Goal: Information Seeking & Learning: Learn about a topic

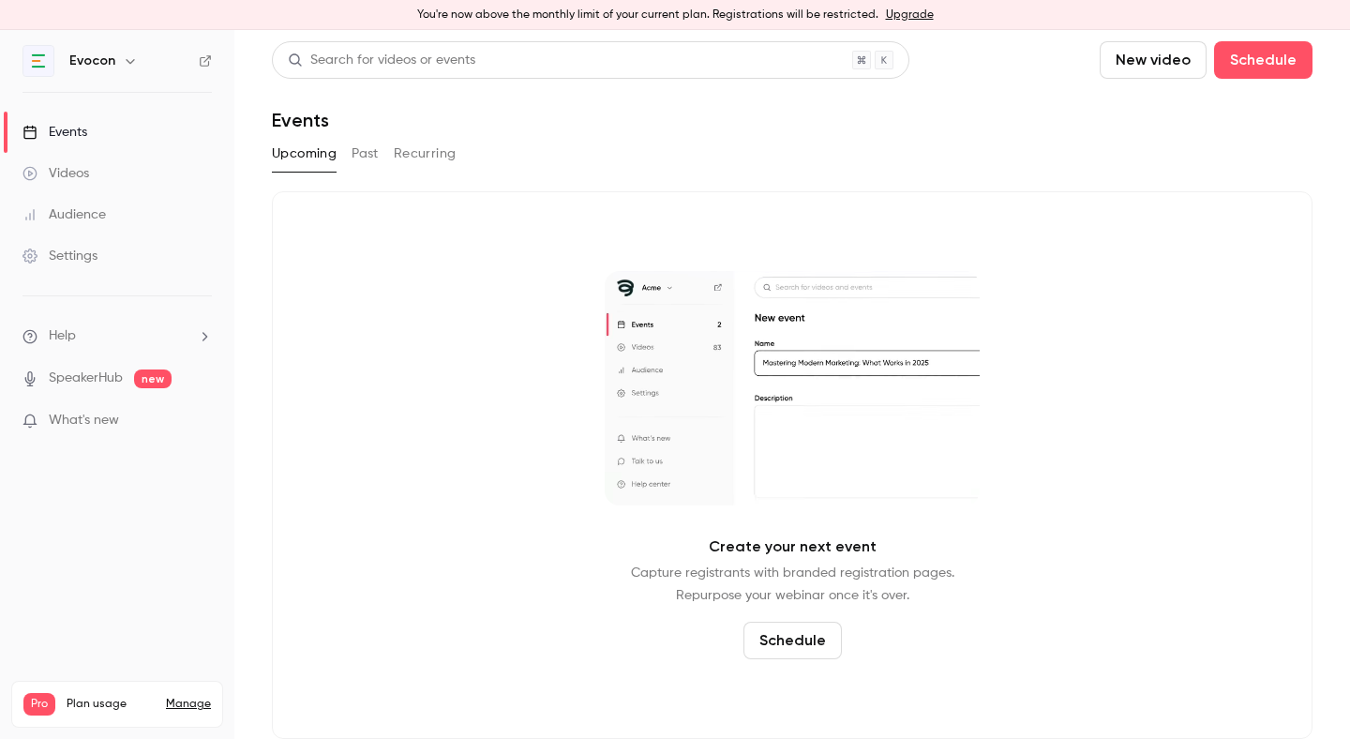
click at [126, 182] on link "Videos" at bounding box center [117, 173] width 234 height 41
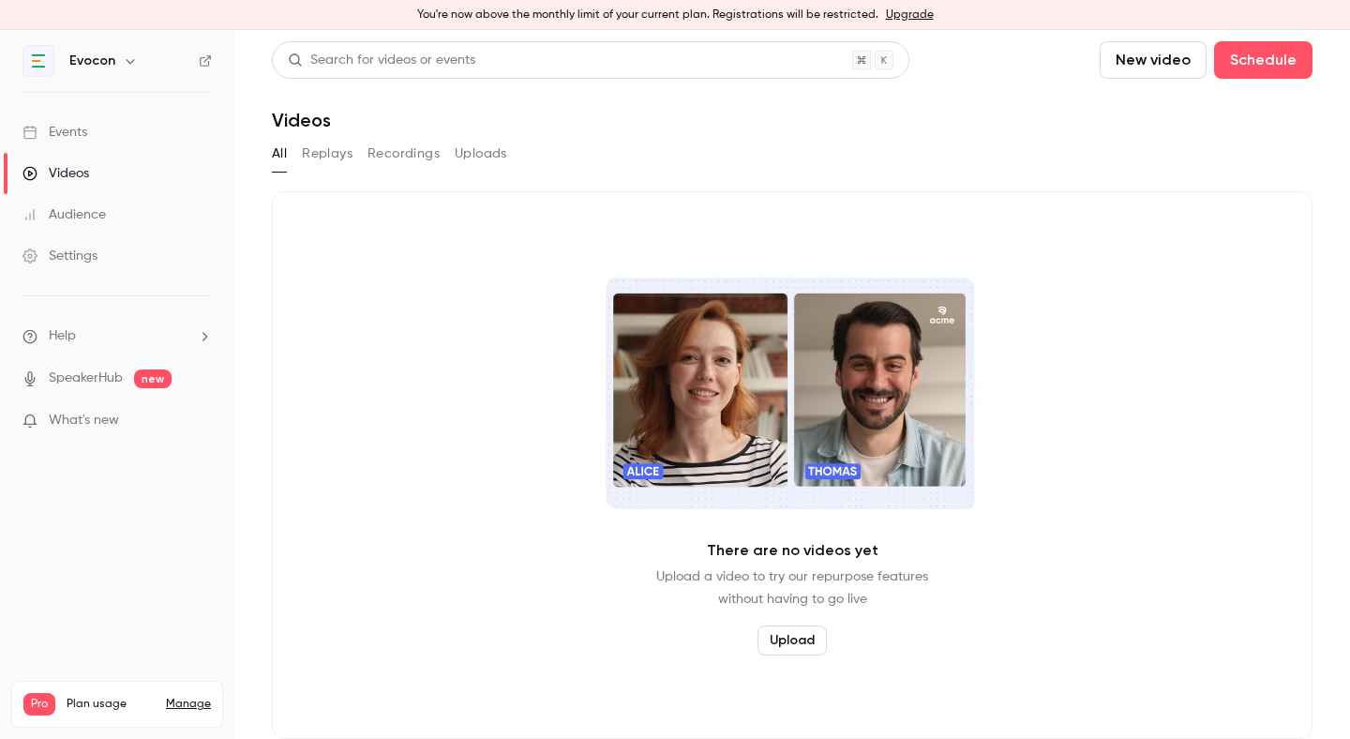
click at [117, 133] on link "Events" at bounding box center [117, 132] width 234 height 41
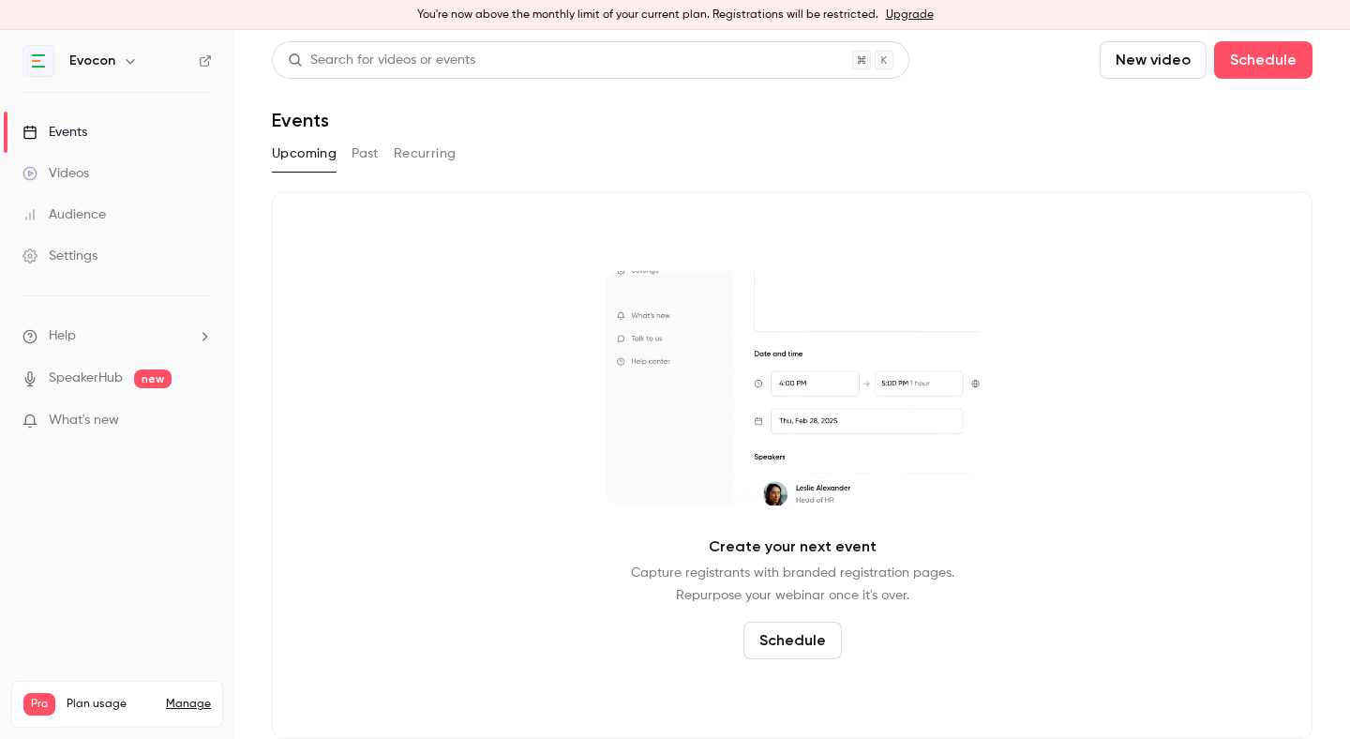
click at [119, 185] on link "Videos" at bounding box center [117, 173] width 234 height 41
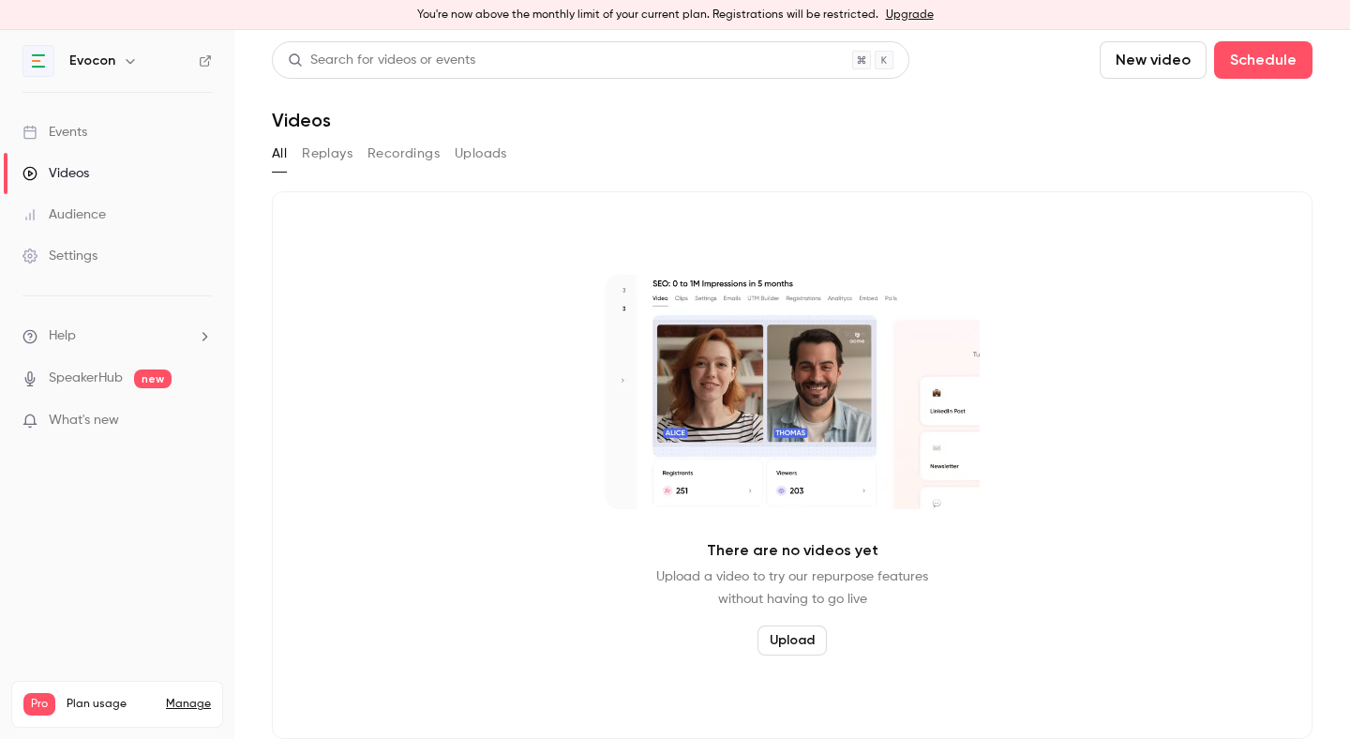
click at [113, 126] on link "Events" at bounding box center [117, 132] width 234 height 41
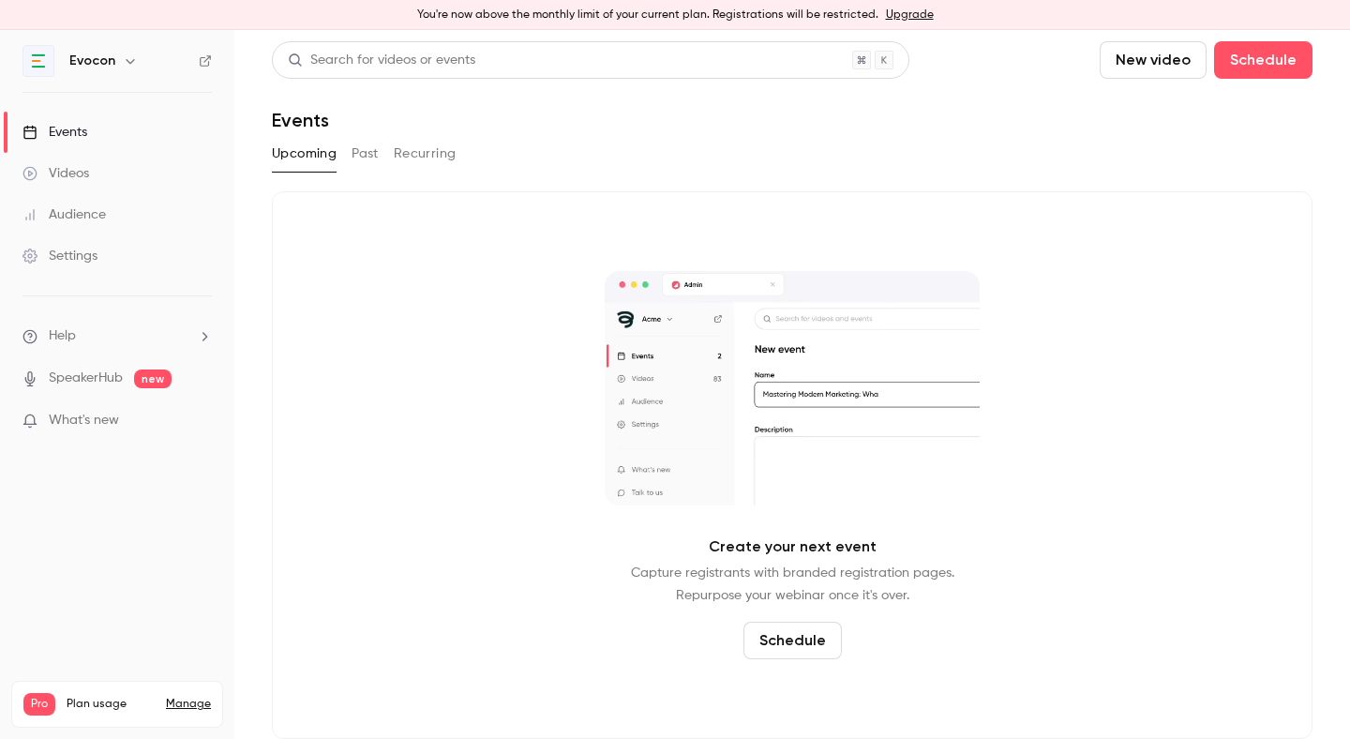
click at [365, 157] on button "Past" at bounding box center [365, 154] width 27 height 30
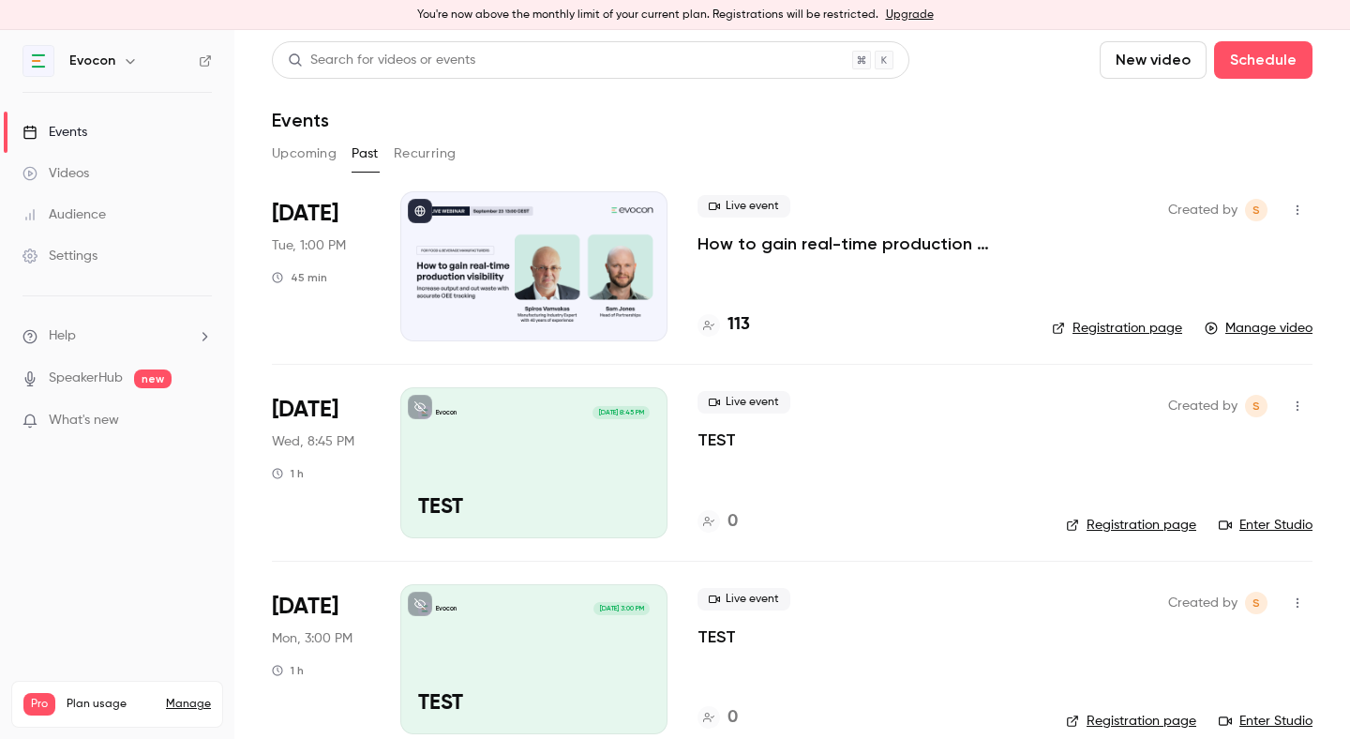
click at [759, 236] on p "How to gain real-time production visibility: increase output and cut waste with…" at bounding box center [860, 244] width 324 height 23
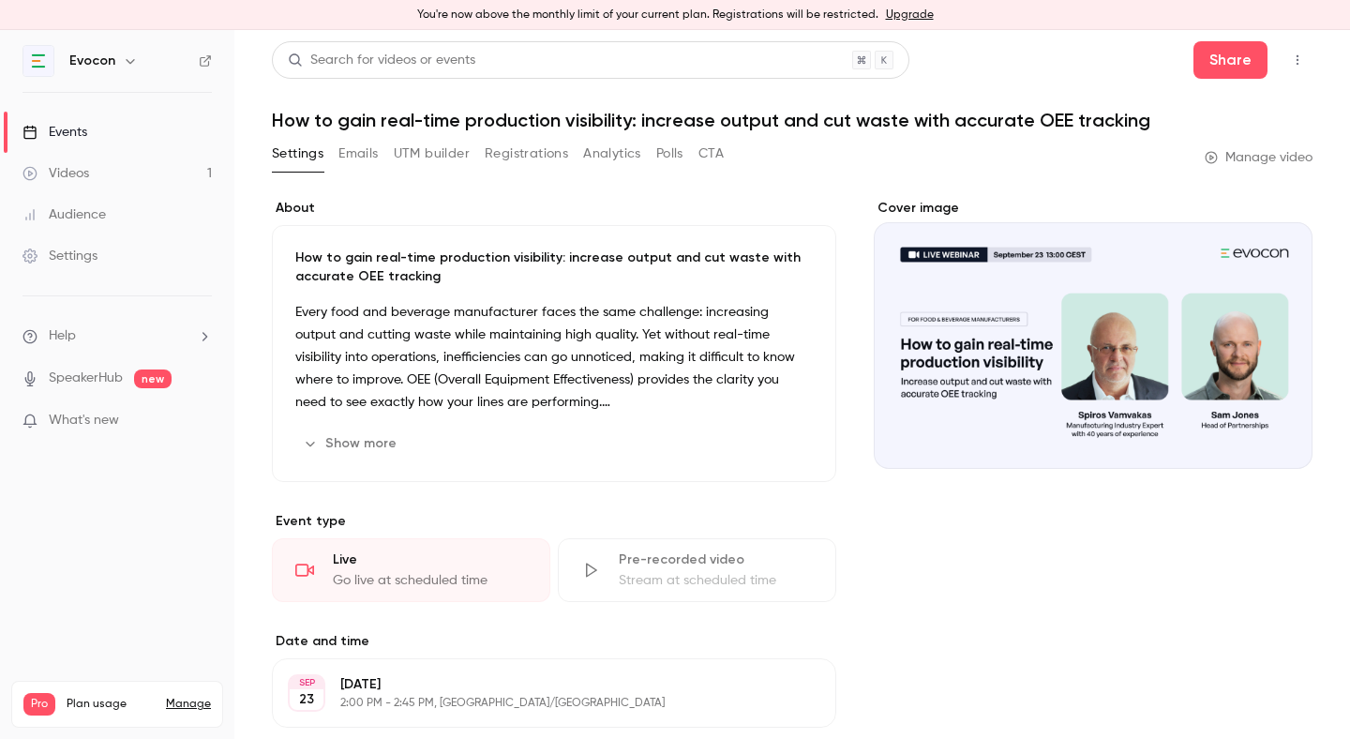
click at [170, 122] on link "Events" at bounding box center [117, 132] width 234 height 41
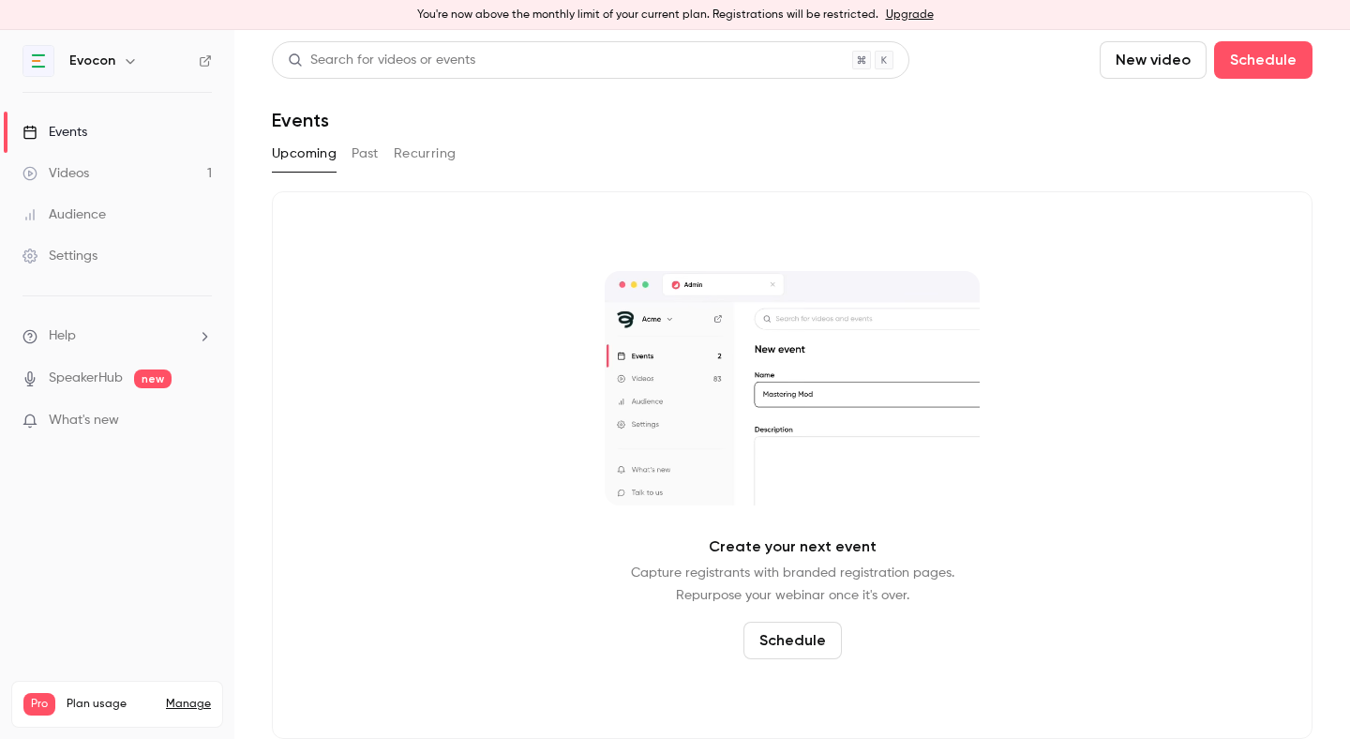
click at [177, 170] on link "Videos 1" at bounding box center [117, 173] width 234 height 41
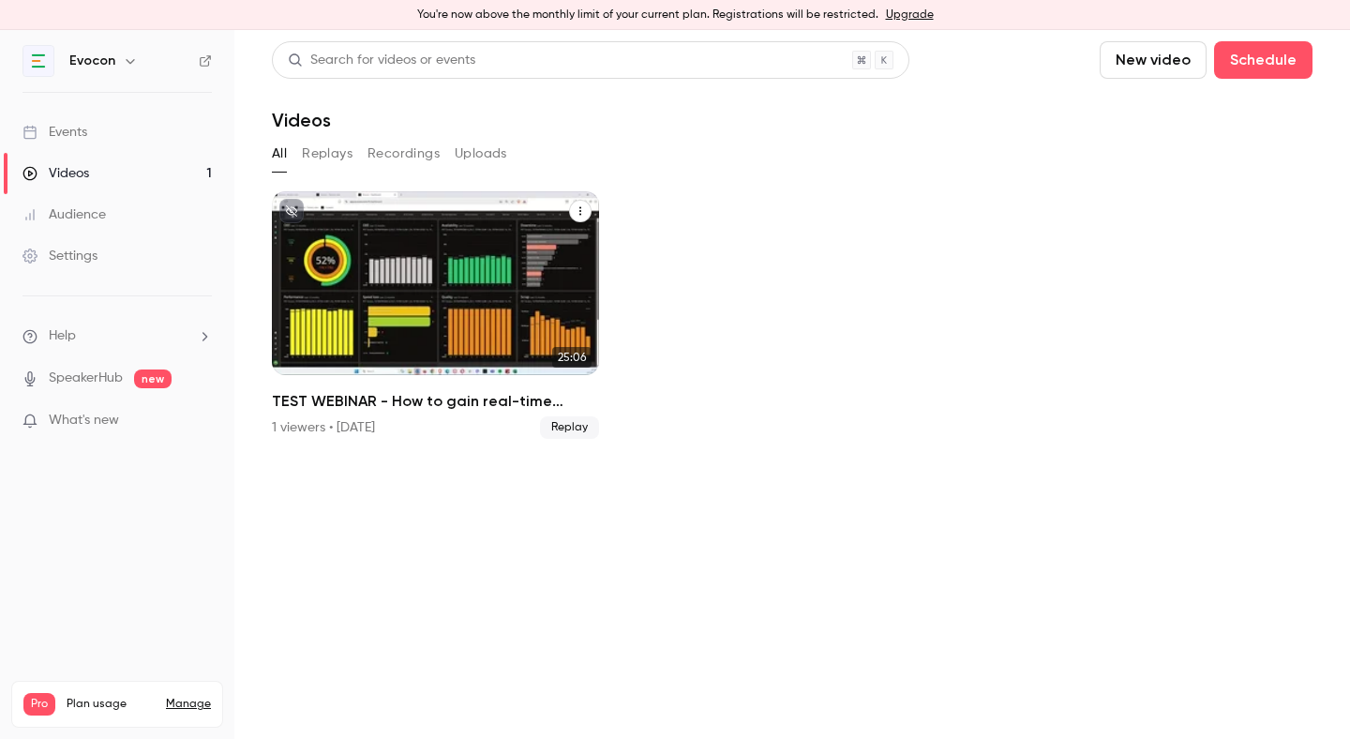
click at [370, 317] on div "TEST WEBINAR - How to gain real-time production visibility: increase output and…" at bounding box center [435, 283] width 327 height 184
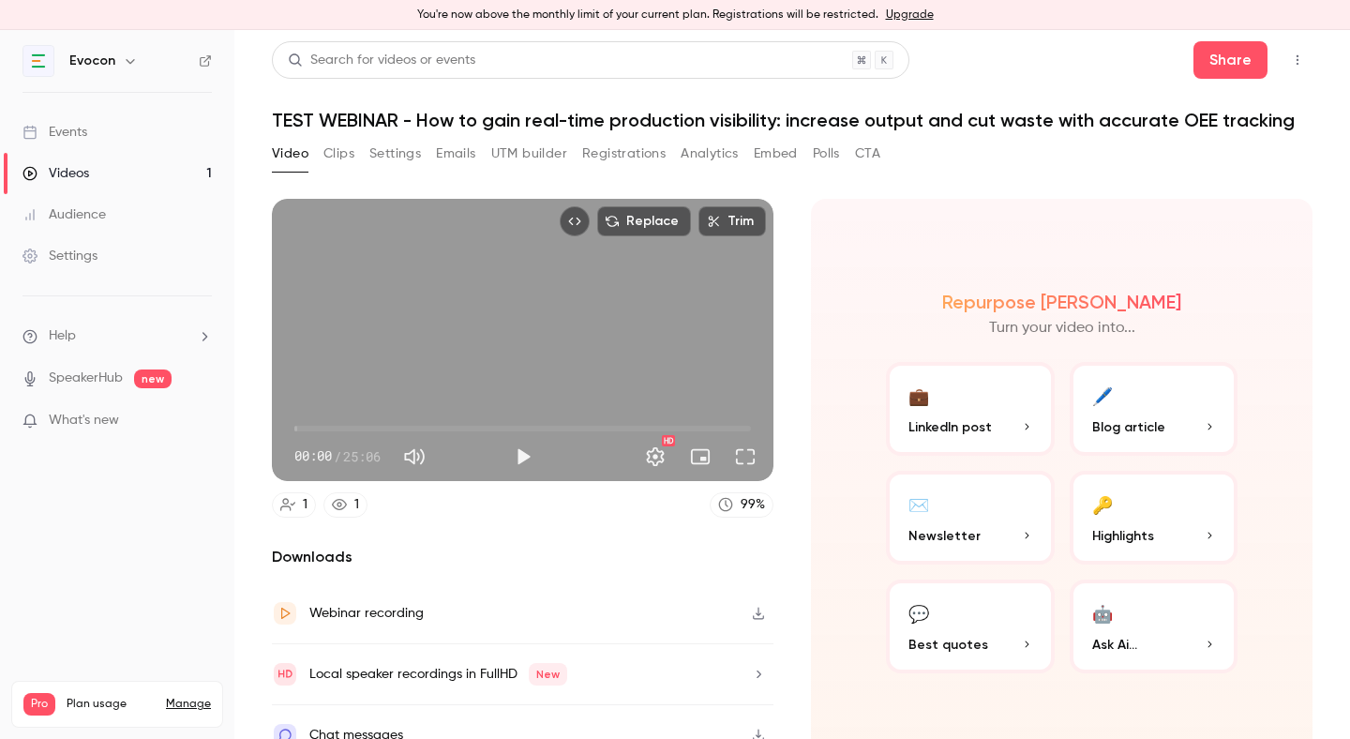
click at [379, 429] on span "00:00" at bounding box center [522, 429] width 457 height 30
click at [485, 429] on span "10:28" at bounding box center [522, 429] width 457 height 30
click at [577, 429] on span "15:31" at bounding box center [522, 429] width 457 height 30
click at [524, 420] on span "12:38" at bounding box center [522, 429] width 457 height 30
type input "******"
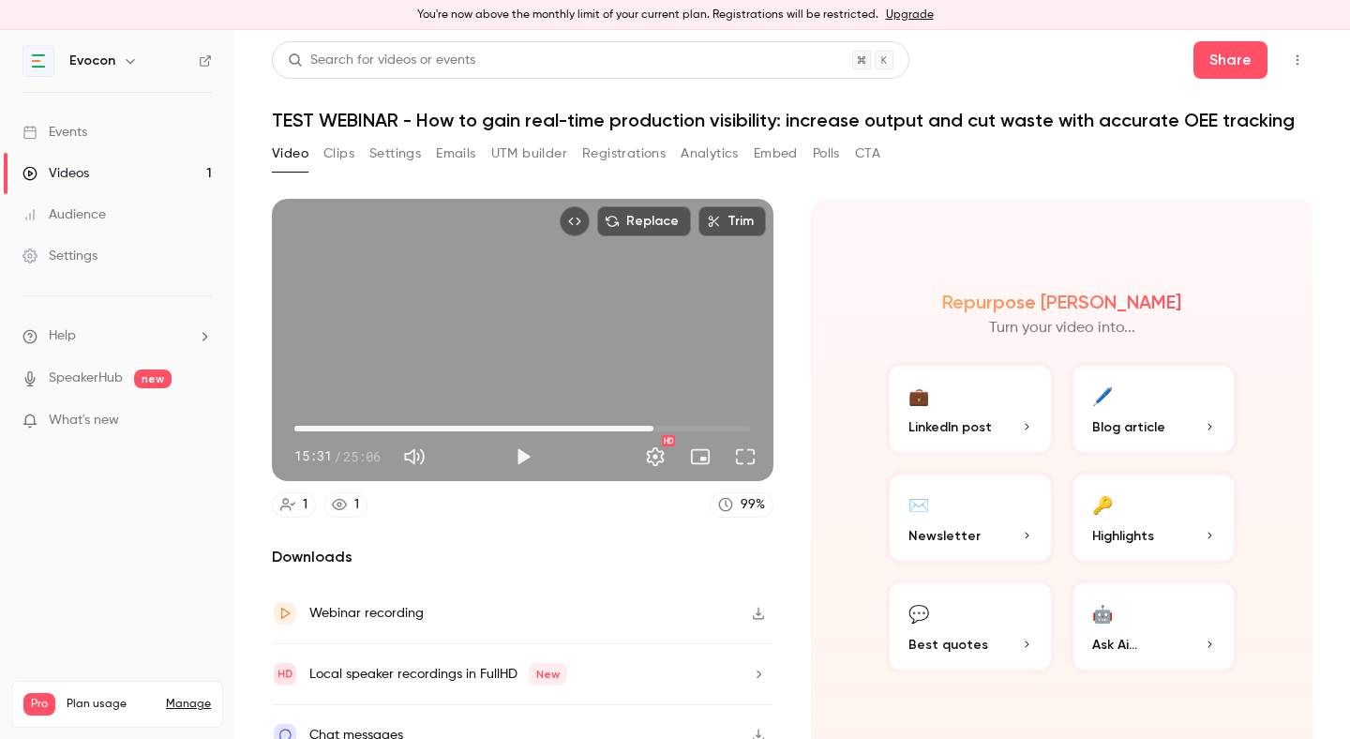
click at [654, 422] on span "19:44" at bounding box center [522, 429] width 457 height 30
click at [148, 115] on link "Events" at bounding box center [117, 132] width 234 height 41
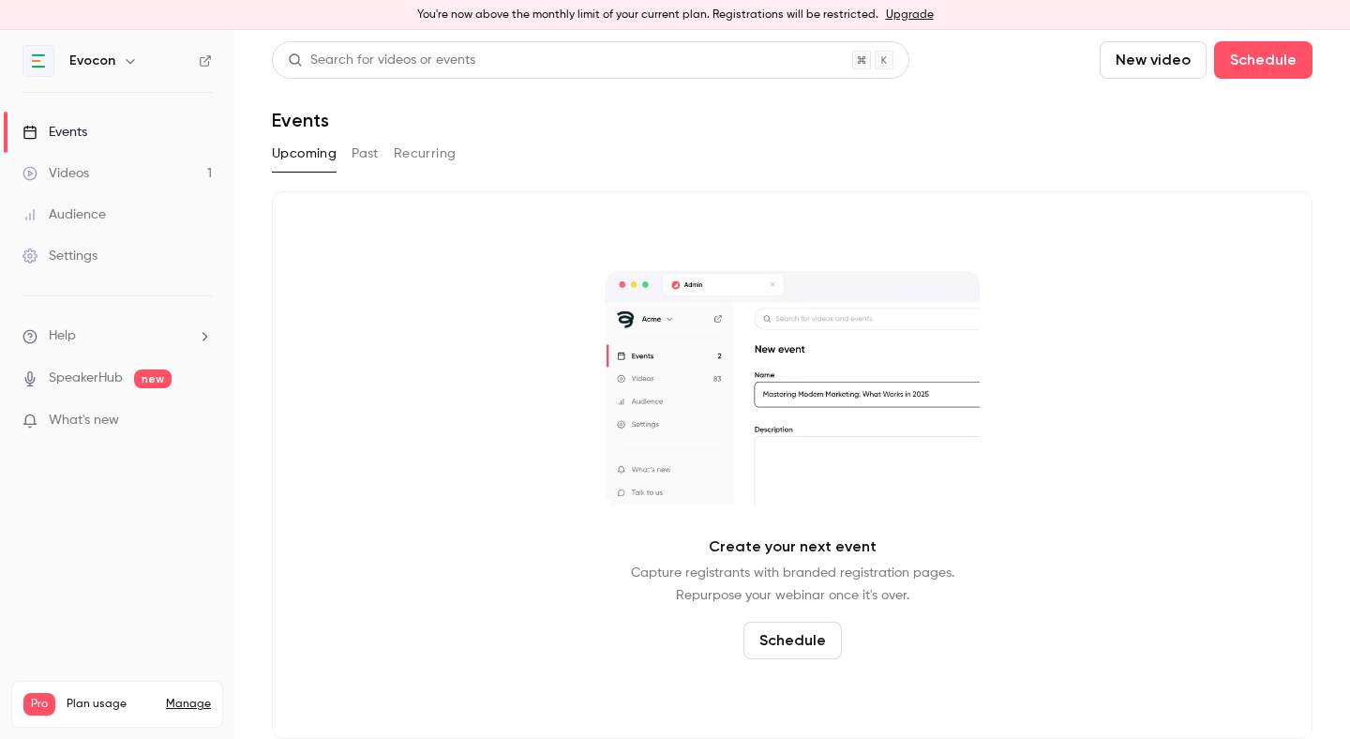
click at [395, 147] on button "Recurring" at bounding box center [425, 154] width 63 height 30
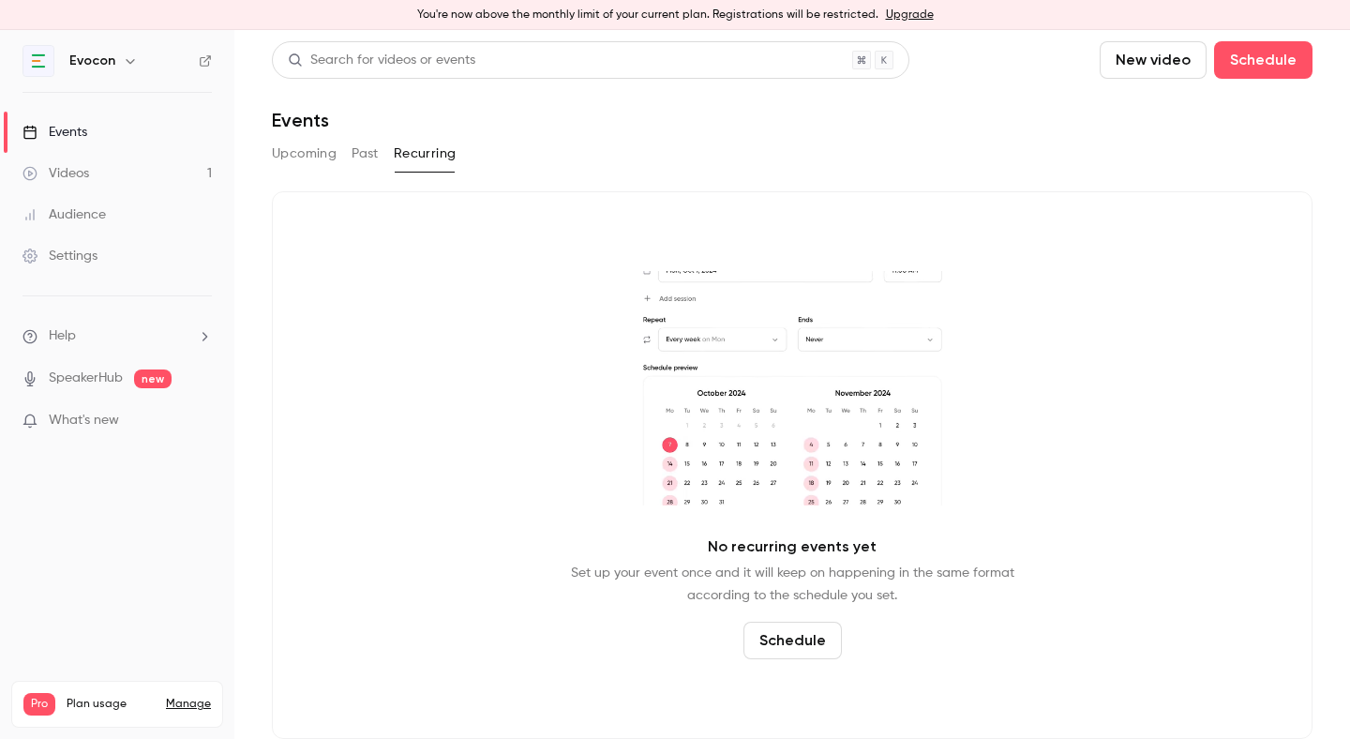
click at [393, 147] on div "Upcoming Past Recurring" at bounding box center [792, 154] width 1041 height 30
click at [373, 155] on button "Past" at bounding box center [365, 154] width 27 height 30
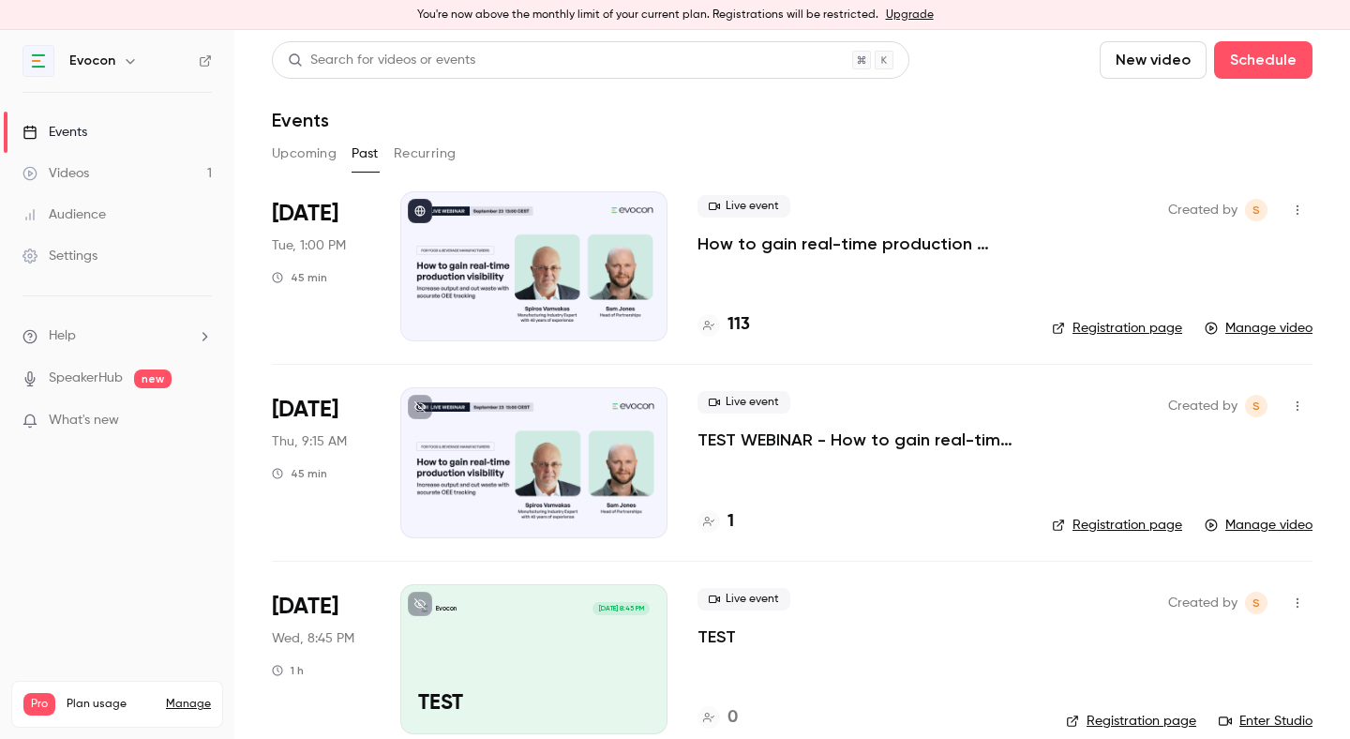
click at [173, 166] on link "Videos 1" at bounding box center [117, 173] width 234 height 41
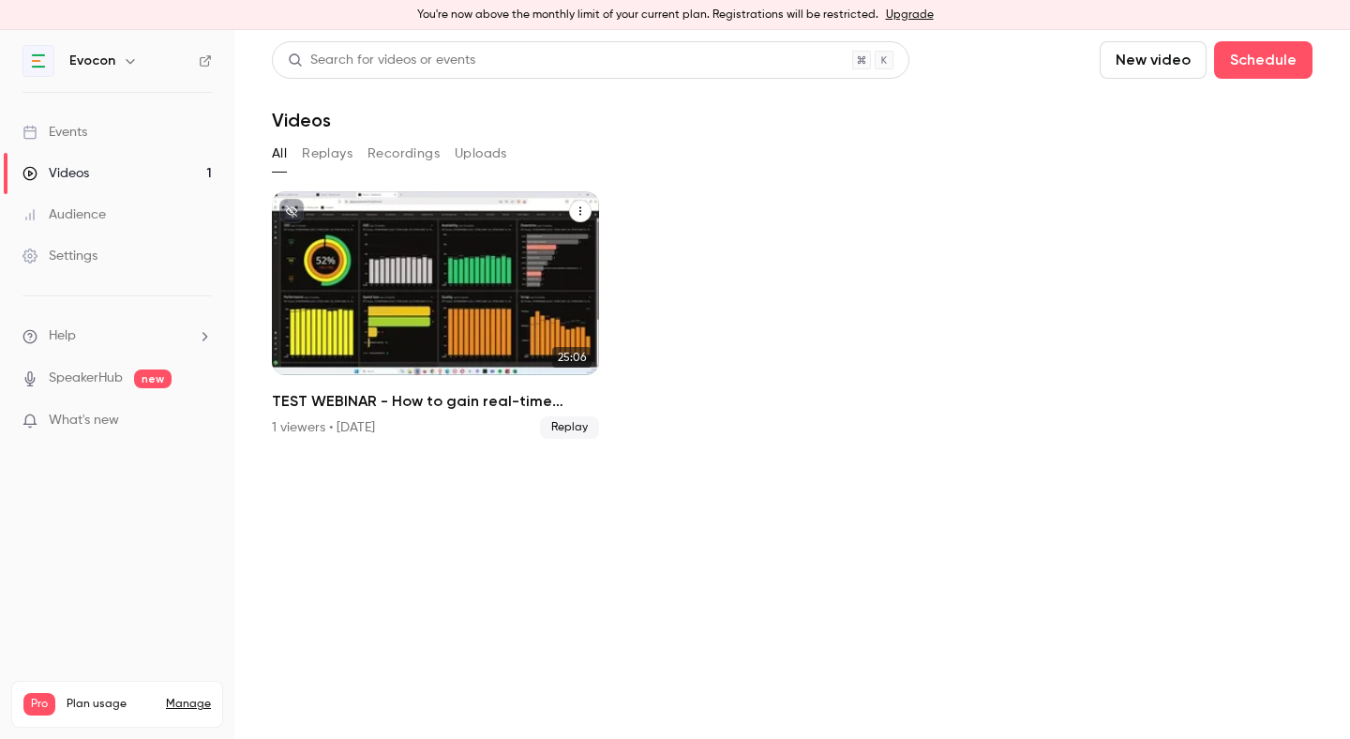
click at [403, 268] on div "TEST WEBINAR - How to gain real-time production visibility: increase output and…" at bounding box center [435, 283] width 327 height 184
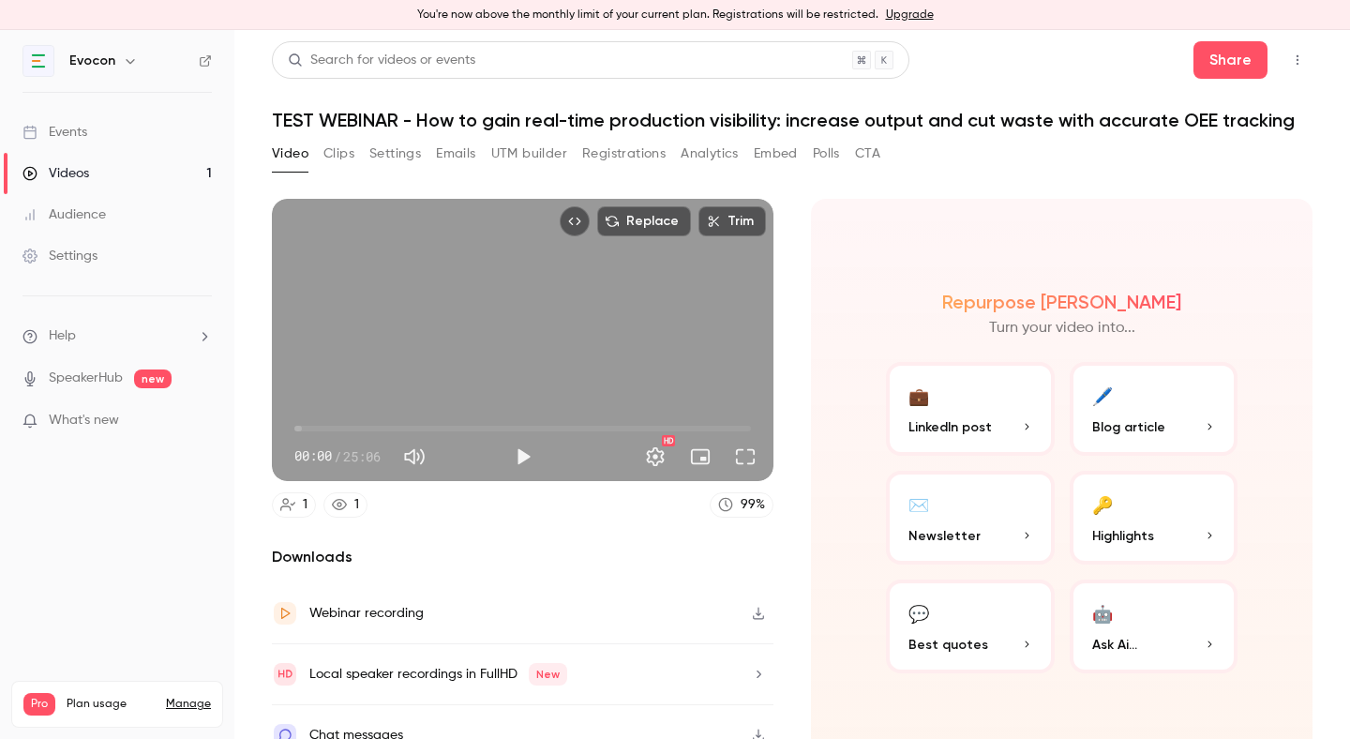
click at [629, 153] on button "Registrations" at bounding box center [623, 154] width 83 height 30
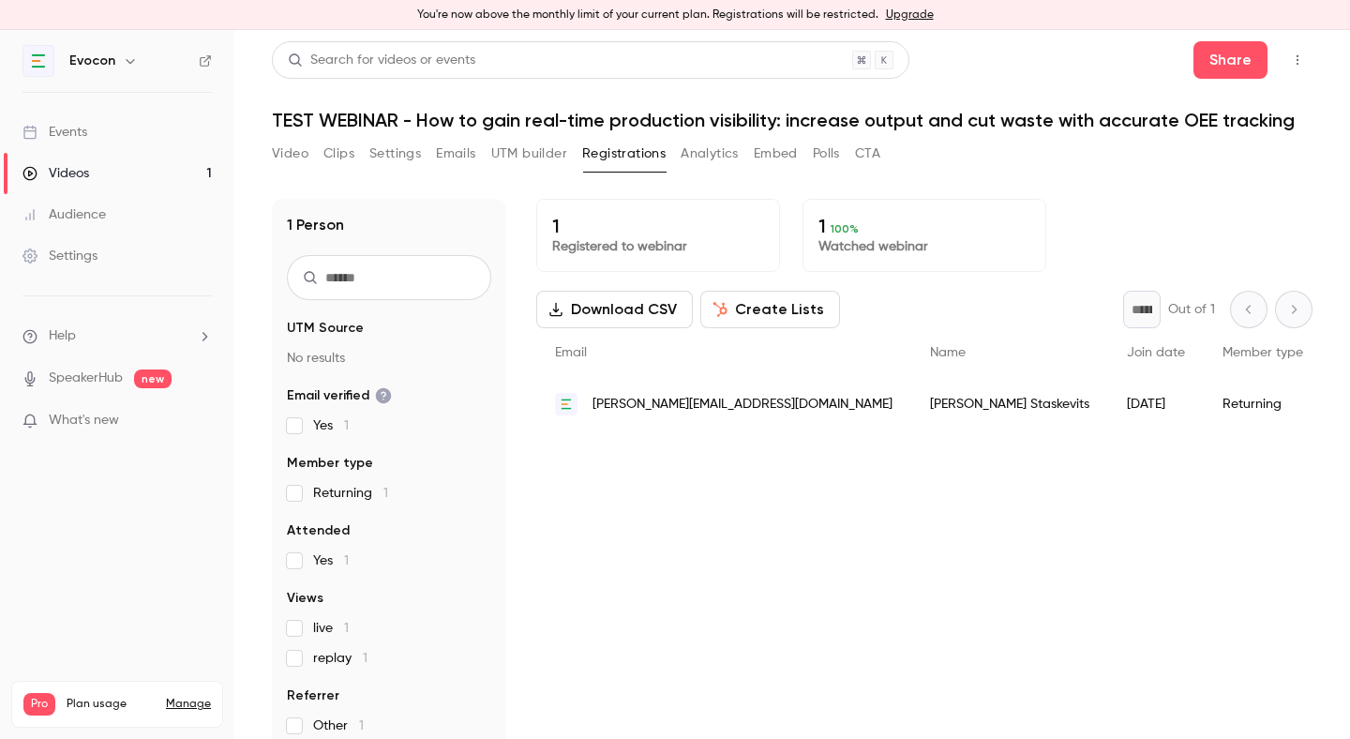
click at [114, 177] on link "Videos 1" at bounding box center [117, 173] width 234 height 41
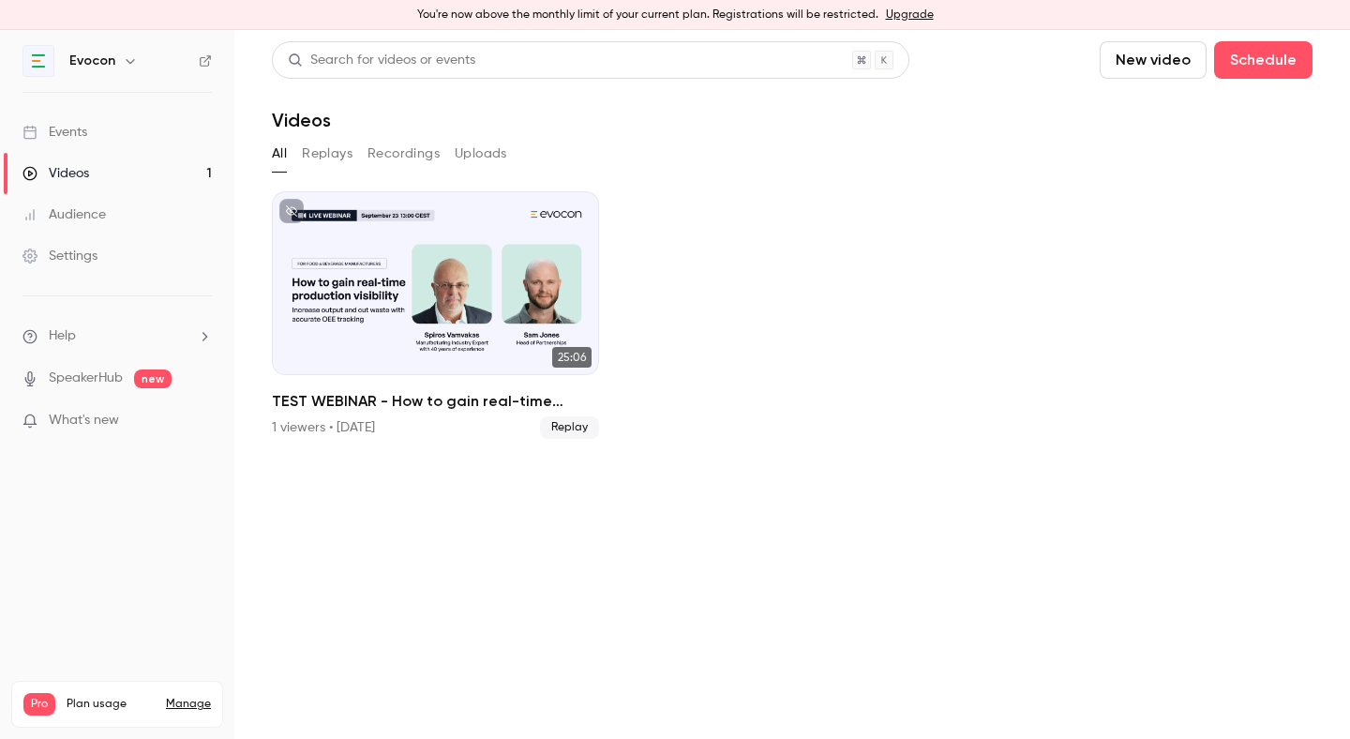
click at [114, 127] on link "Events" at bounding box center [117, 132] width 234 height 41
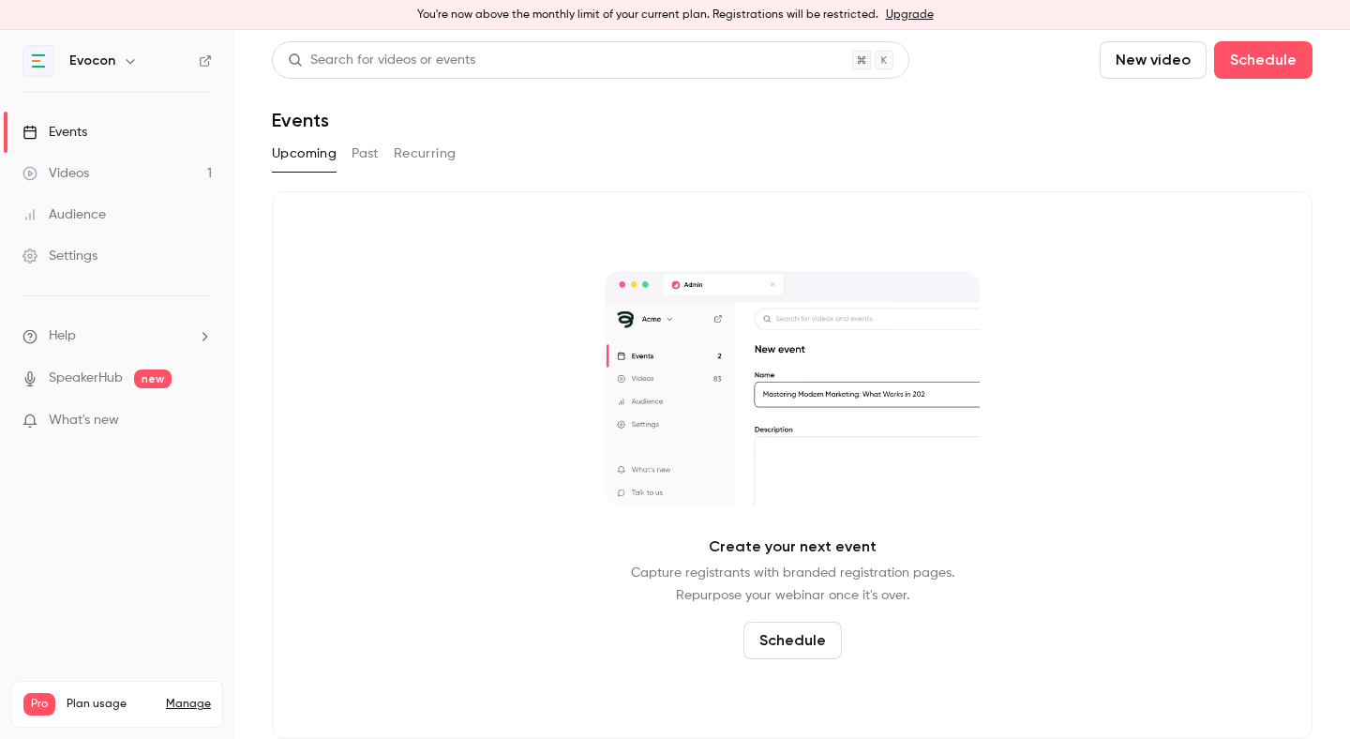
click at [363, 162] on button "Past" at bounding box center [365, 154] width 27 height 30
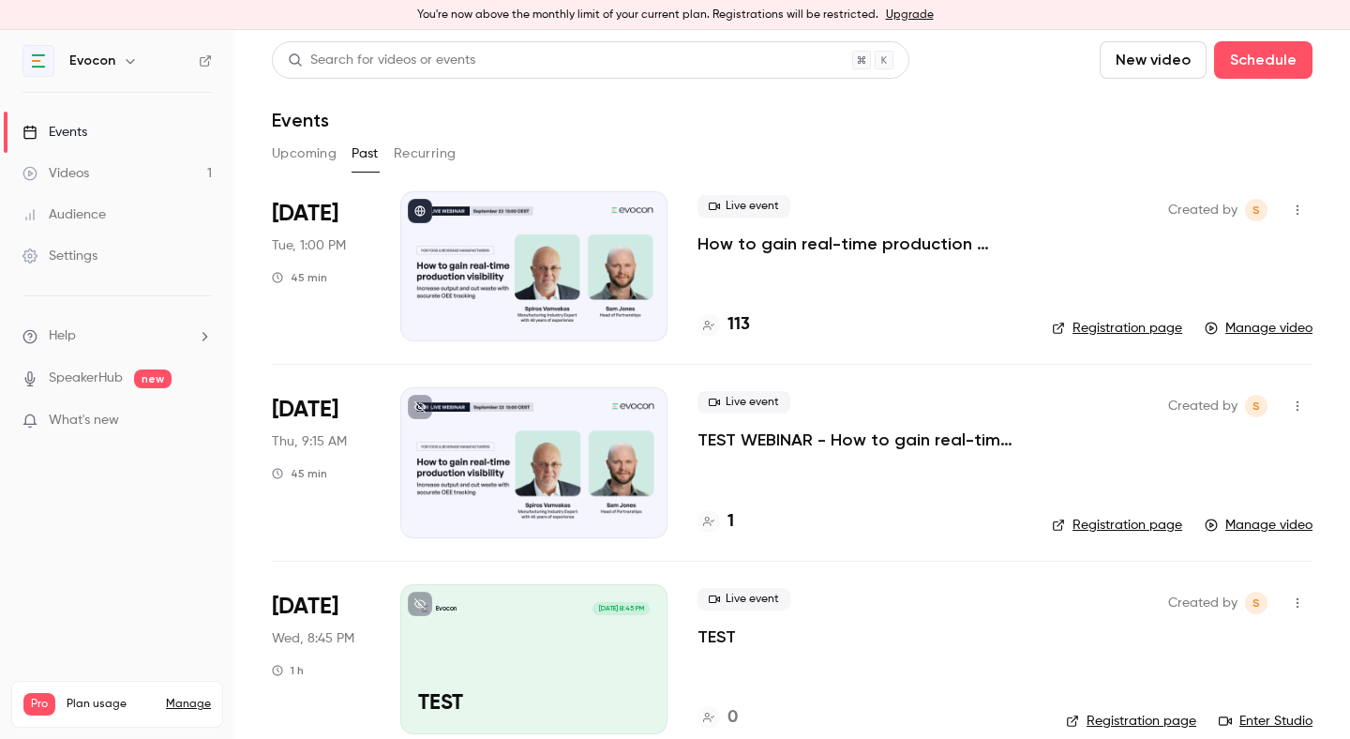
click at [776, 242] on p "How to gain real-time production visibility: increase output and cut waste with…" at bounding box center [860, 244] width 324 height 23
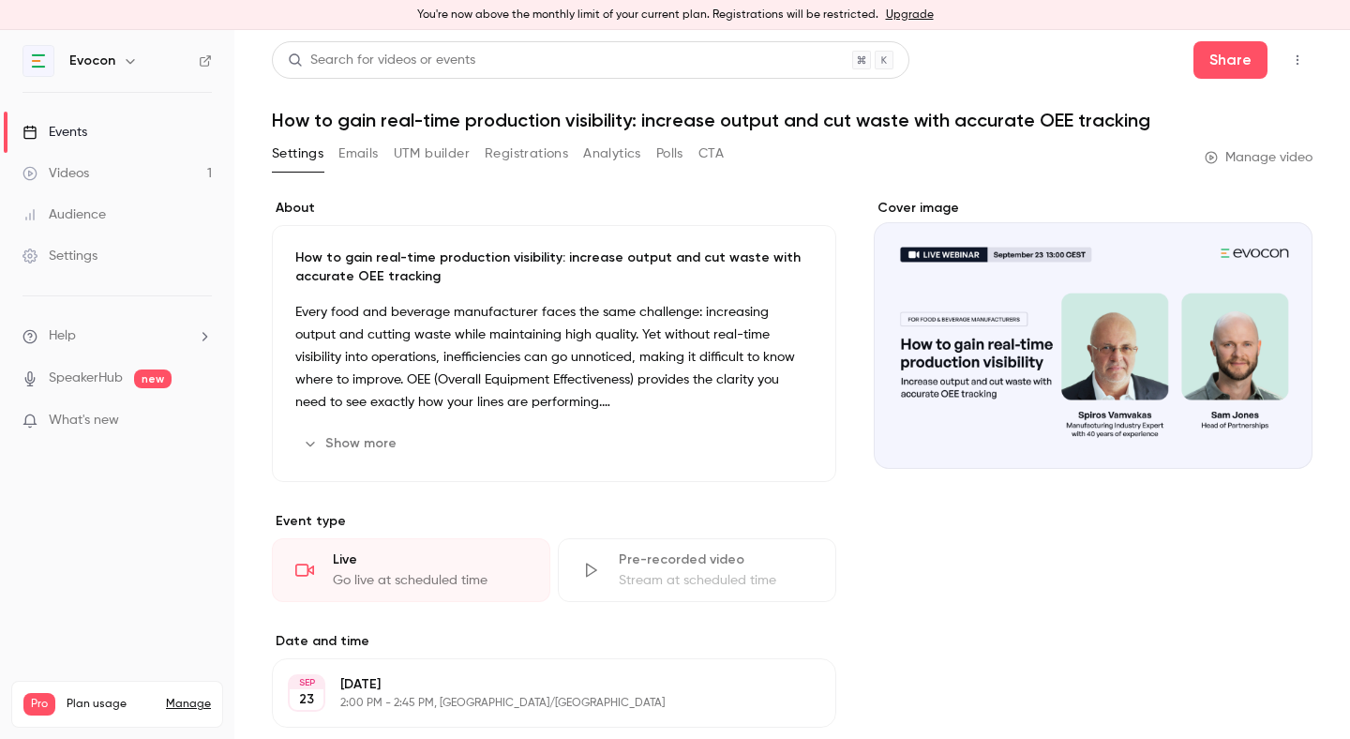
click at [559, 160] on button "Registrations" at bounding box center [526, 154] width 83 height 30
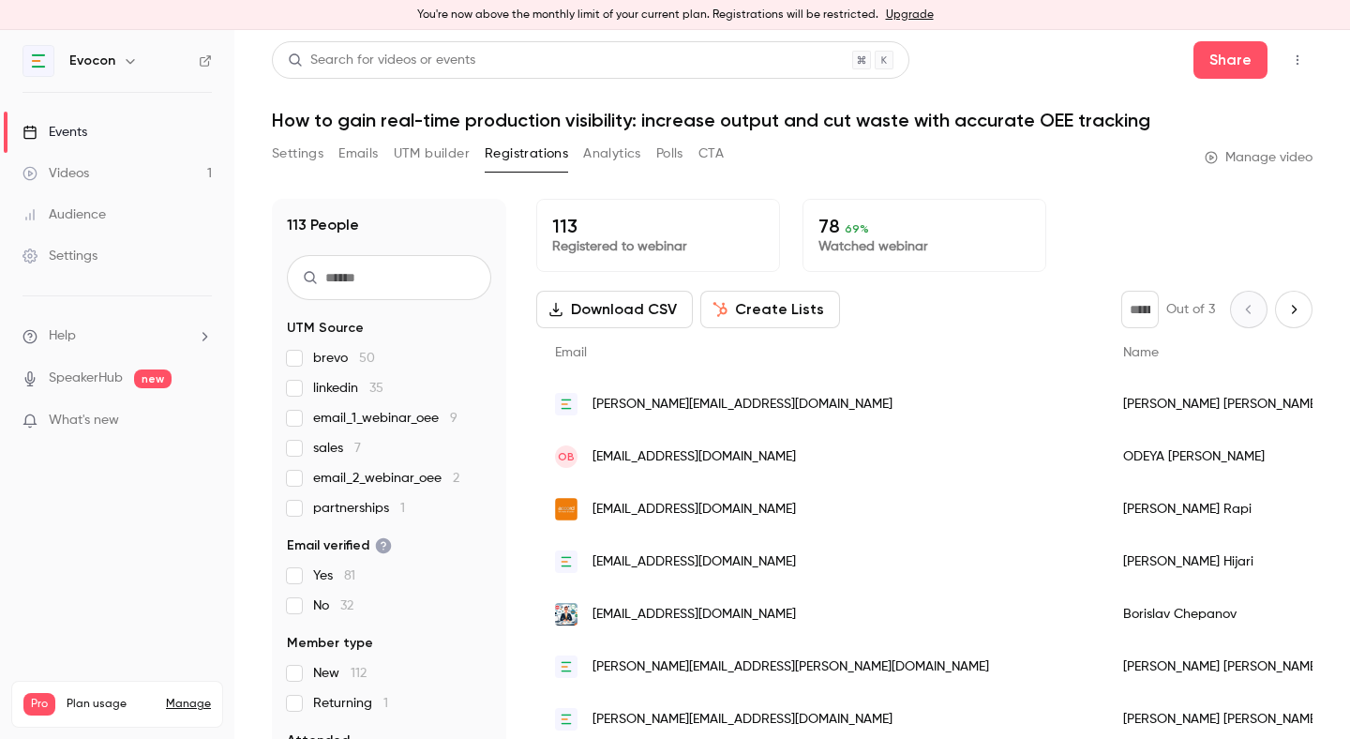
click at [300, 152] on button "Settings" at bounding box center [298, 154] width 52 height 30
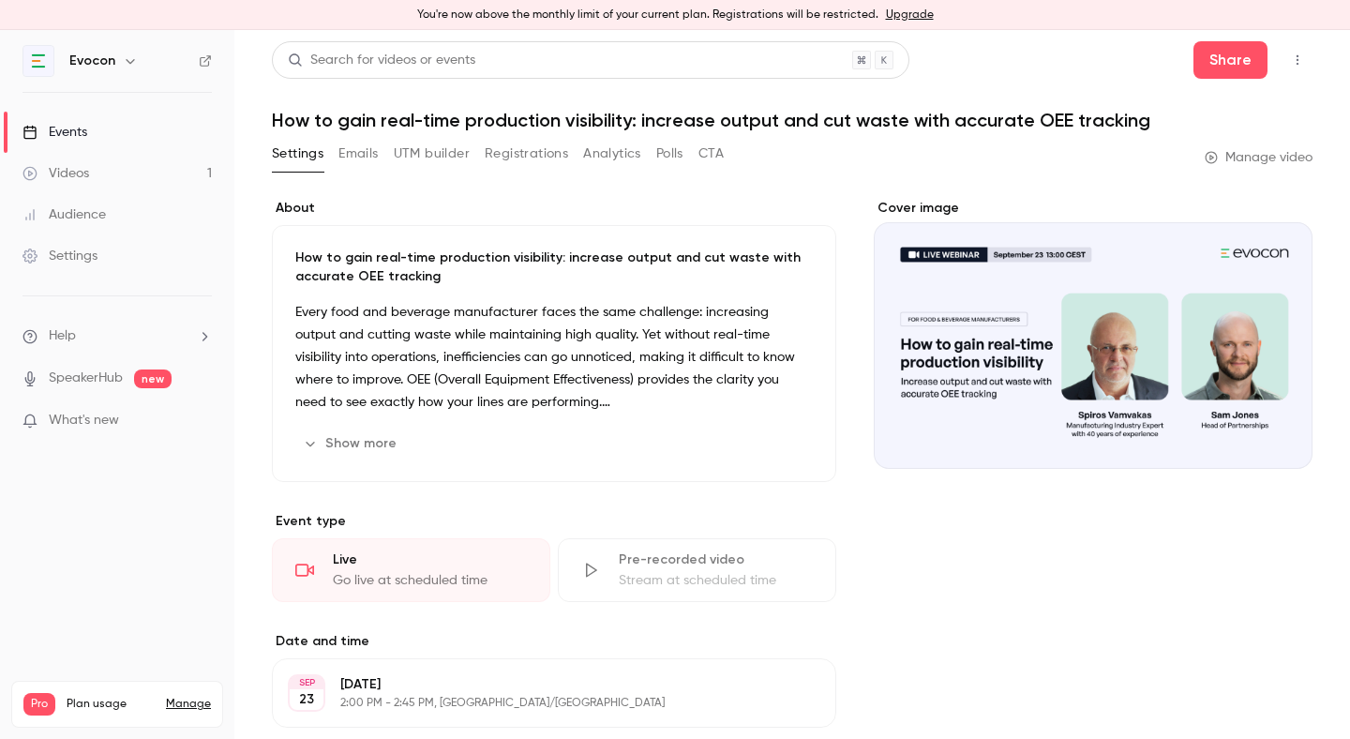
click at [168, 173] on link "Videos 1" at bounding box center [117, 173] width 234 height 41
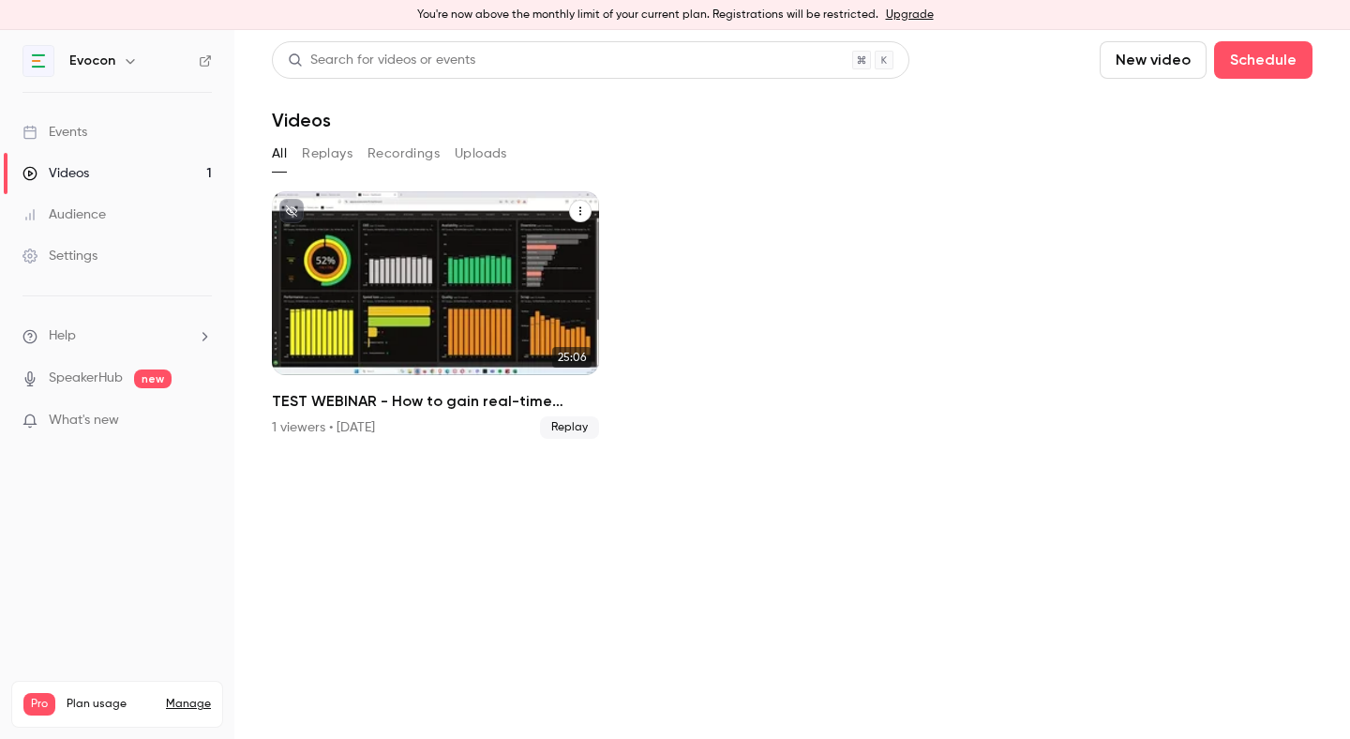
click at [399, 318] on div "TEST WEBINAR - How to gain real-time production visibility: increase output and…" at bounding box center [435, 283] width 327 height 184
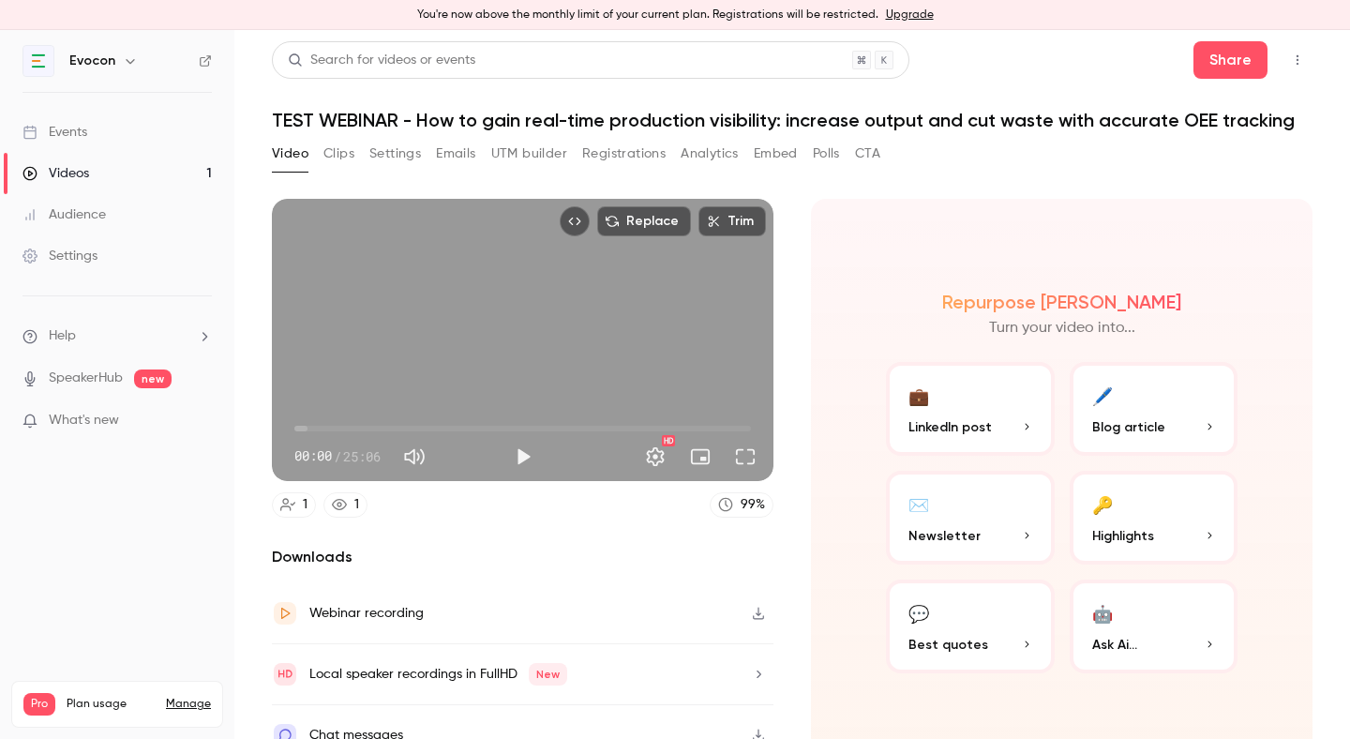
click at [611, 146] on button "Registrations" at bounding box center [623, 154] width 83 height 30
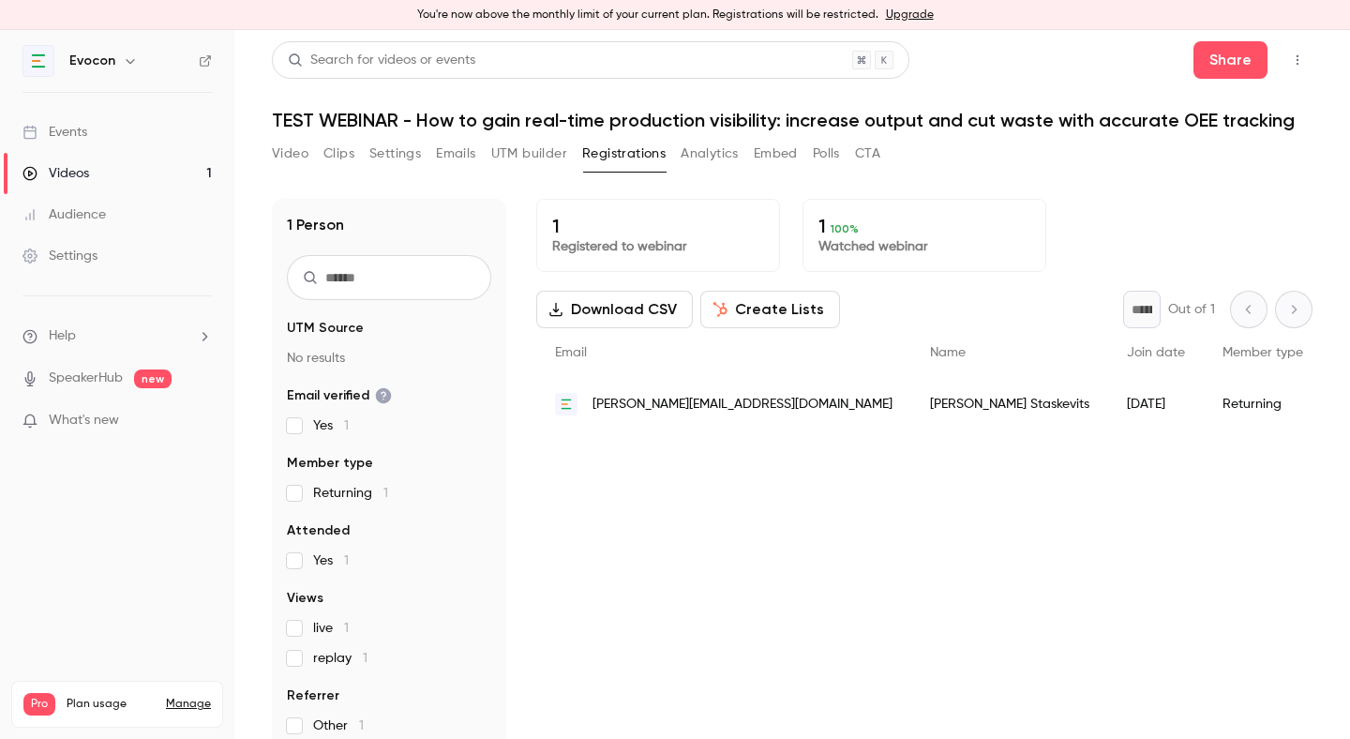
click at [110, 140] on link "Events" at bounding box center [117, 132] width 234 height 41
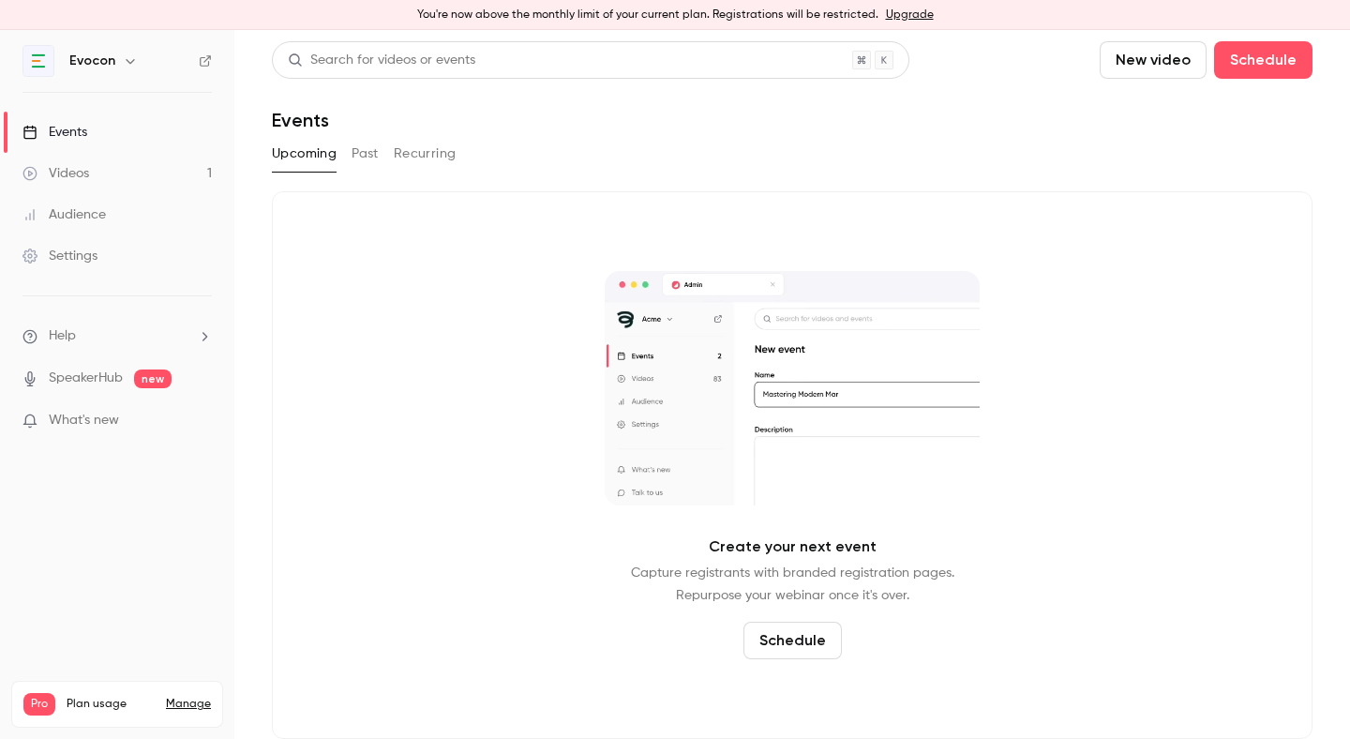
click at [197, 180] on link "Videos 1" at bounding box center [117, 173] width 234 height 41
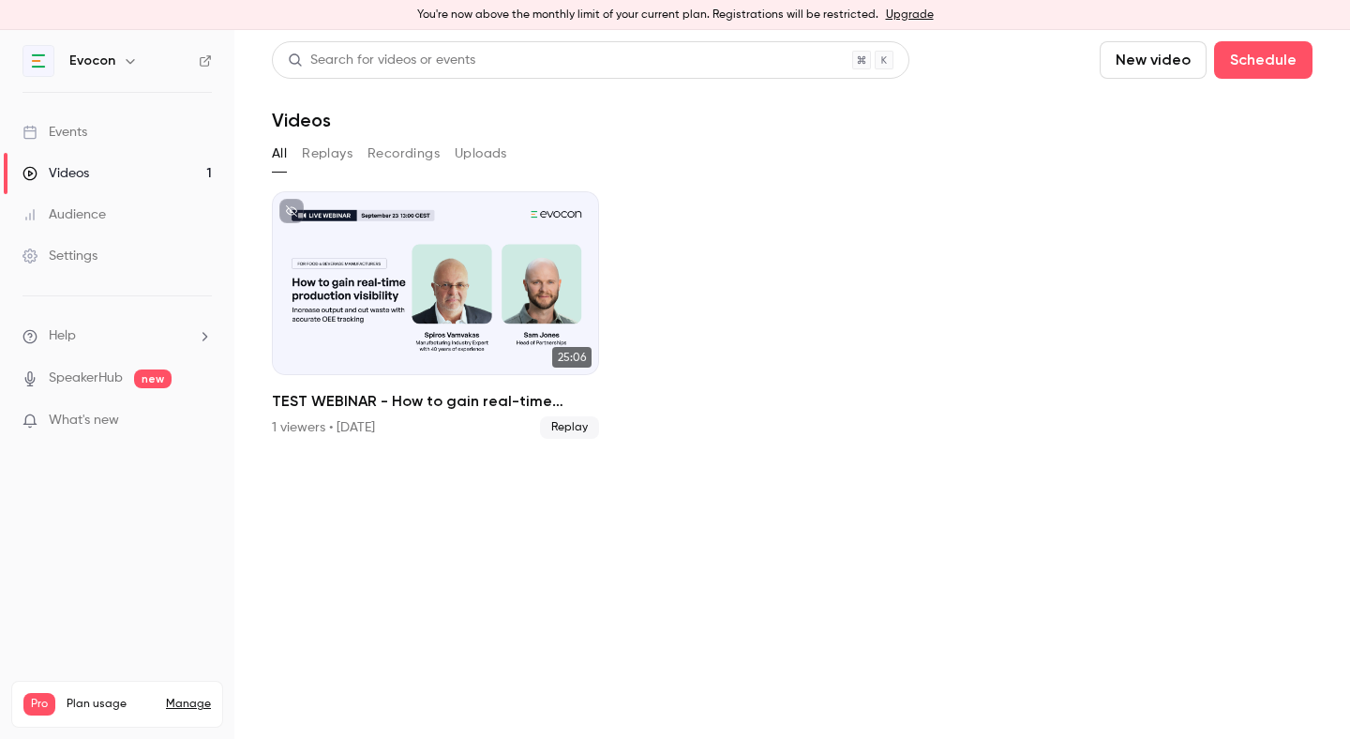
click at [152, 133] on link "Events" at bounding box center [117, 132] width 234 height 41
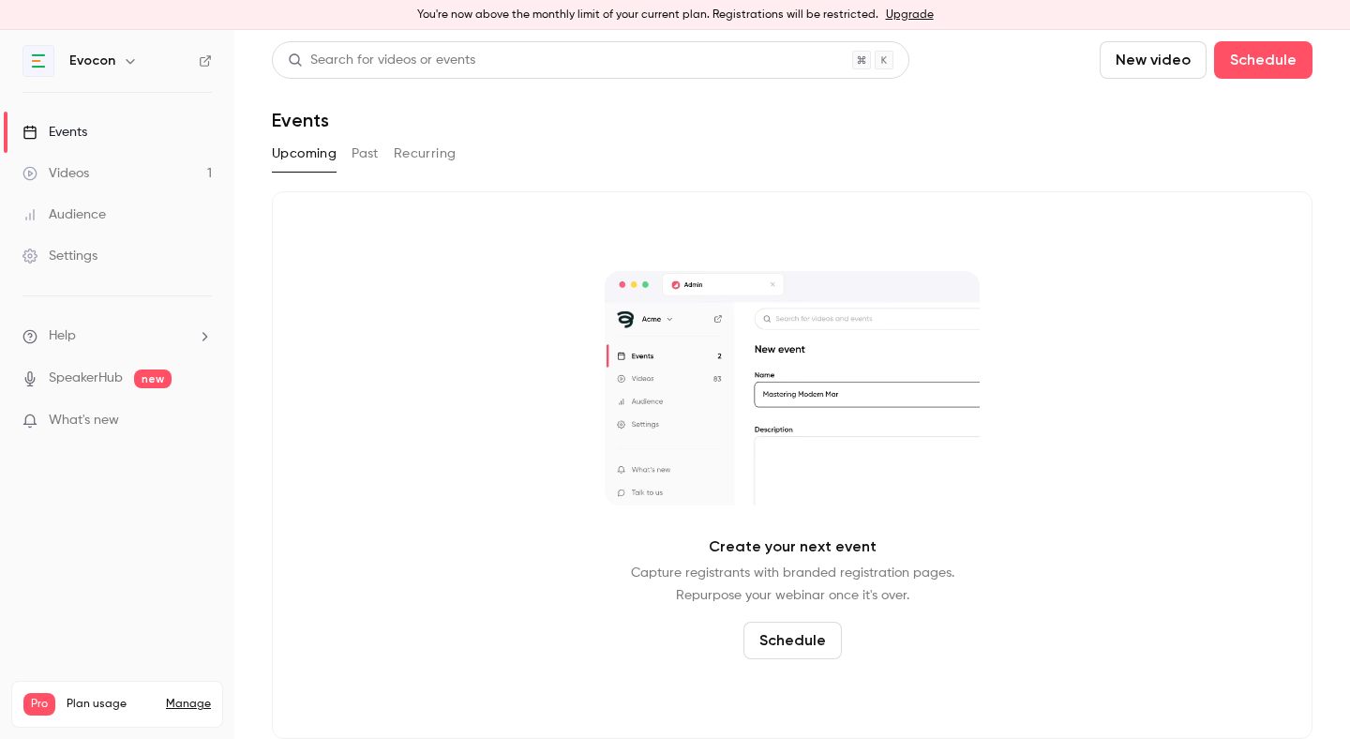
click at [361, 157] on button "Past" at bounding box center [365, 154] width 27 height 30
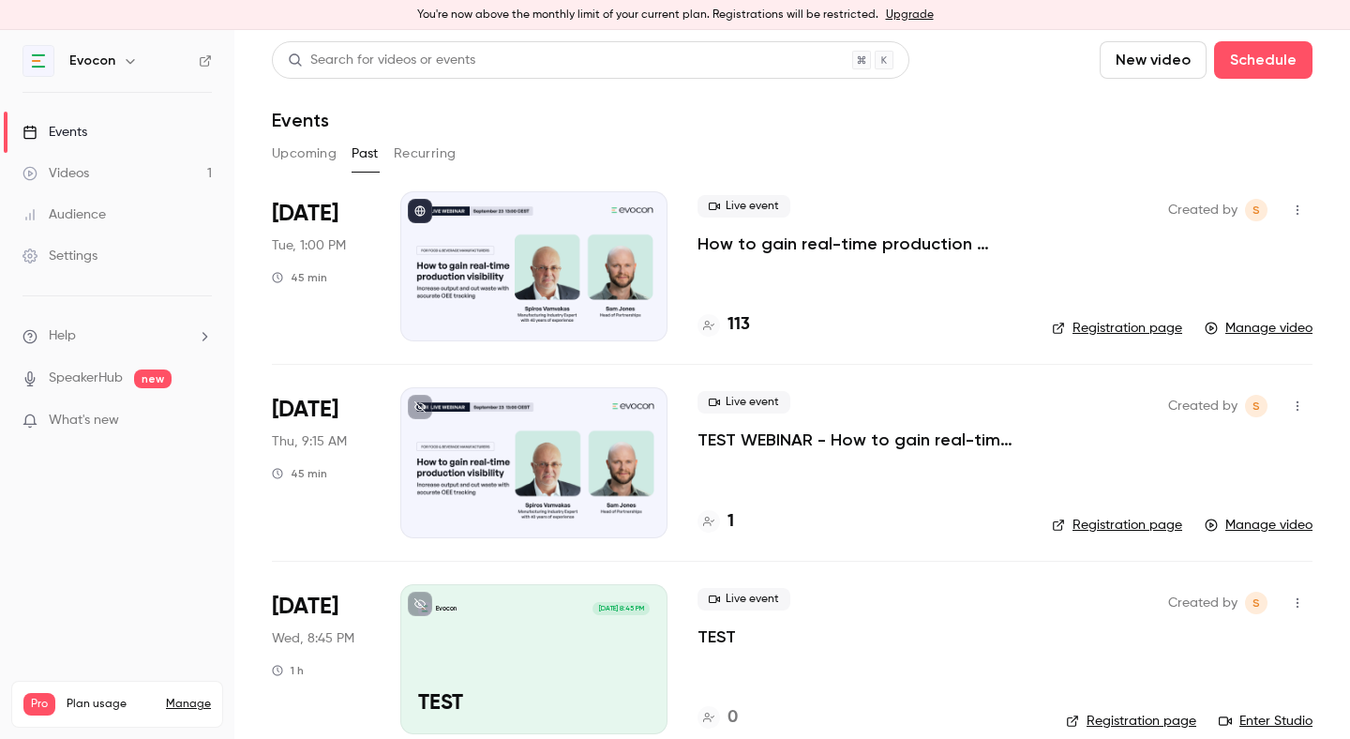
click at [770, 206] on span "Live event" at bounding box center [744, 206] width 93 height 23
click at [767, 245] on p "How to gain real-time production visibility: increase output and cut waste with…" at bounding box center [860, 244] width 324 height 23
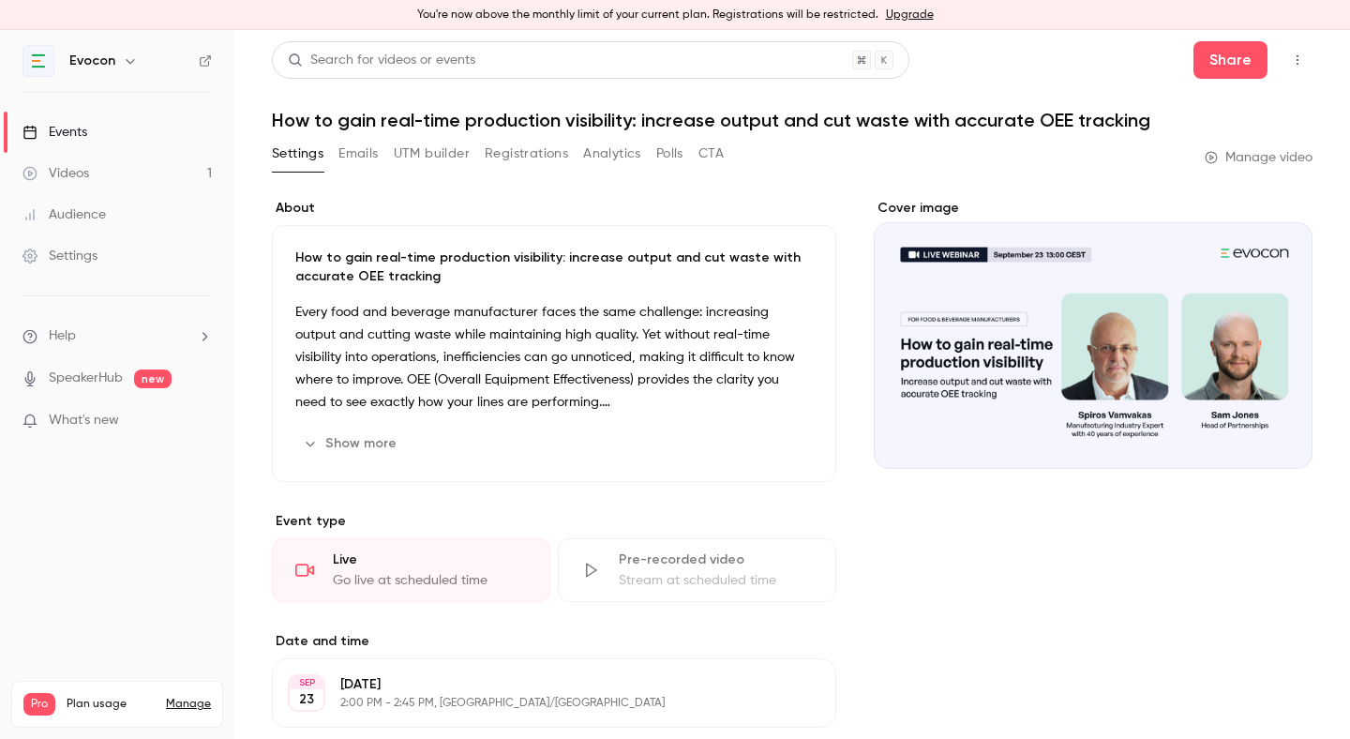
click at [158, 171] on link "Videos 1" at bounding box center [117, 173] width 234 height 41
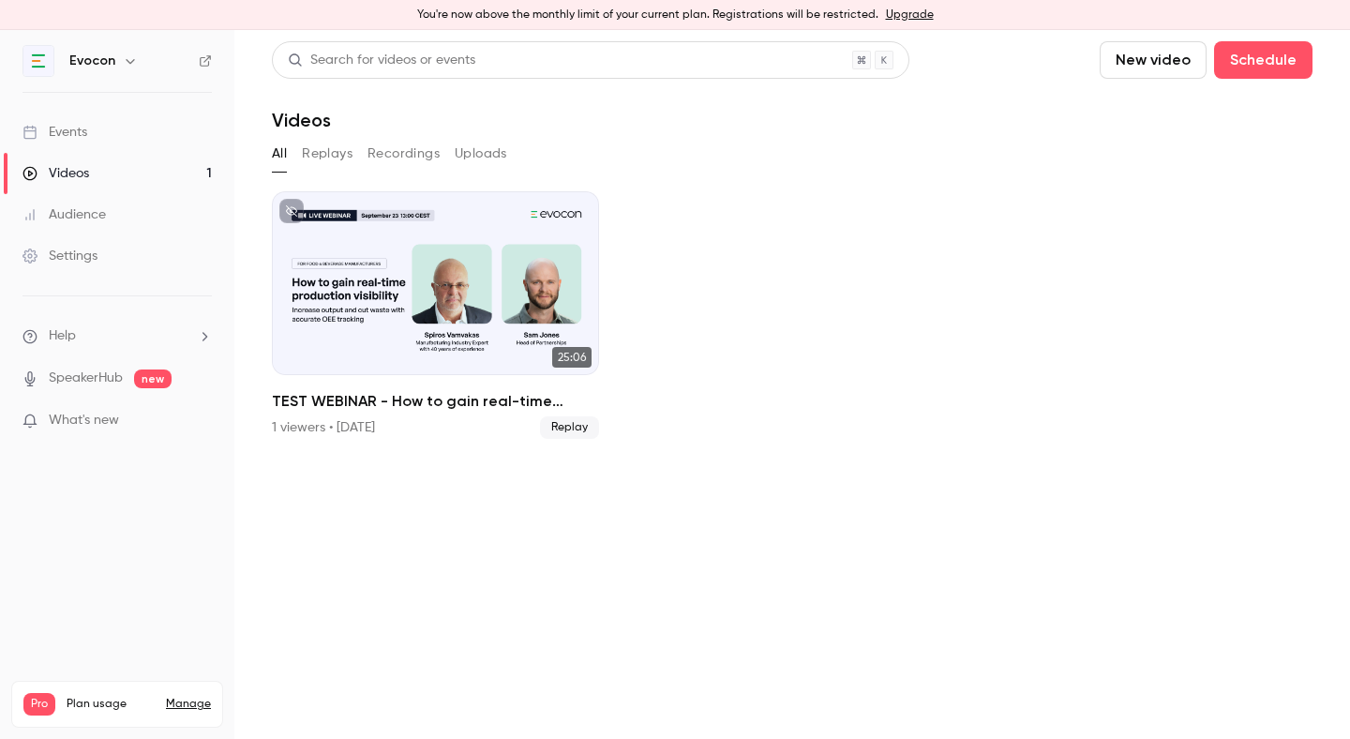
click at [379, 292] on div "TEST WEBINAR - How to gain real-time production visibility: increase output and…" at bounding box center [435, 283] width 327 height 184
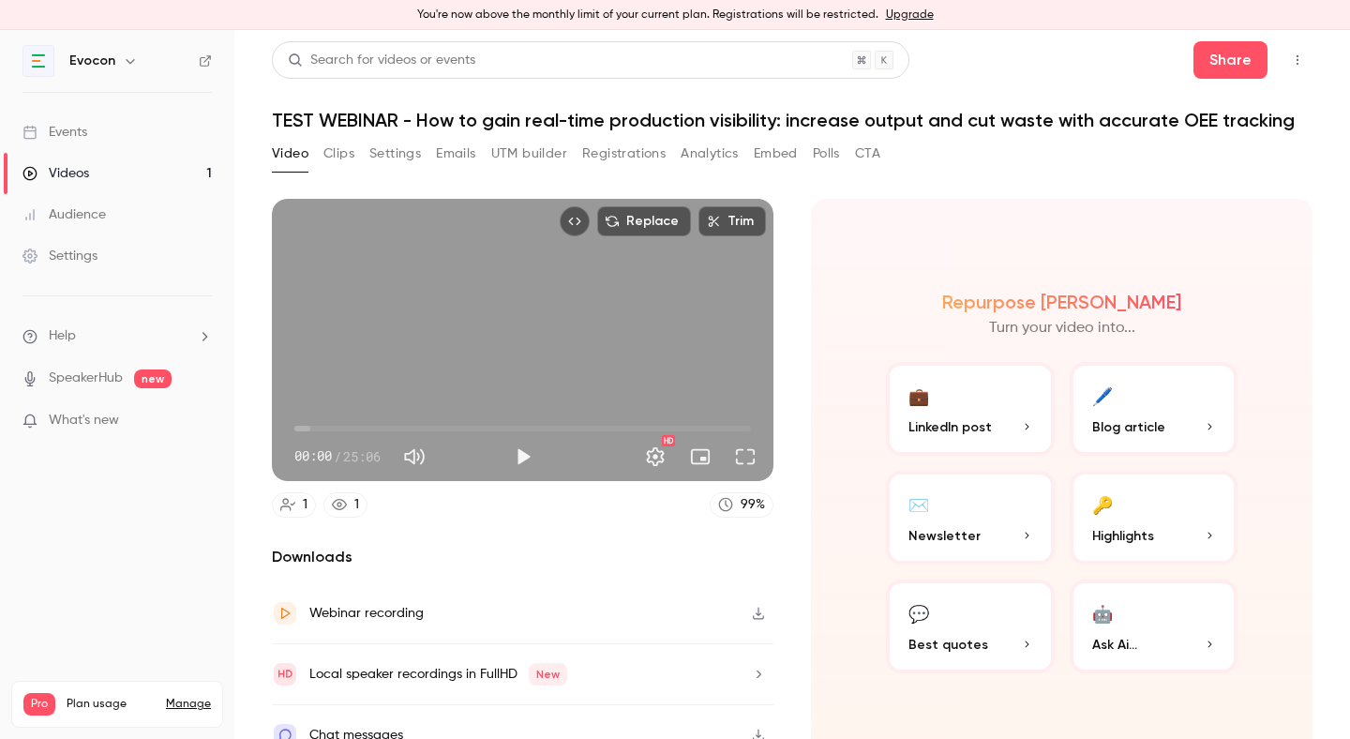
click at [170, 183] on link "Videos 1" at bounding box center [117, 173] width 234 height 41
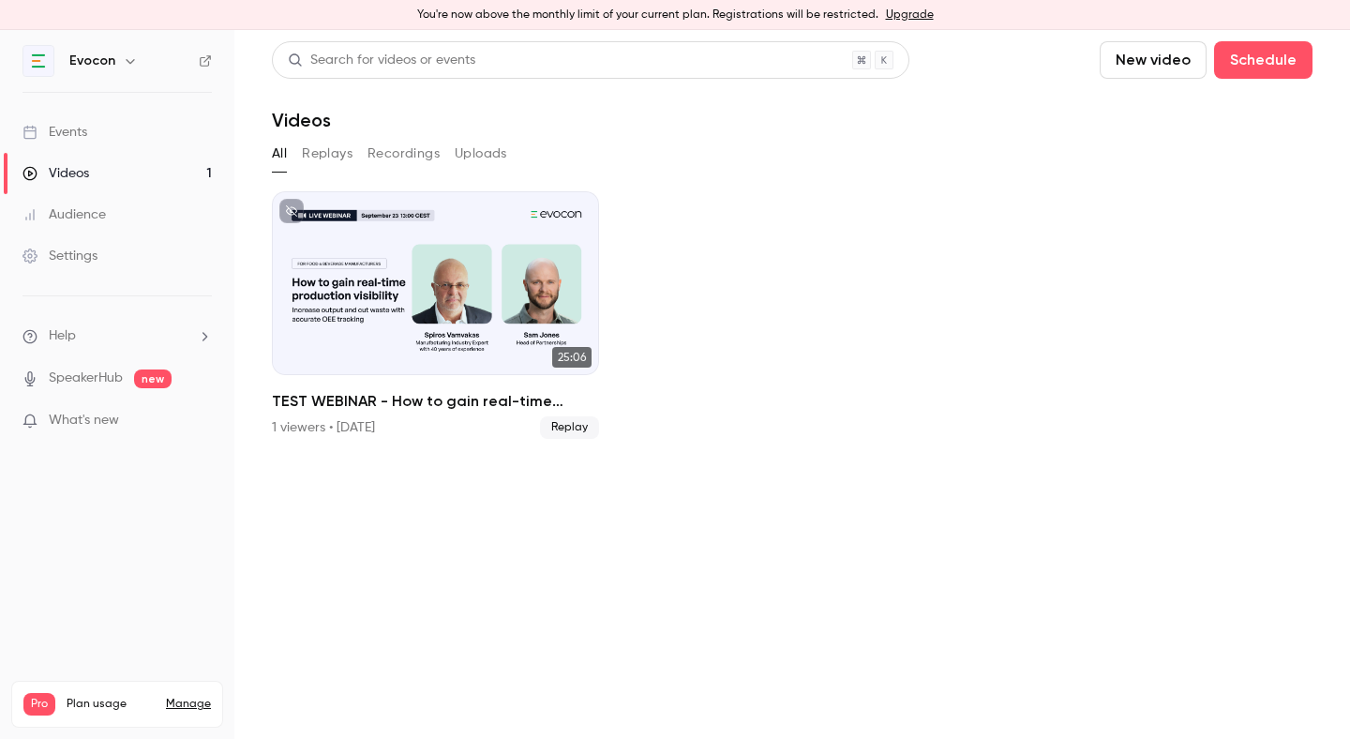
click at [139, 138] on link "Events" at bounding box center [117, 132] width 234 height 41
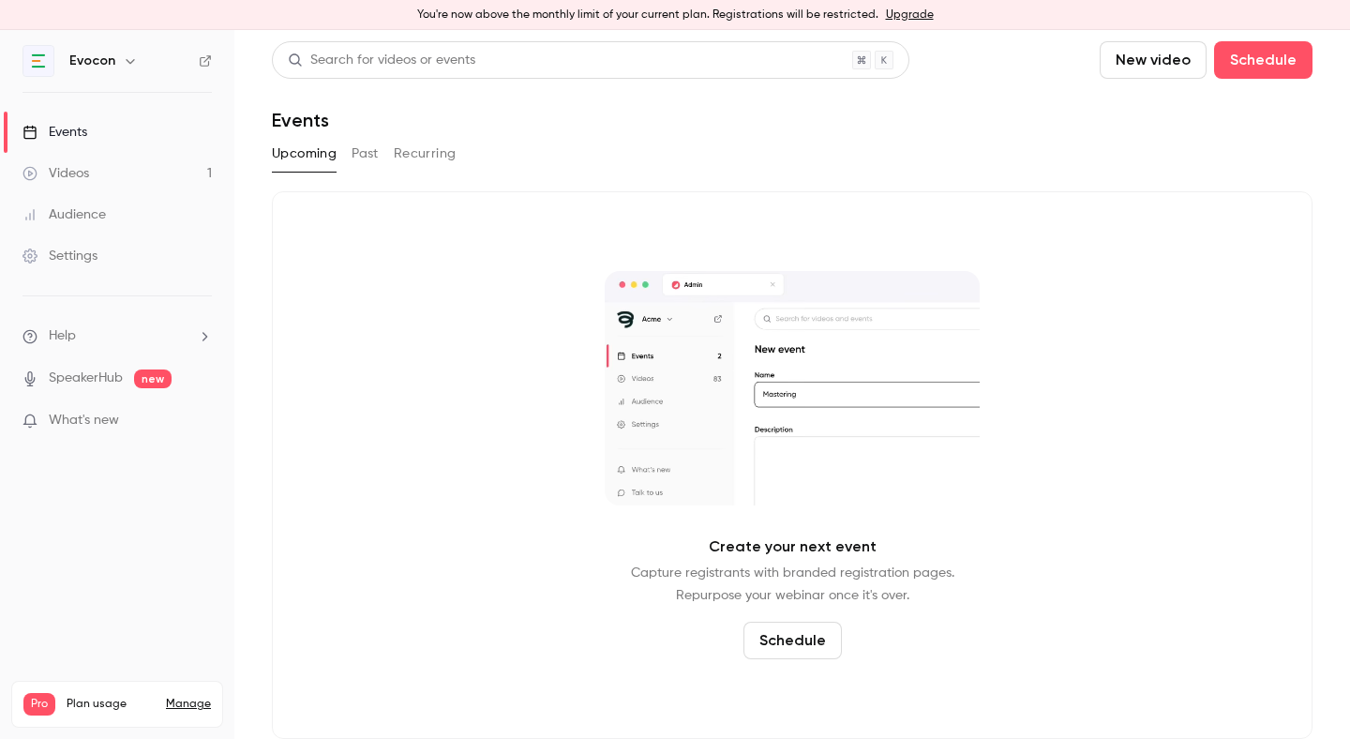
click at [373, 162] on button "Past" at bounding box center [365, 154] width 27 height 30
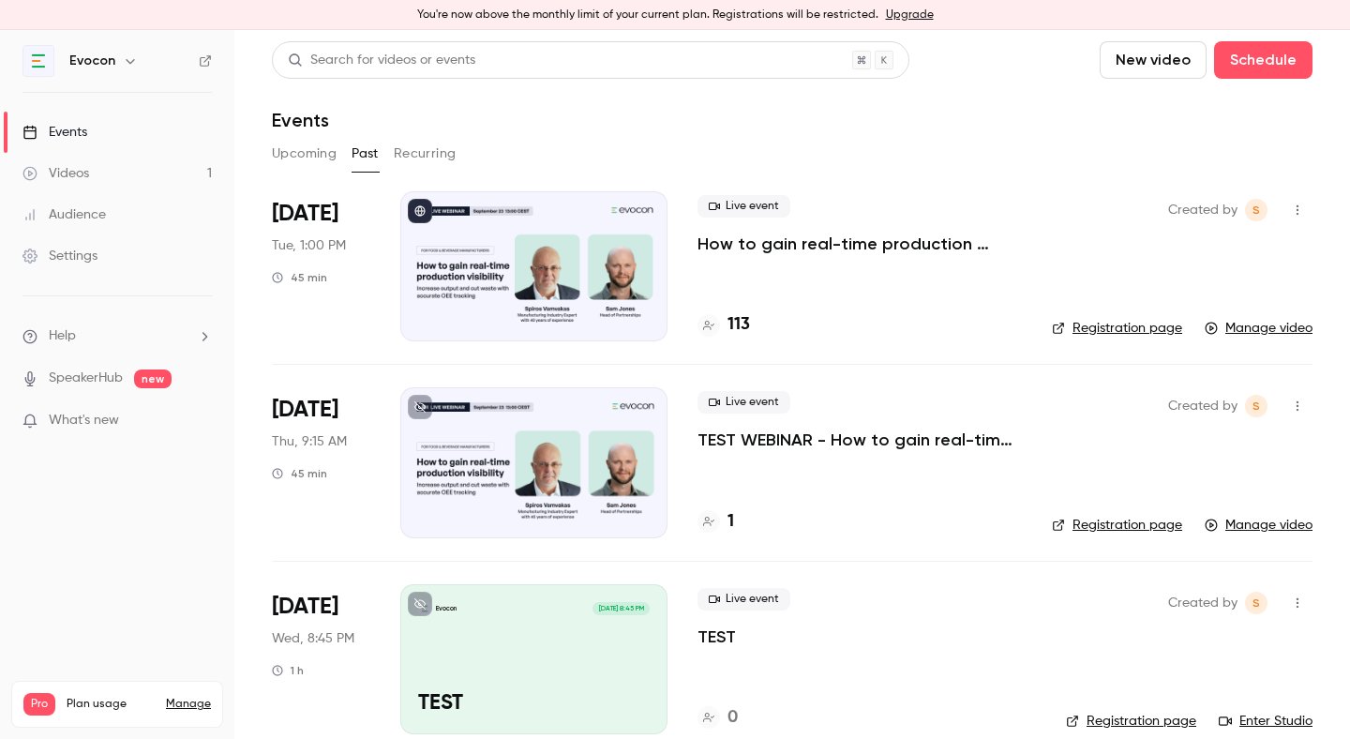
click at [726, 238] on p "How to gain real-time production visibility: increase output and cut waste with…" at bounding box center [860, 244] width 324 height 23
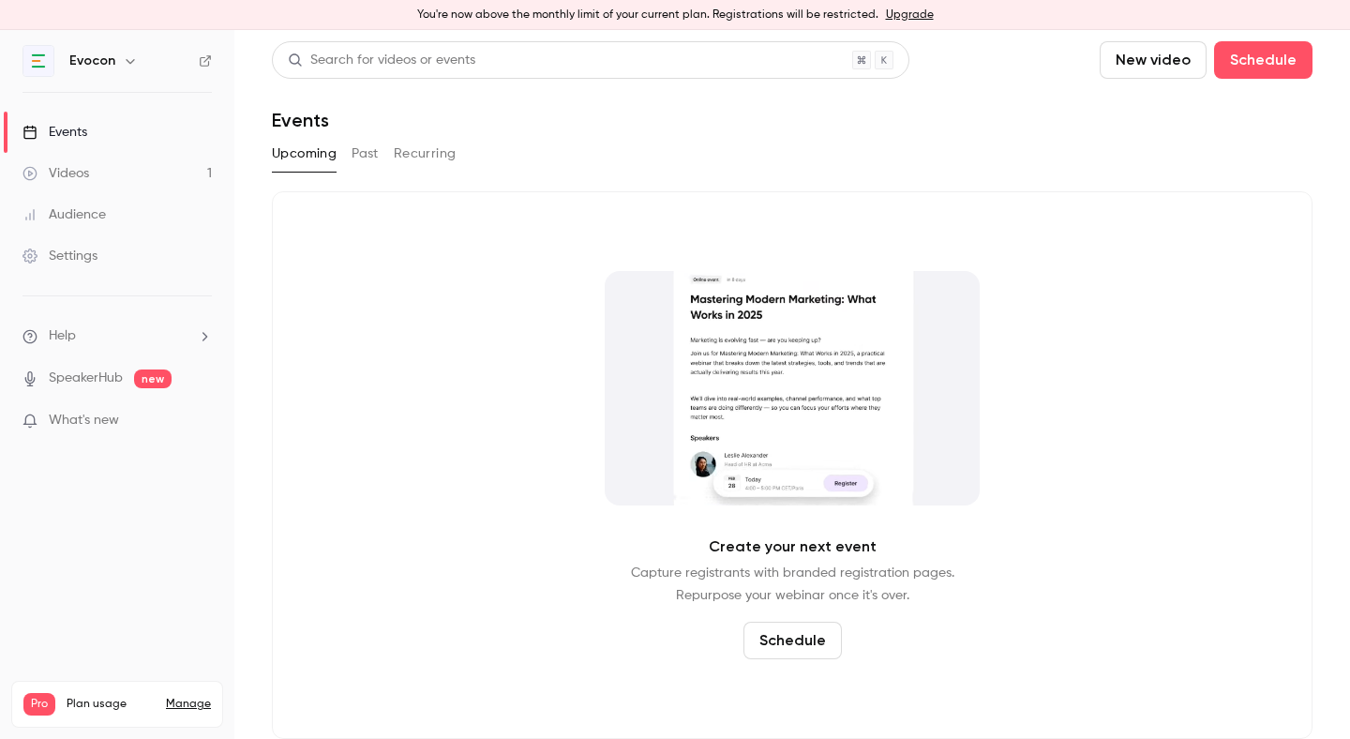
click at [166, 164] on link "Videos 1" at bounding box center [117, 173] width 234 height 41
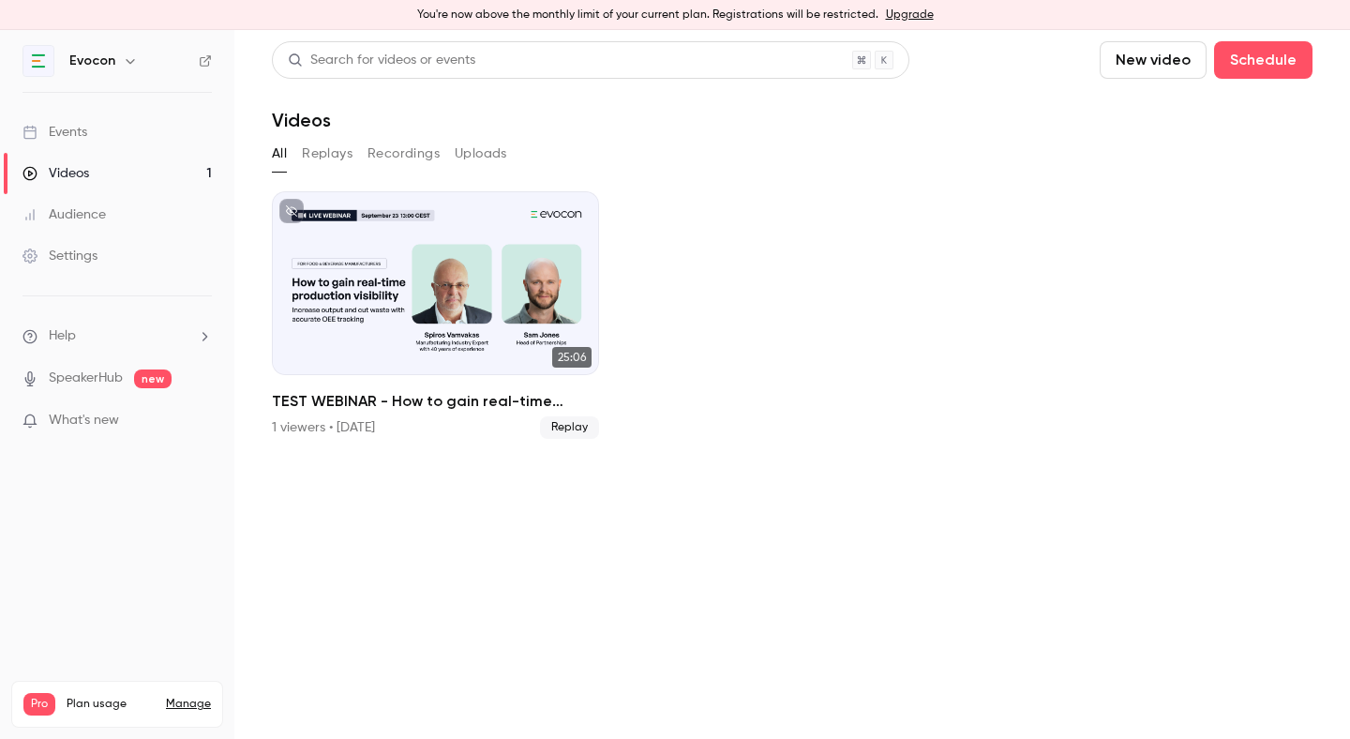
click at [198, 122] on link "Events" at bounding box center [117, 132] width 234 height 41
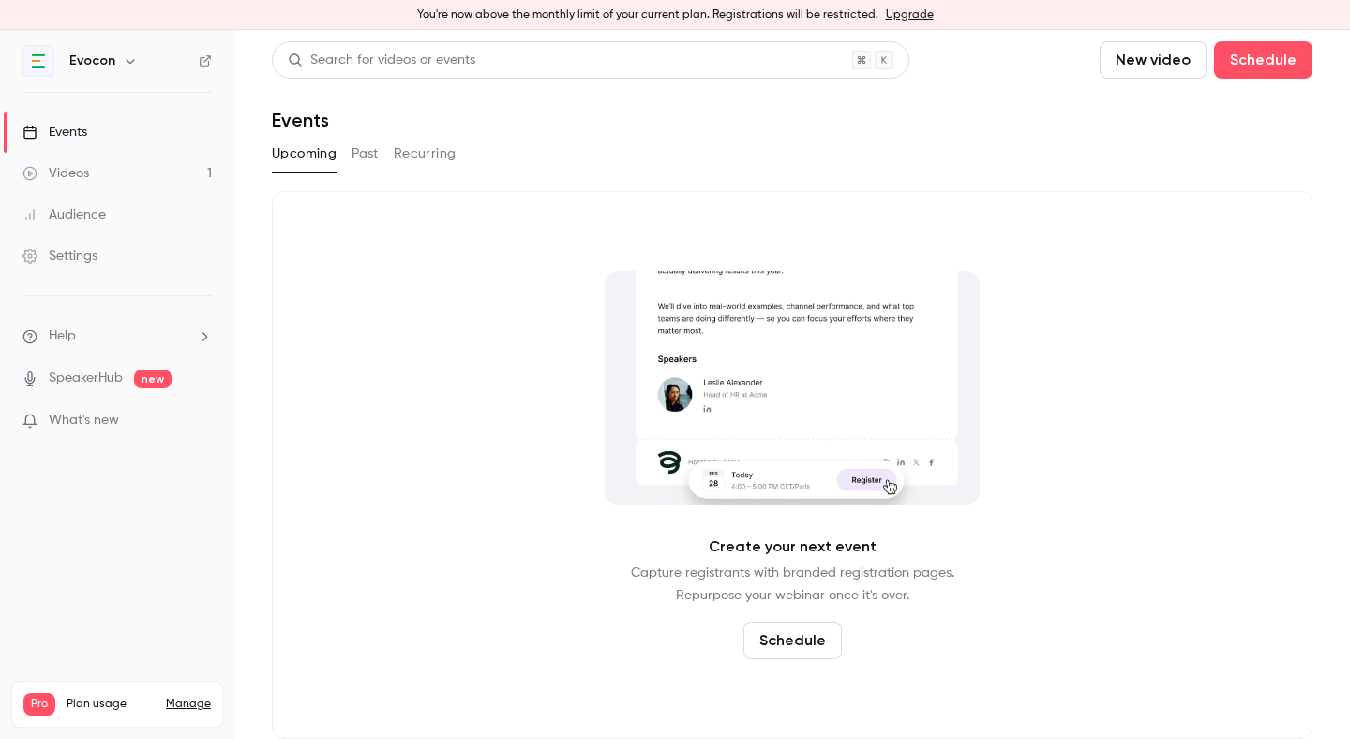
click at [359, 149] on button "Past" at bounding box center [365, 154] width 27 height 30
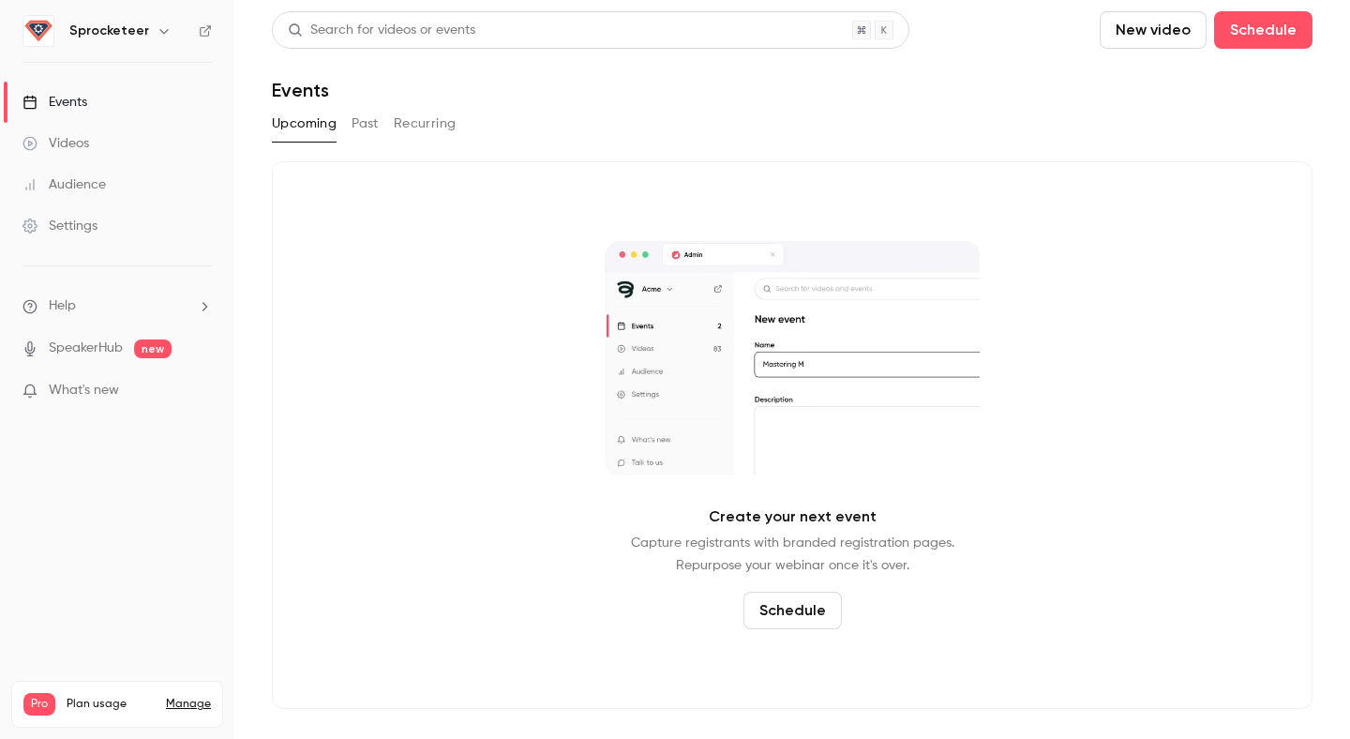
click at [162, 9] on nav "Sprocketeer Events Videos Audience Settings Help SpeakerHub new What's new Pro …" at bounding box center [117, 369] width 234 height 739
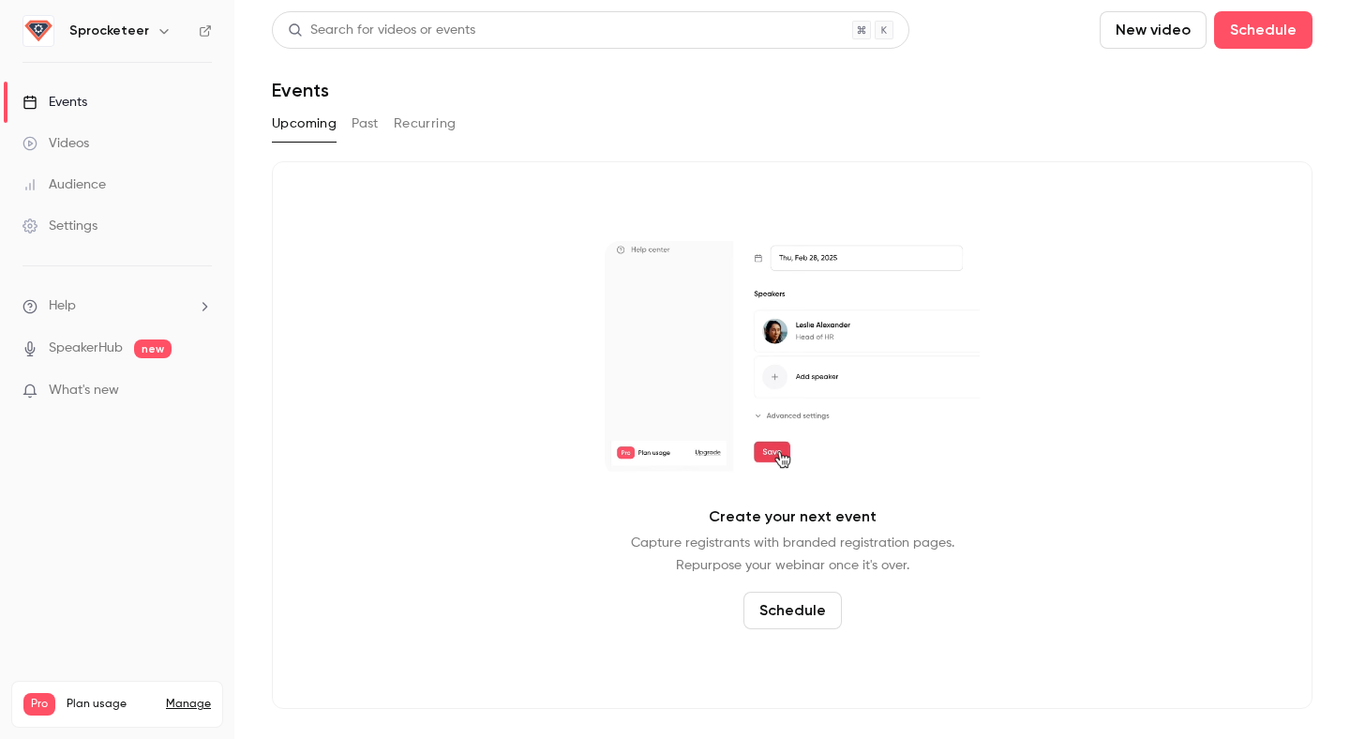
click at [159, 31] on icon "button" at bounding box center [163, 31] width 8 height 5
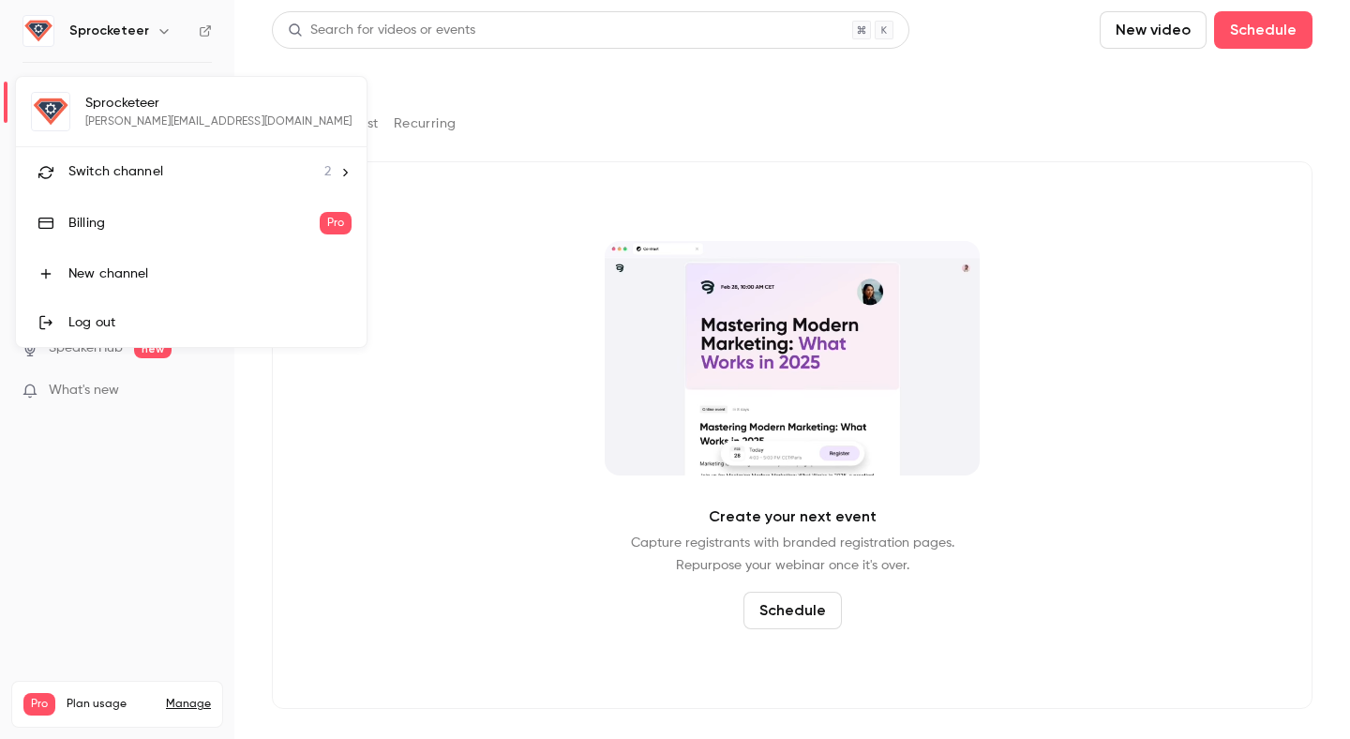
click at [232, 170] on div "Switch channel 2" at bounding box center [199, 172] width 263 height 20
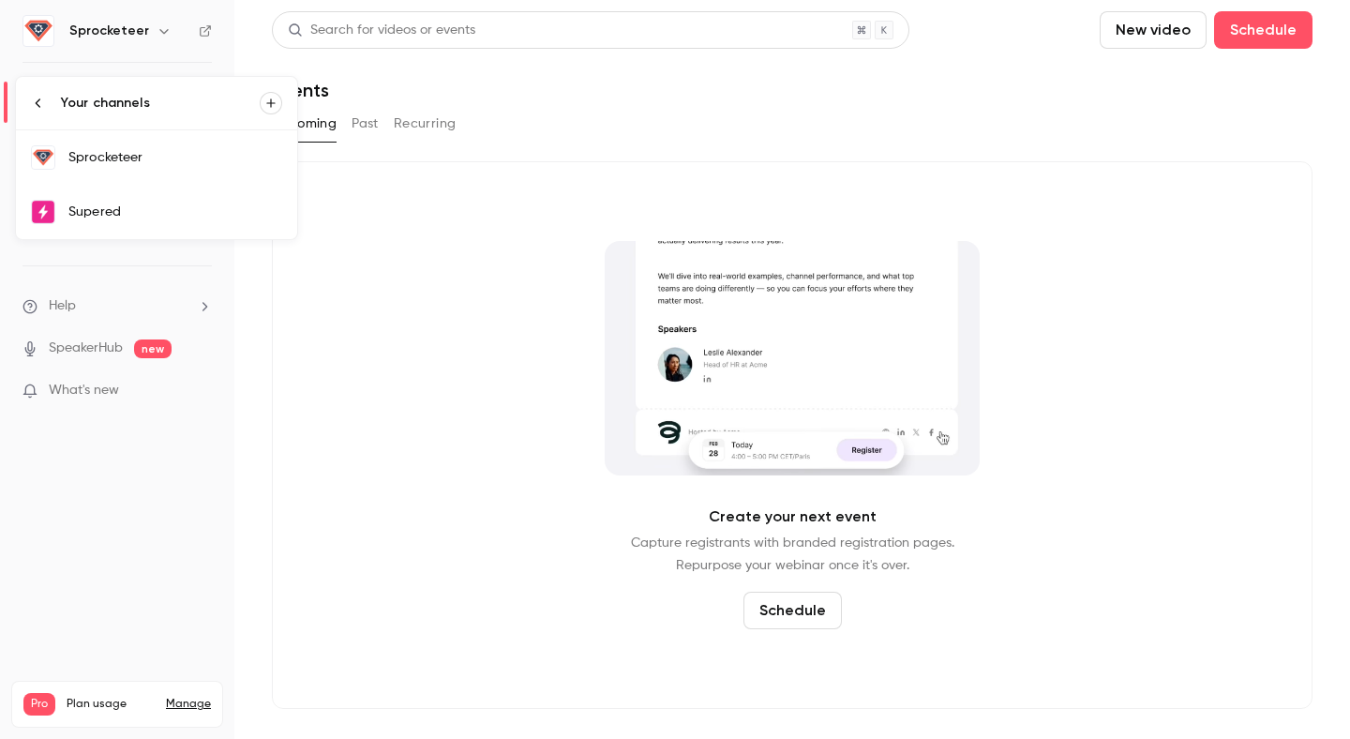
click at [214, 222] on link "Supered" at bounding box center [156, 212] width 281 height 54
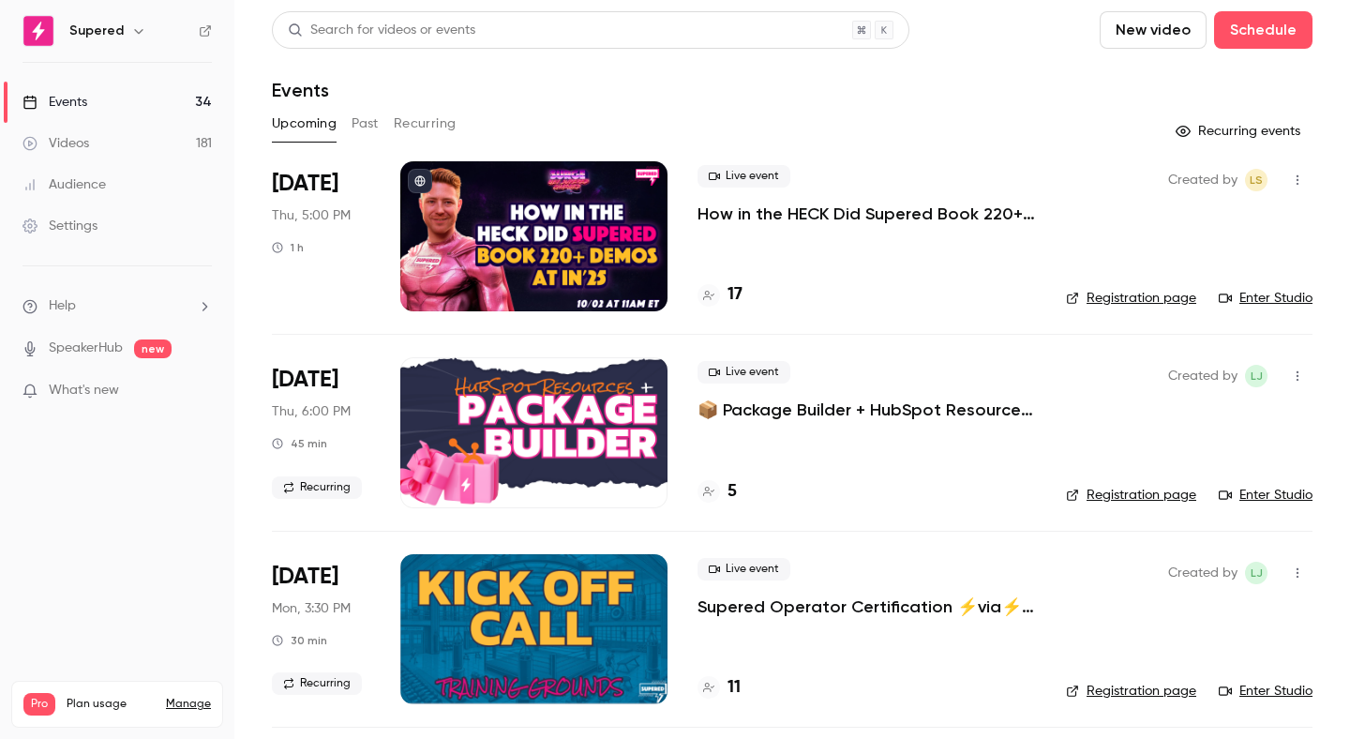
scroll to position [8, 0]
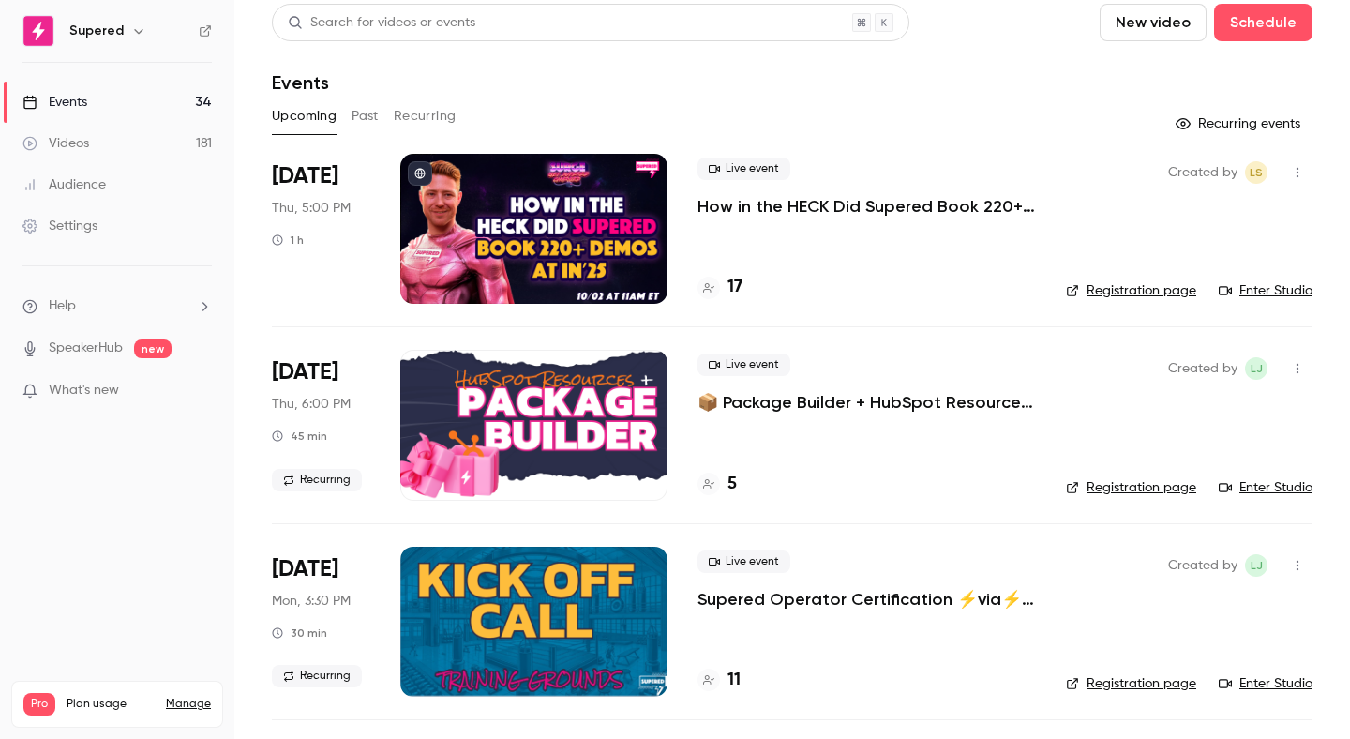
click at [838, 399] on p "📦 Package Builder + HubSpot Resources 🧡" at bounding box center [867, 402] width 339 height 23
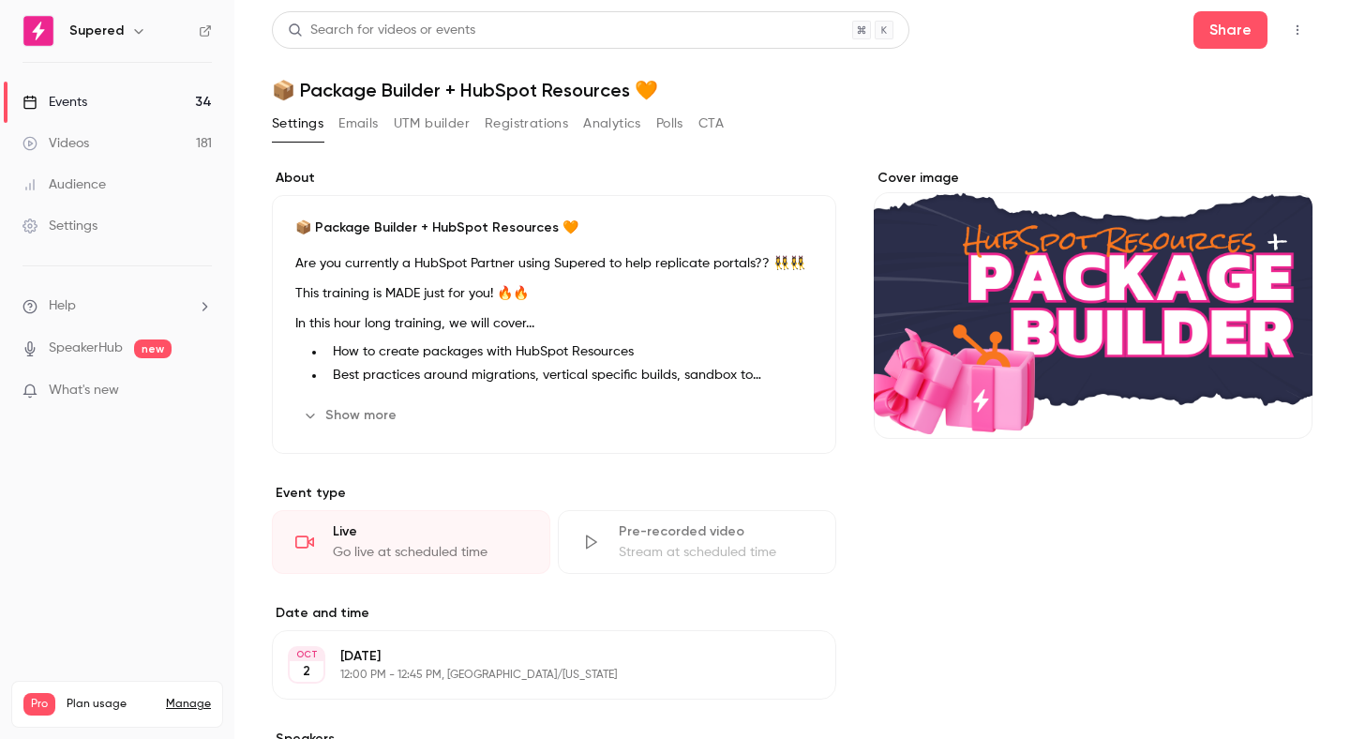
click at [169, 89] on link "Events 34" at bounding box center [117, 102] width 234 height 41
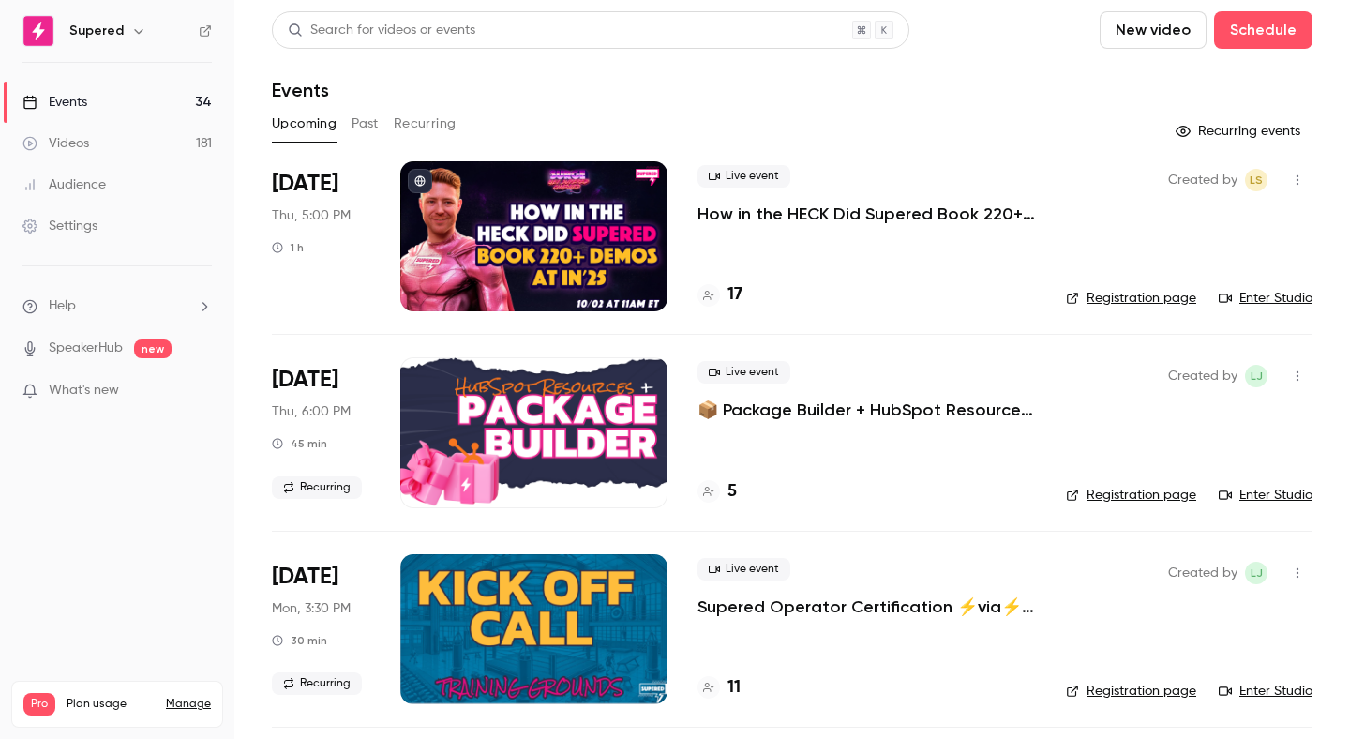
click at [415, 133] on button "Recurring" at bounding box center [425, 124] width 63 height 30
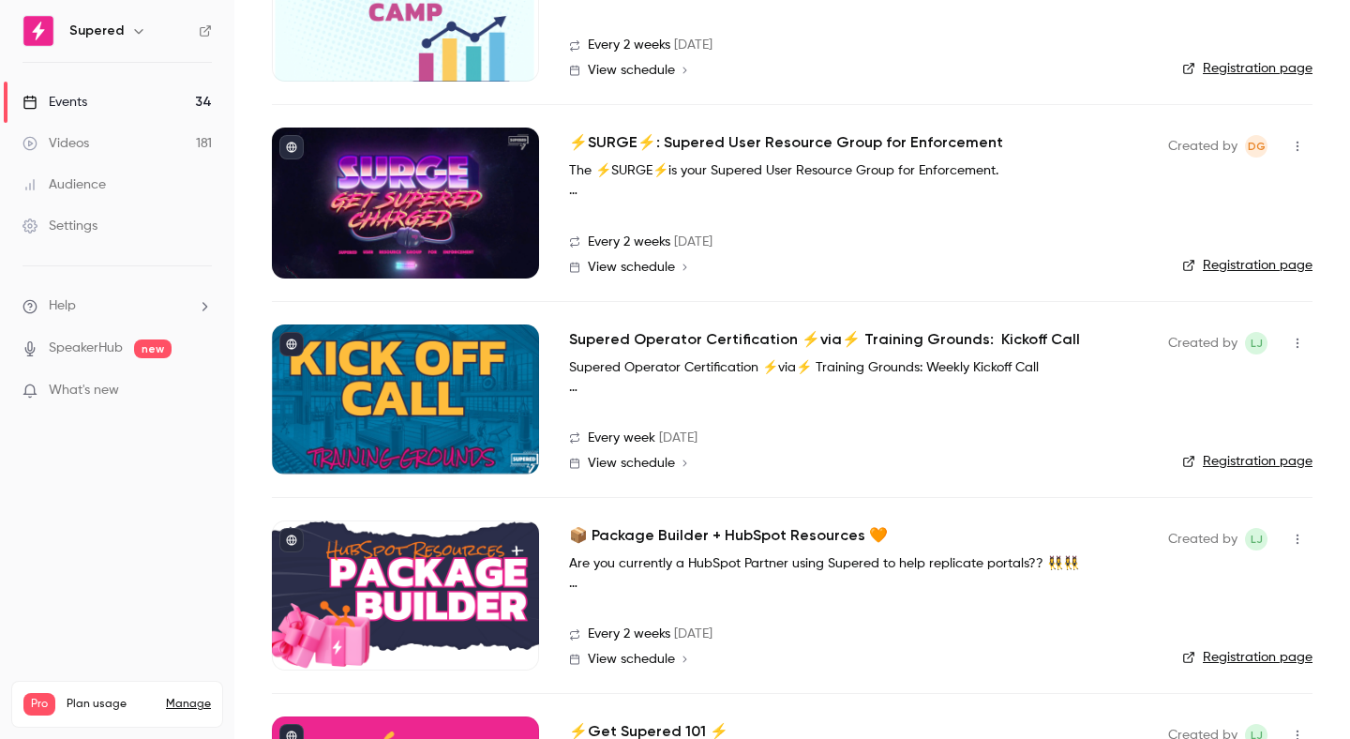
scroll to position [588, 0]
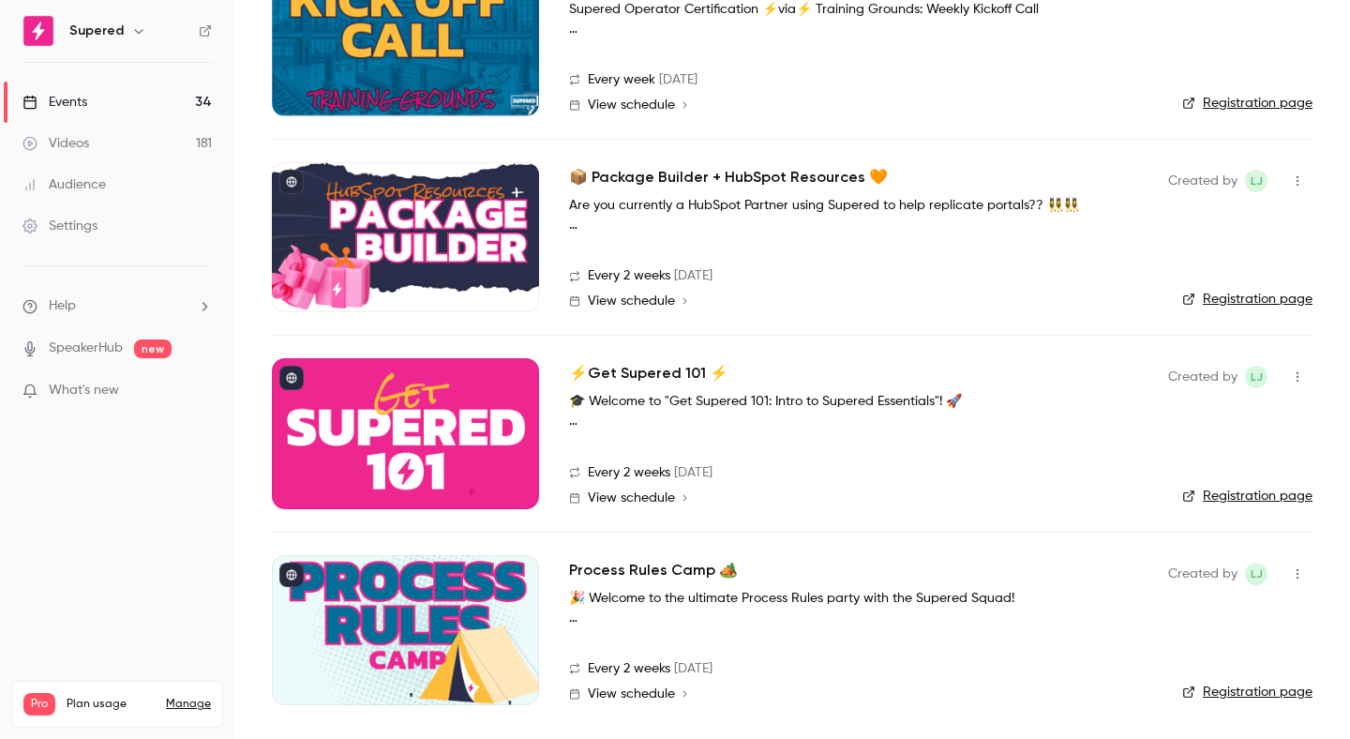
click at [686, 163] on div "📦 Package Builder + HubSpot Resources 🧡 Are you currently a HubSpot Partner usi…" at bounding box center [853, 237] width 569 height 150
click at [686, 173] on h2 "📦 Package Builder + HubSpot Resources 🧡" at bounding box center [728, 177] width 319 height 23
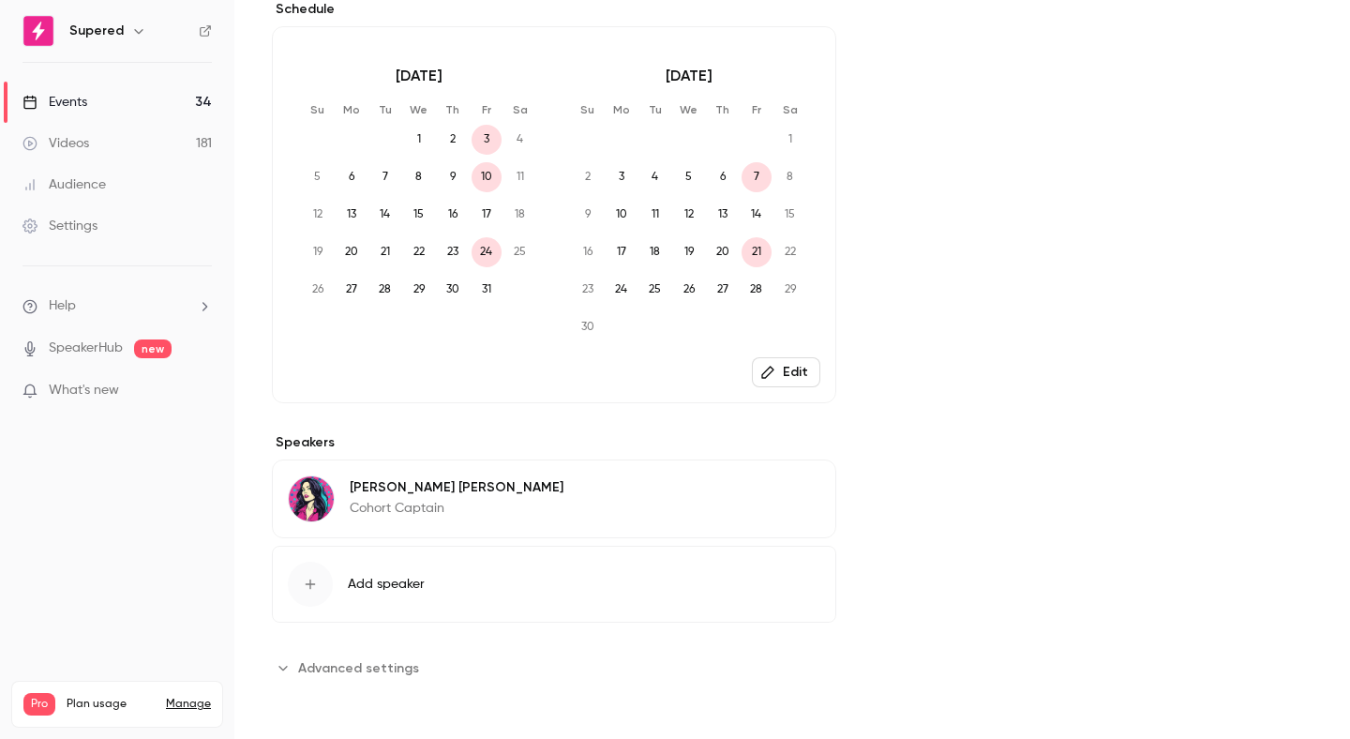
scroll to position [460, 0]
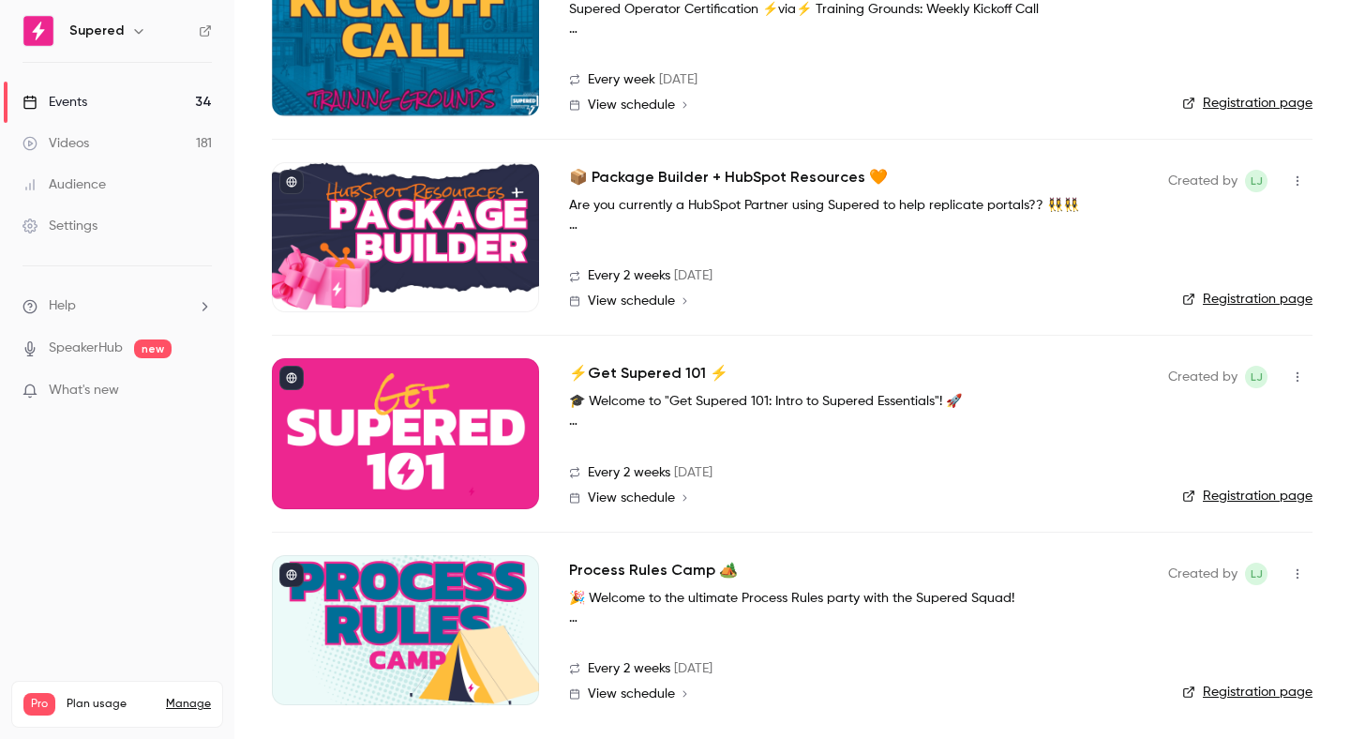
scroll to position [529, 0]
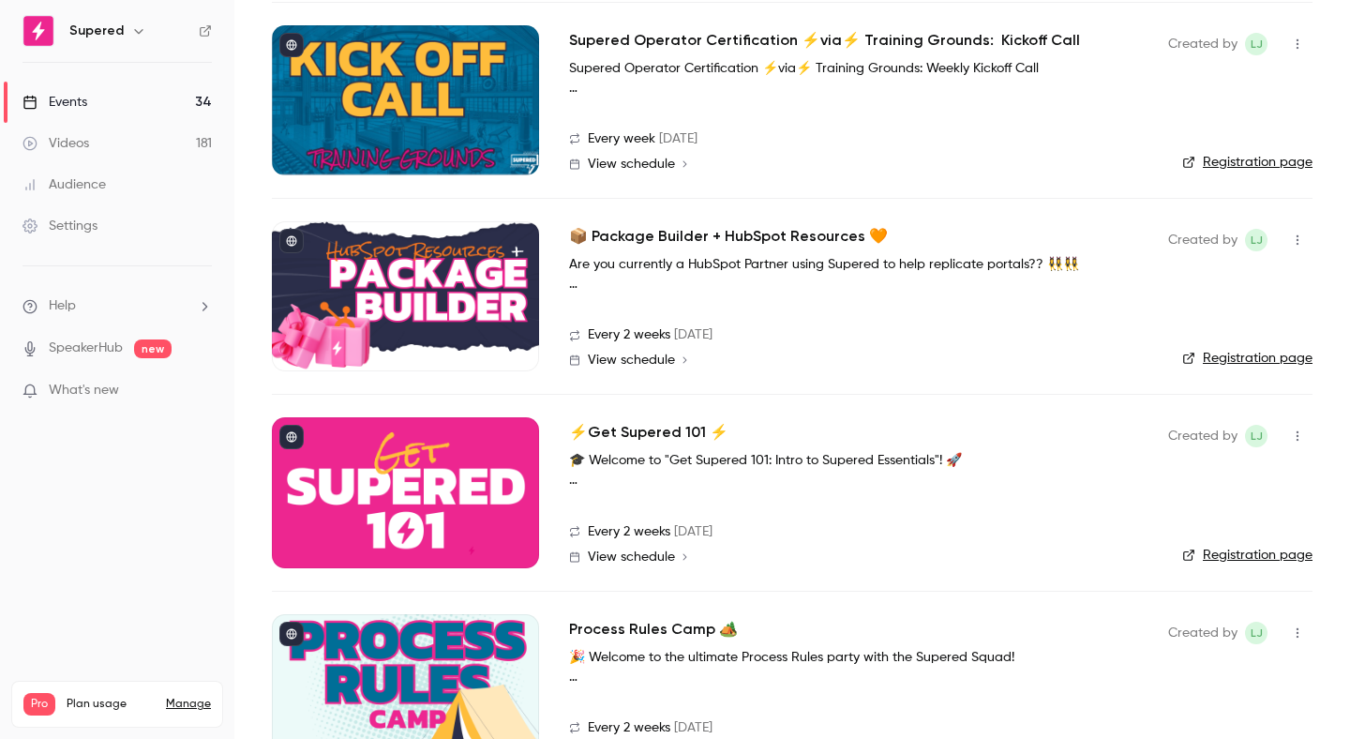
click at [188, 93] on link "Events 34" at bounding box center [117, 102] width 234 height 41
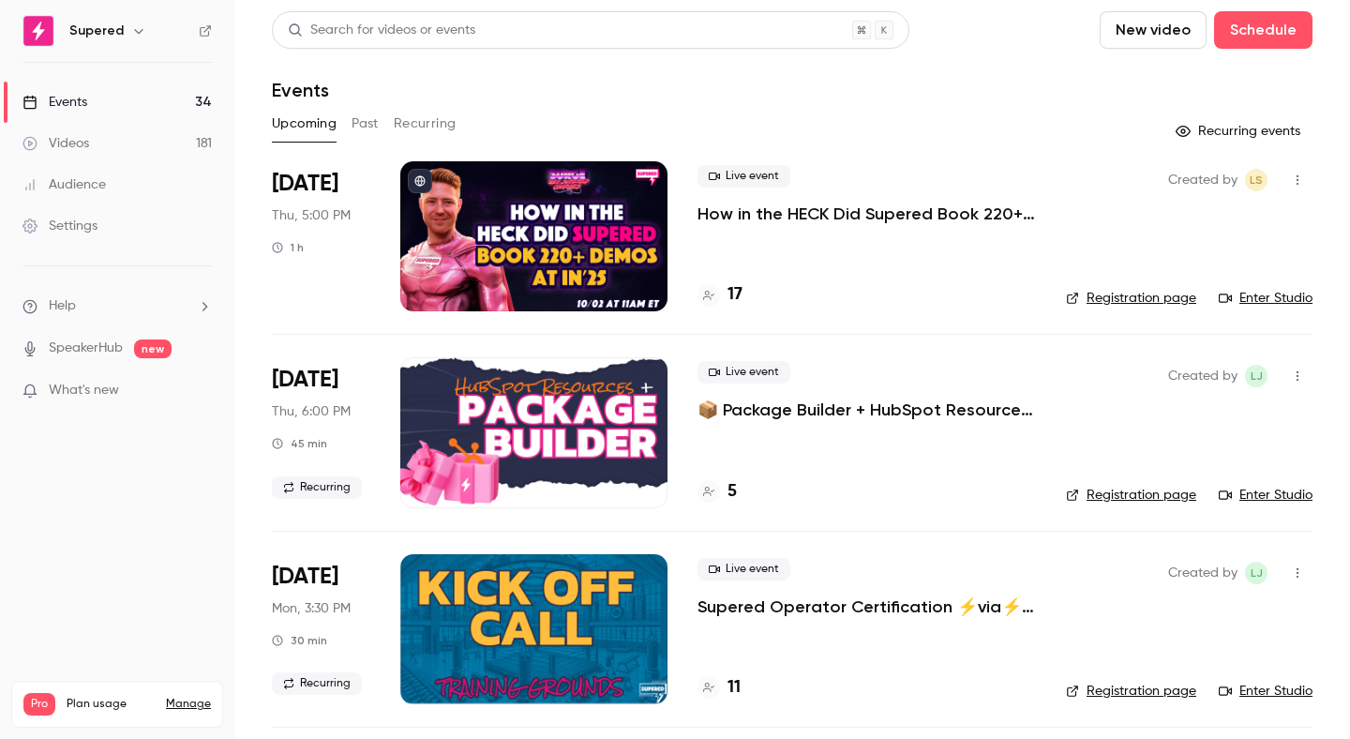
click at [800, 415] on p "📦 Package Builder + HubSpot Resources 🧡" at bounding box center [867, 410] width 339 height 23
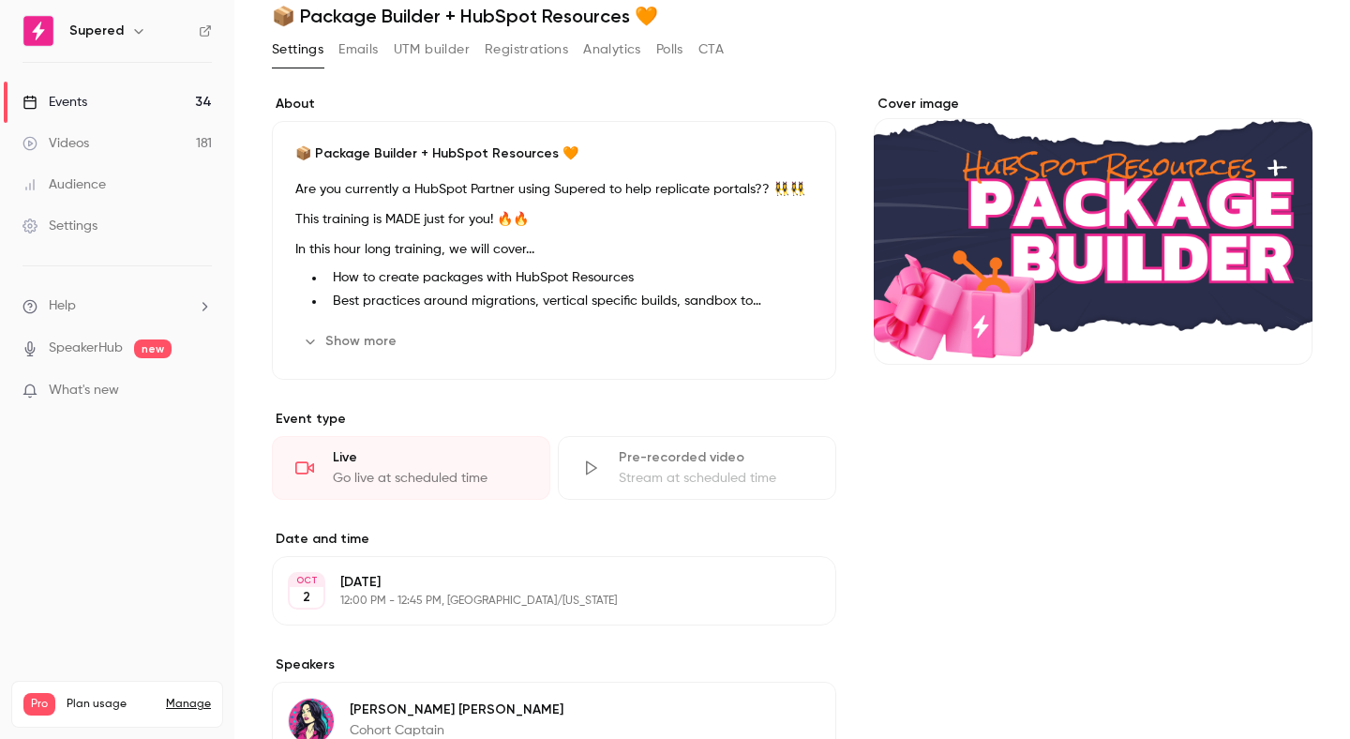
scroll to position [69, 0]
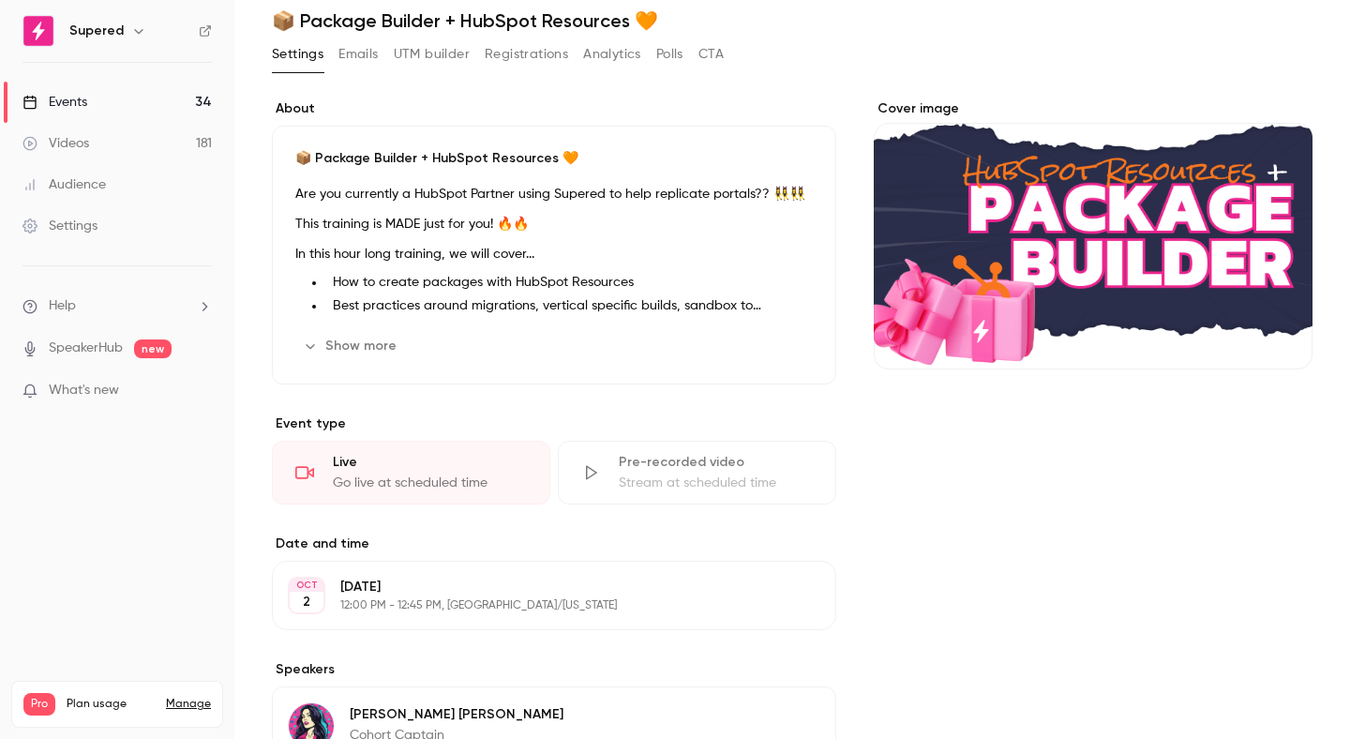
click at [181, 108] on link "Events 34" at bounding box center [117, 102] width 234 height 41
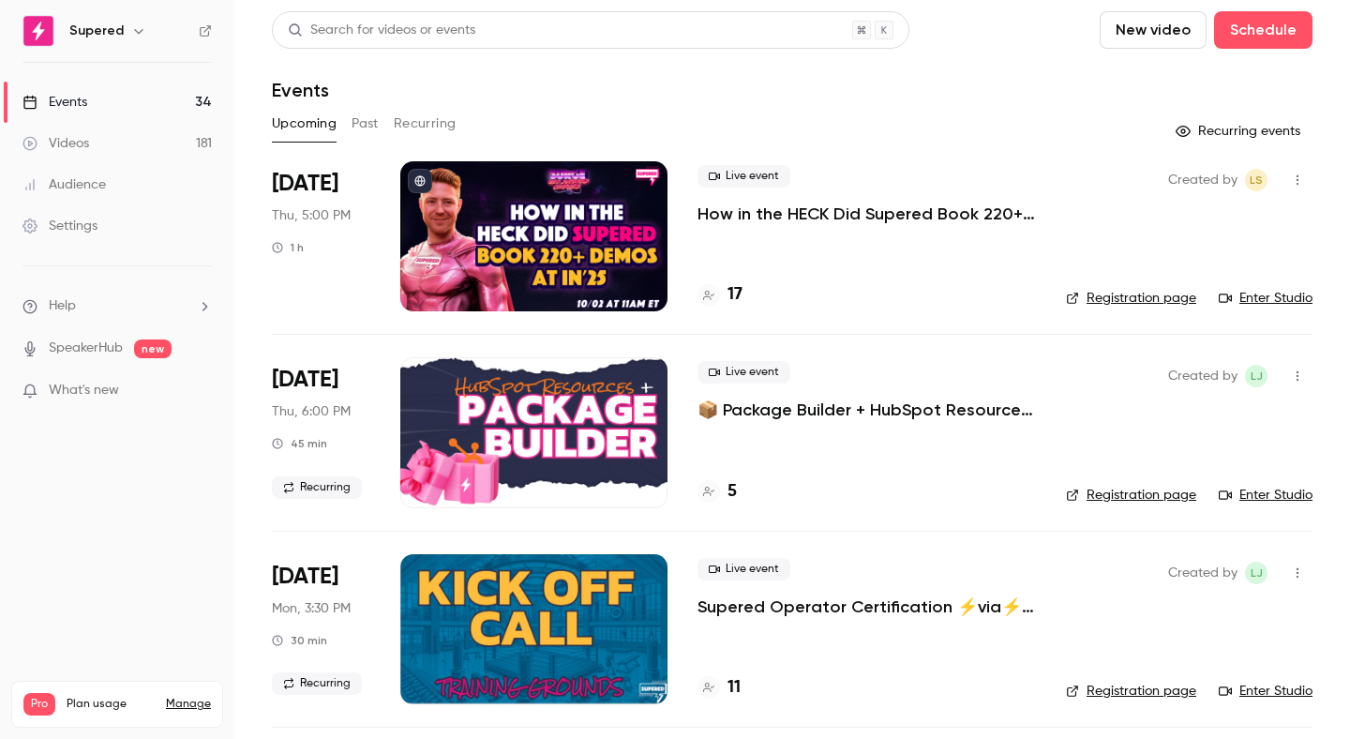
click at [792, 414] on p "📦 Package Builder + HubSpot Resources 🧡" at bounding box center [867, 410] width 339 height 23
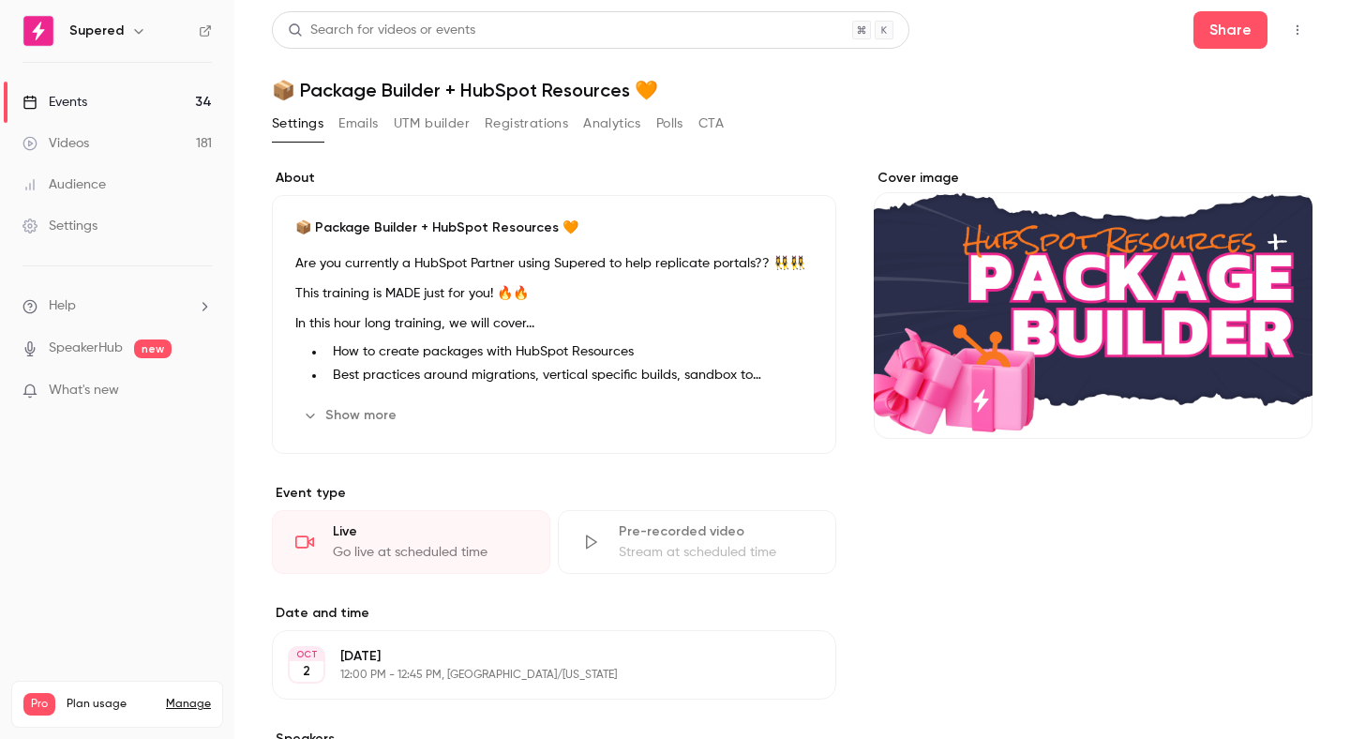
scroll to position [295, 0]
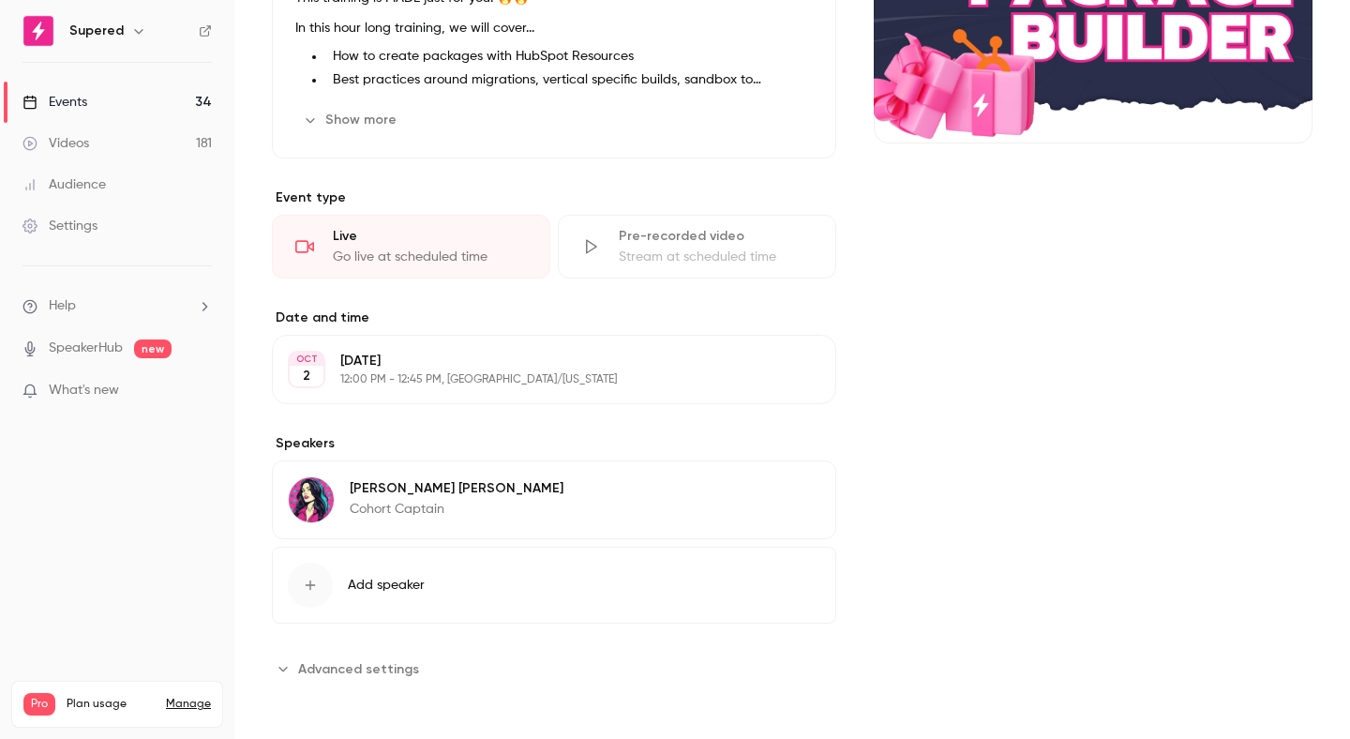
click at [178, 84] on link "Events 34" at bounding box center [117, 102] width 234 height 41
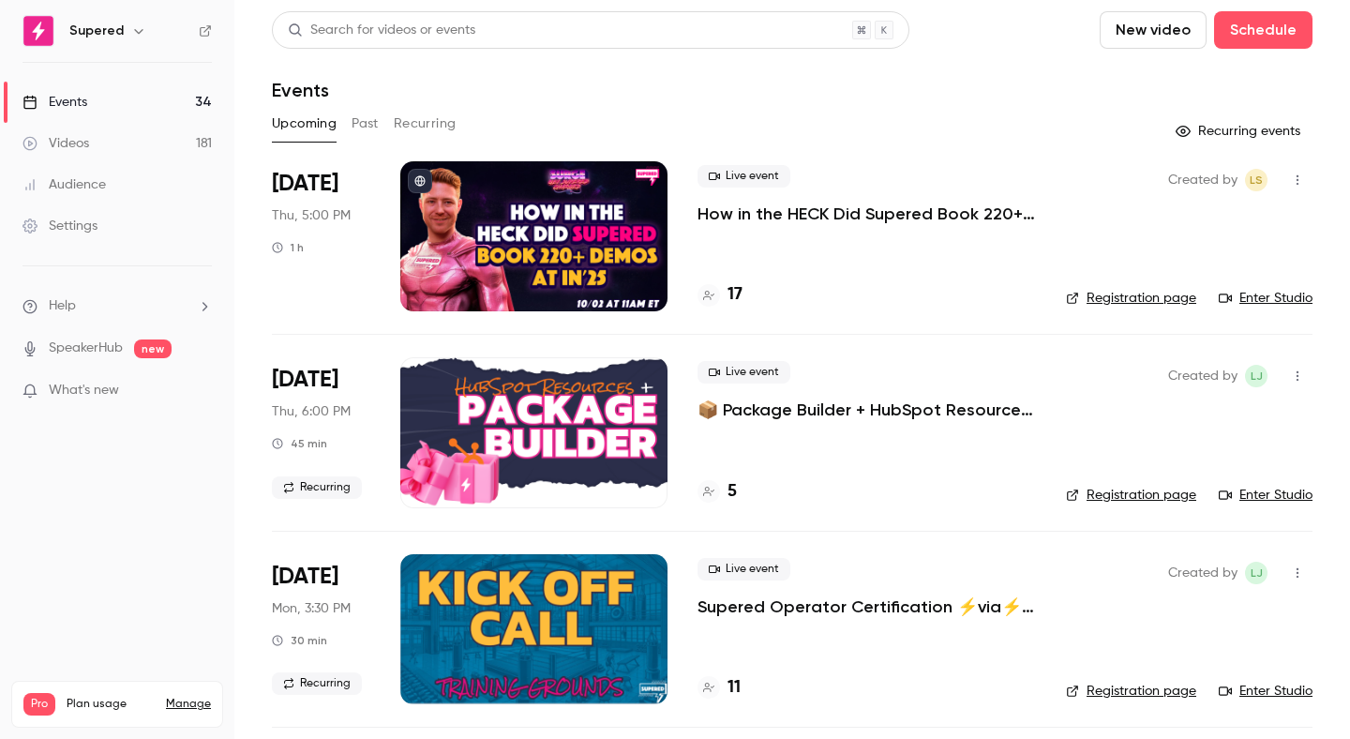
click at [426, 132] on button "Recurring" at bounding box center [425, 124] width 63 height 30
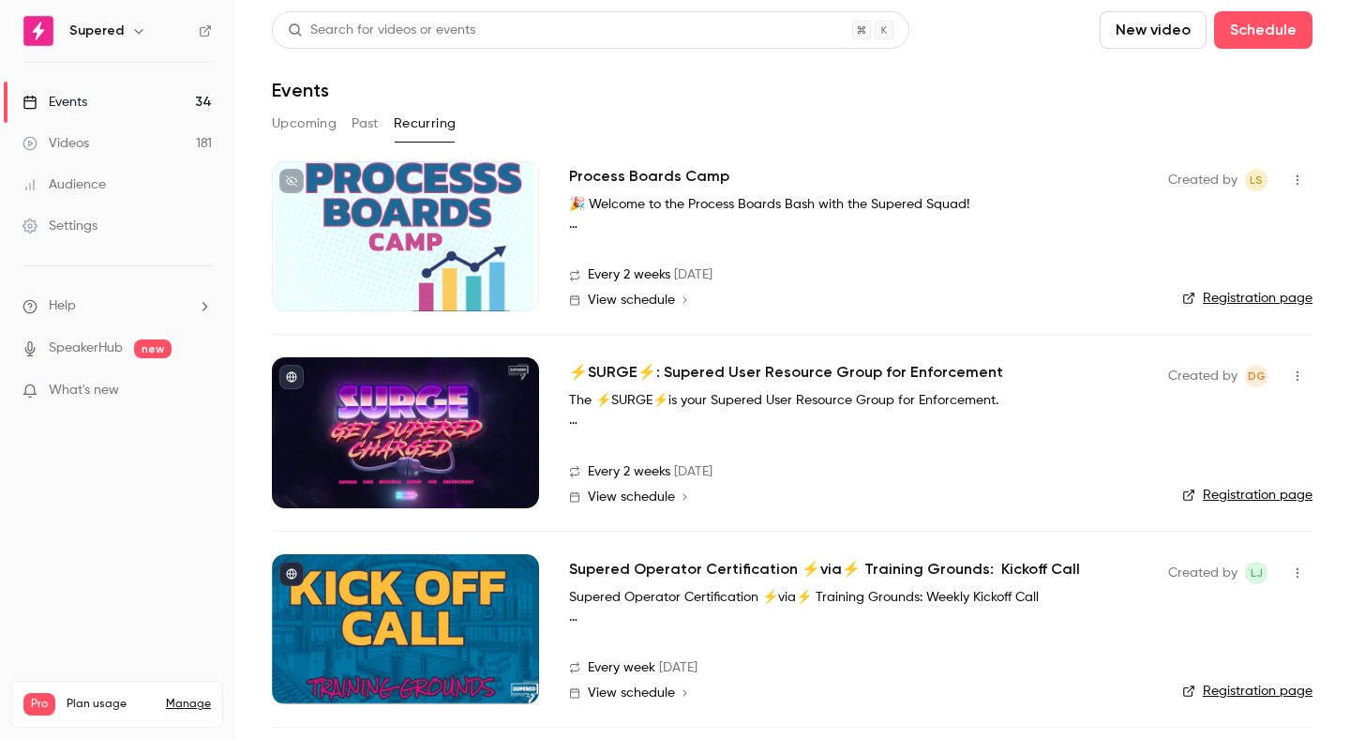
click at [648, 176] on h2 "Process Boards Camp" at bounding box center [649, 176] width 160 height 23
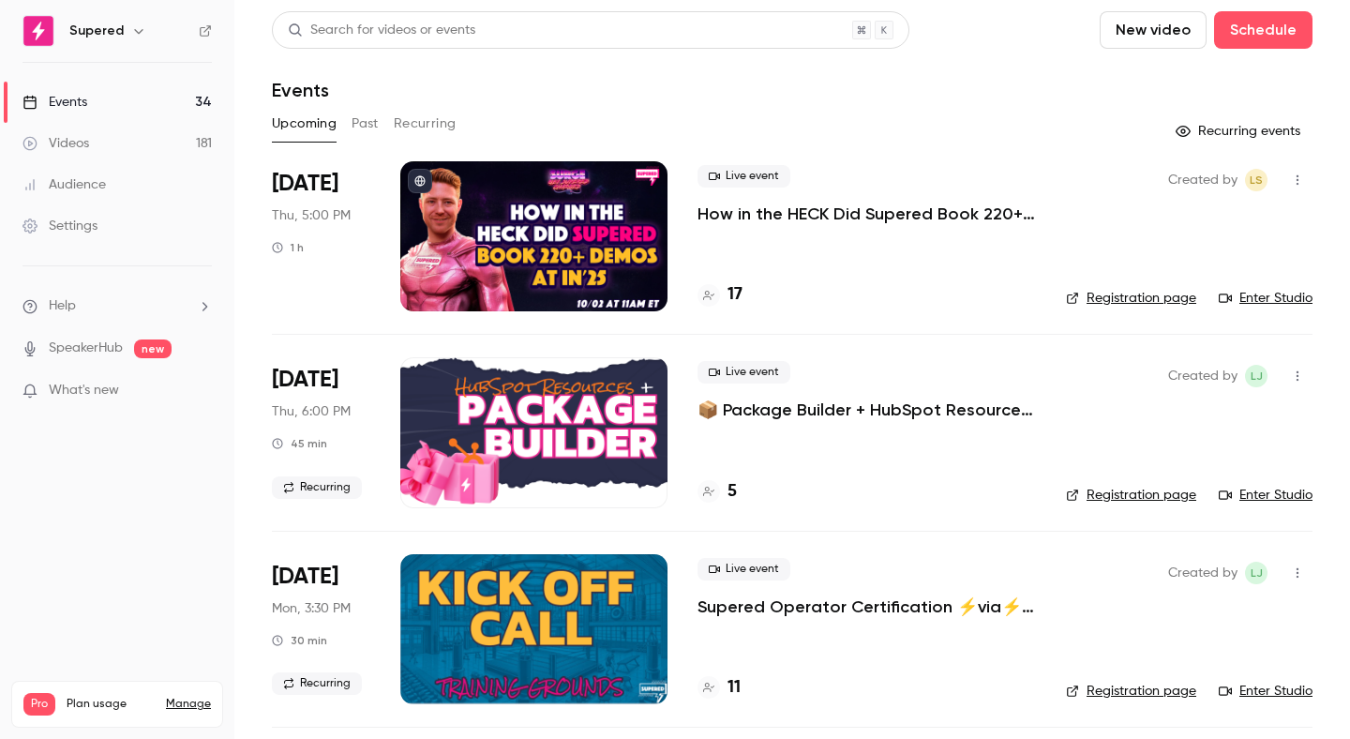
click at [438, 128] on button "Recurring" at bounding box center [425, 124] width 63 height 30
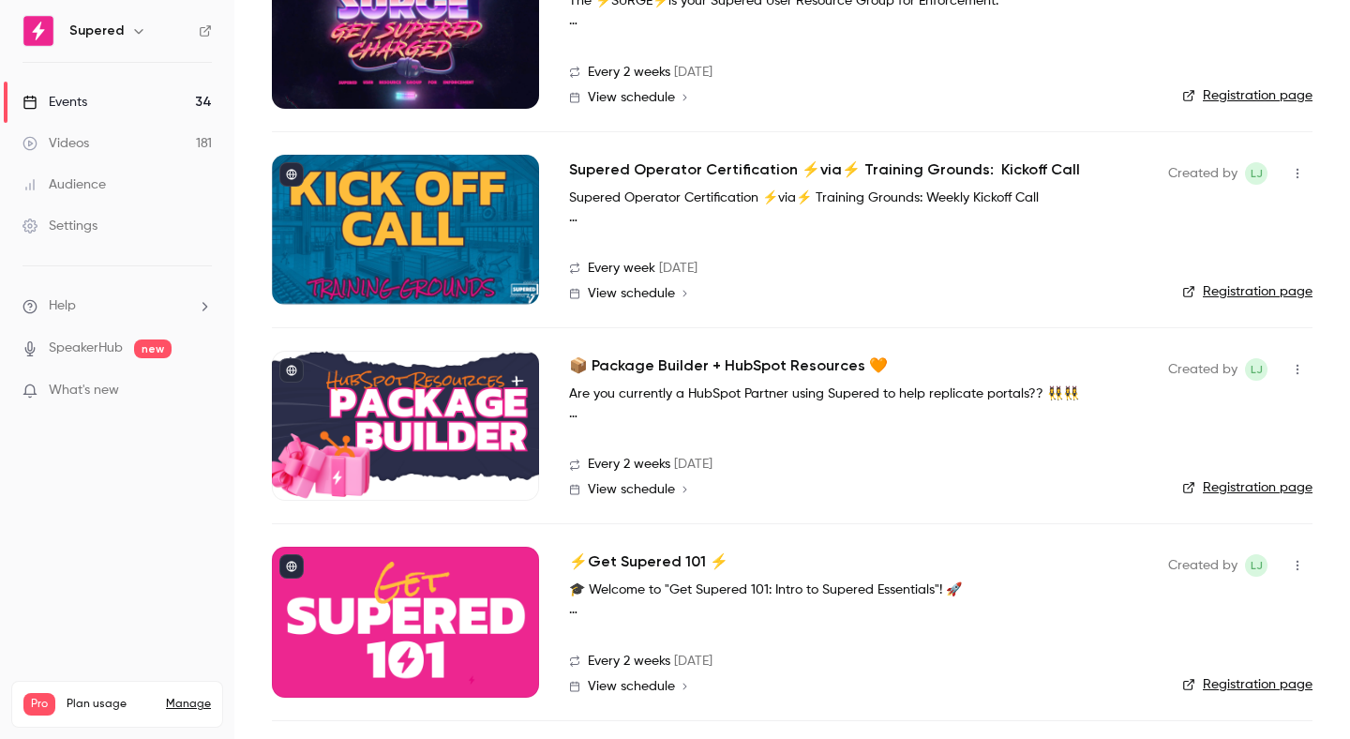
scroll to position [461, 0]
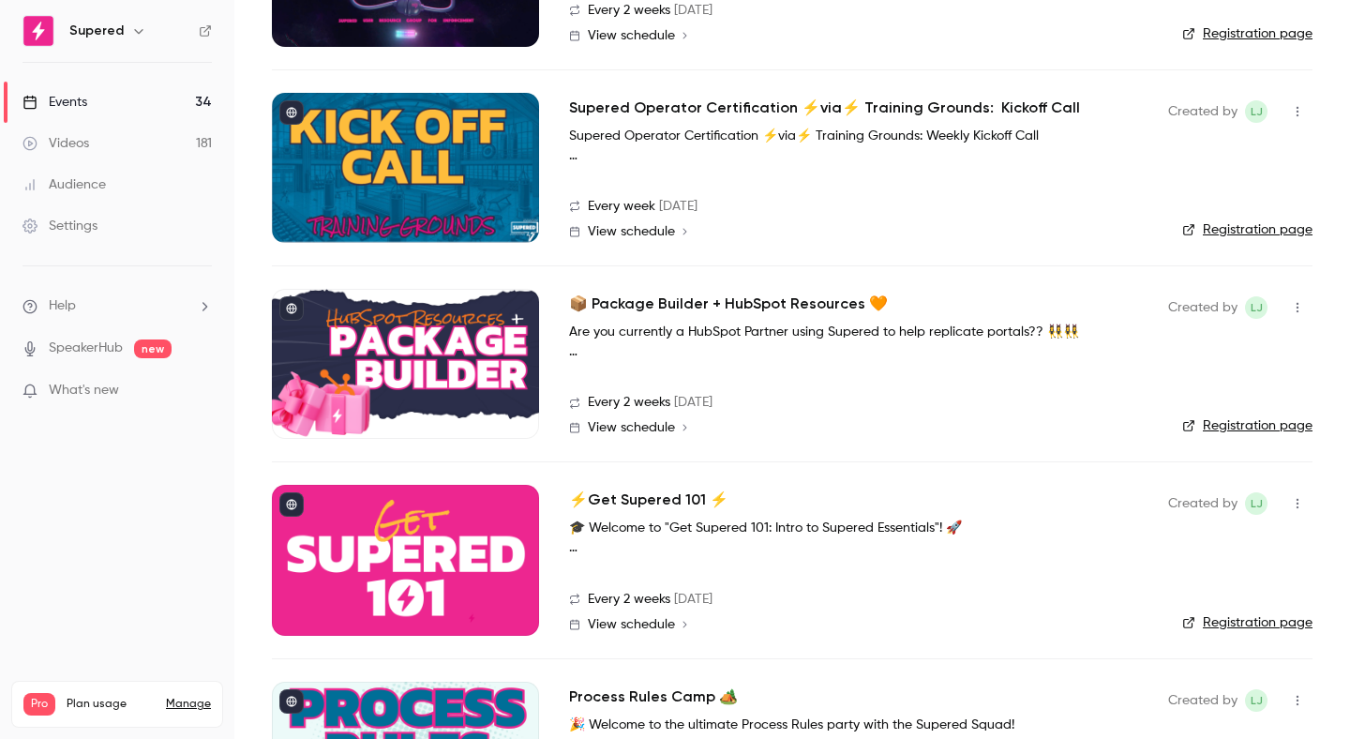
click at [715, 297] on h2 "📦 Package Builder + HubSpot Resources 🧡" at bounding box center [728, 304] width 319 height 23
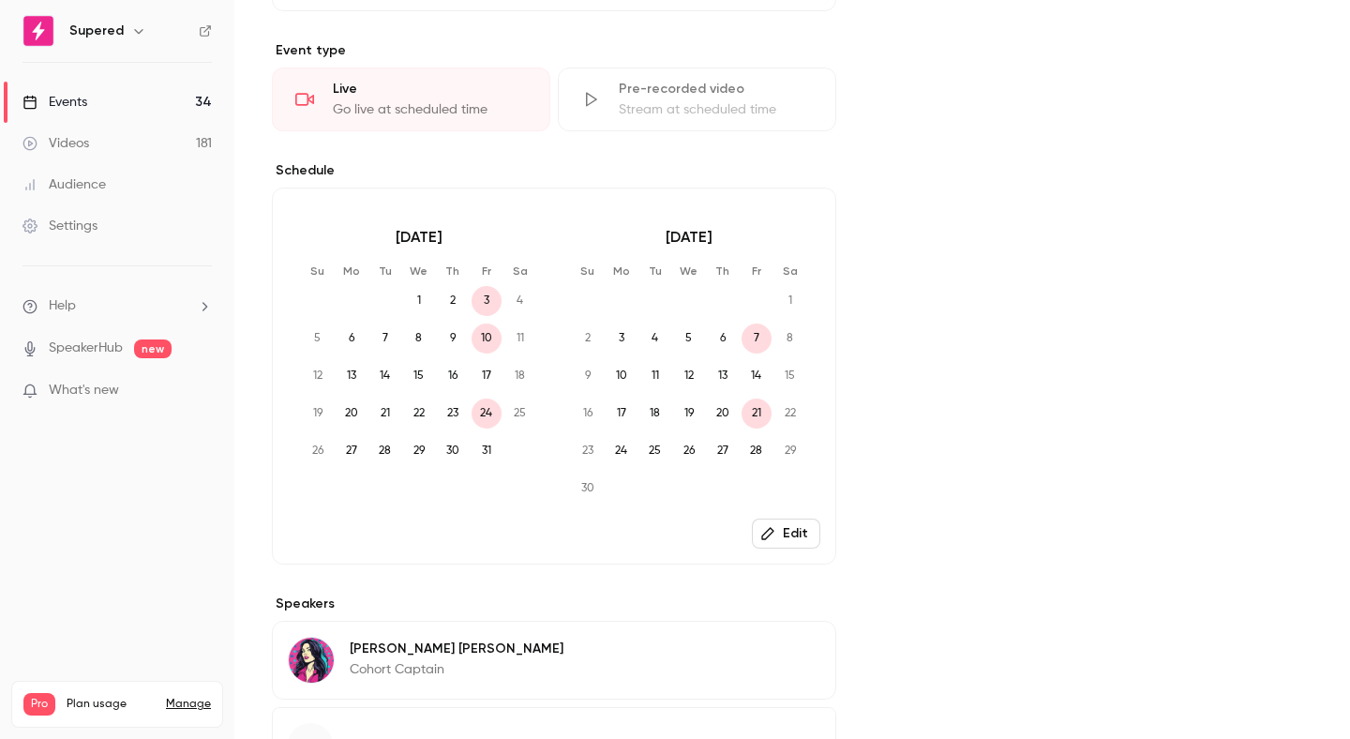
scroll to position [183, 0]
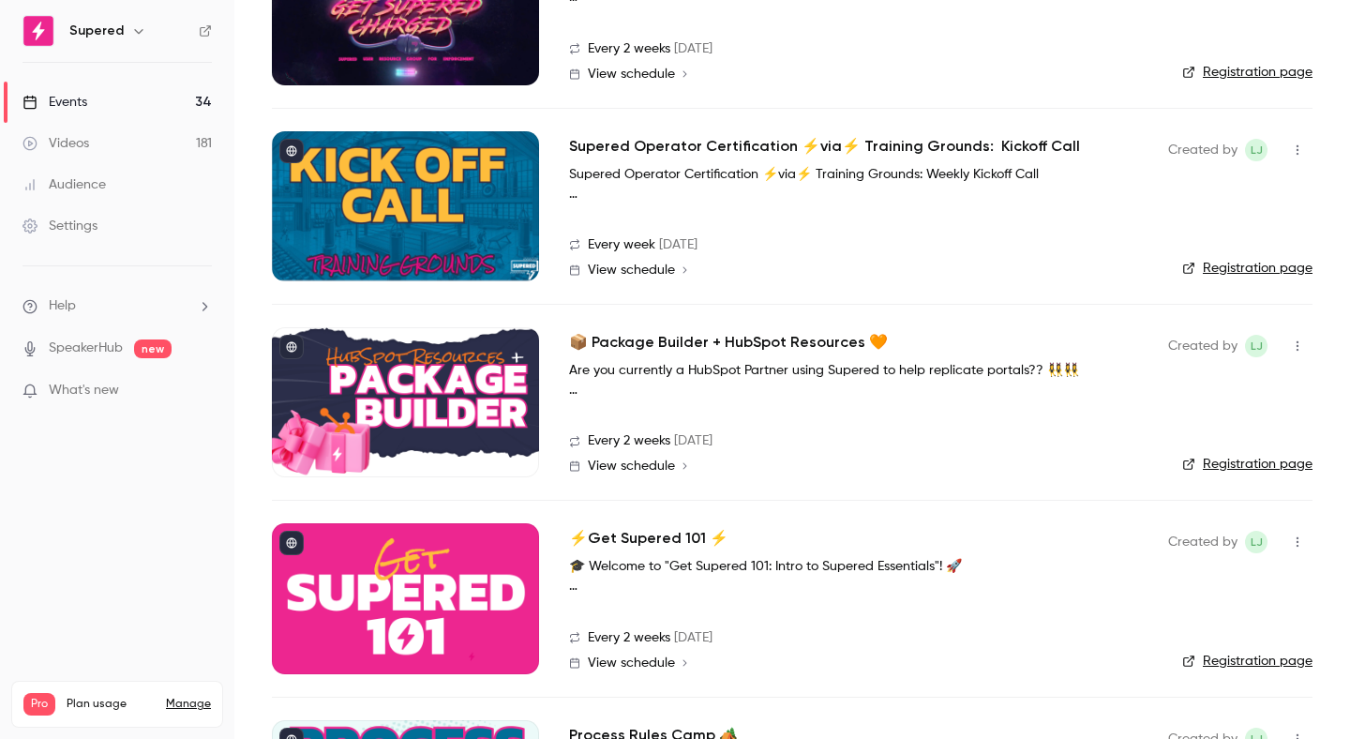
scroll to position [441, 0]
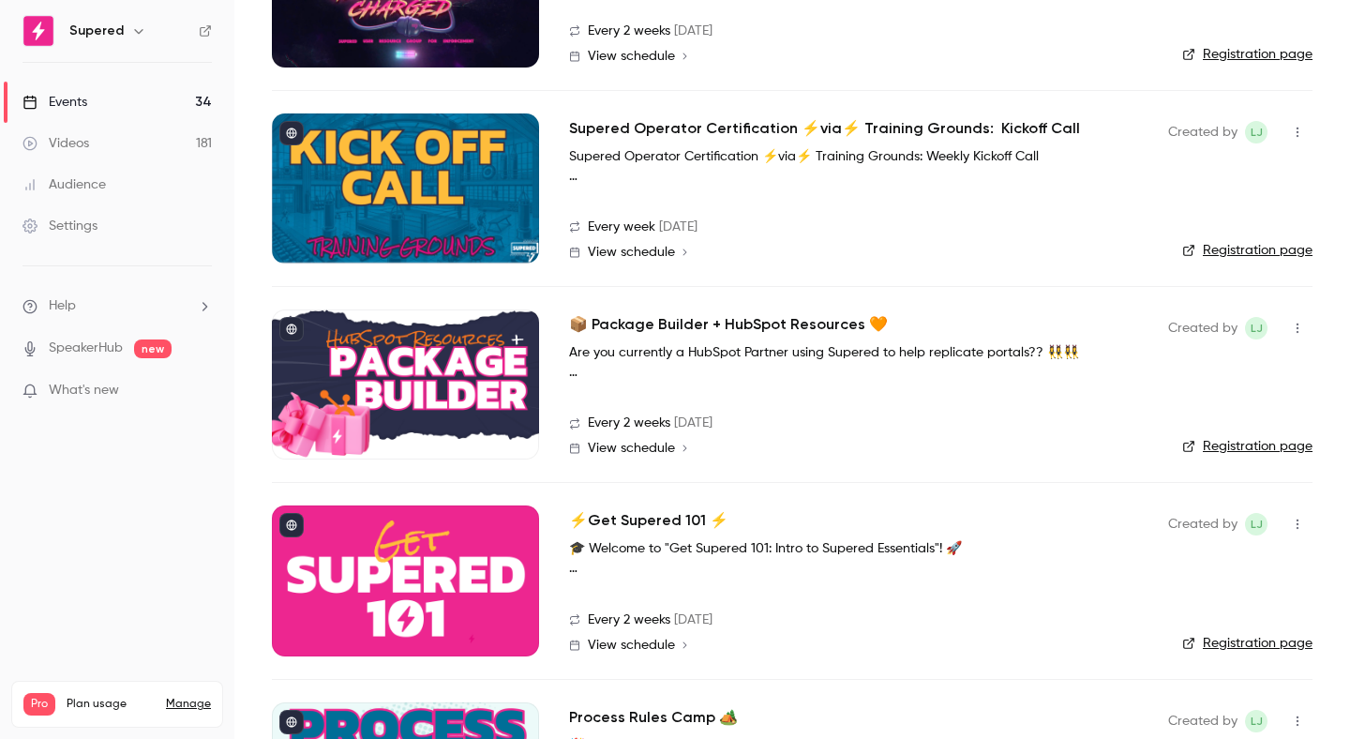
click at [655, 323] on h2 "📦 Package Builder + HubSpot Resources 🧡" at bounding box center [728, 324] width 319 height 23
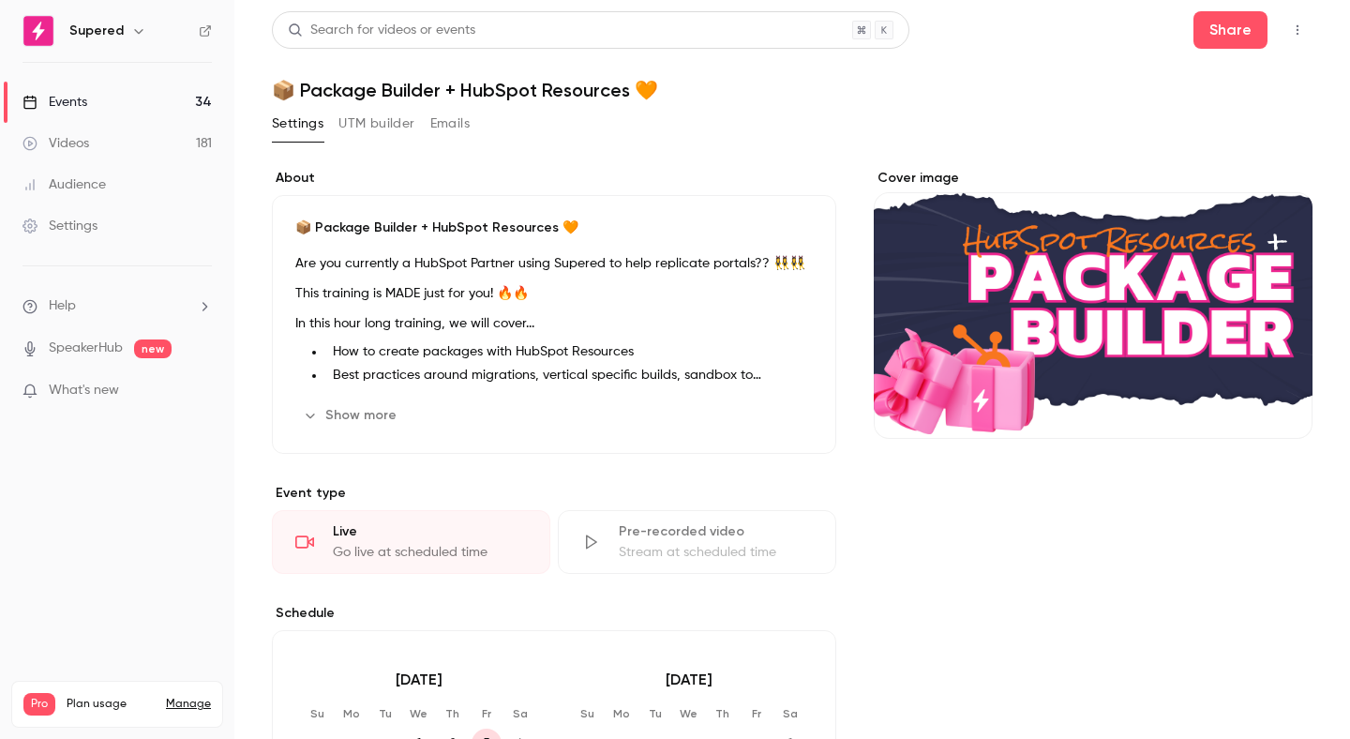
click at [88, 89] on link "Events 34" at bounding box center [117, 102] width 234 height 41
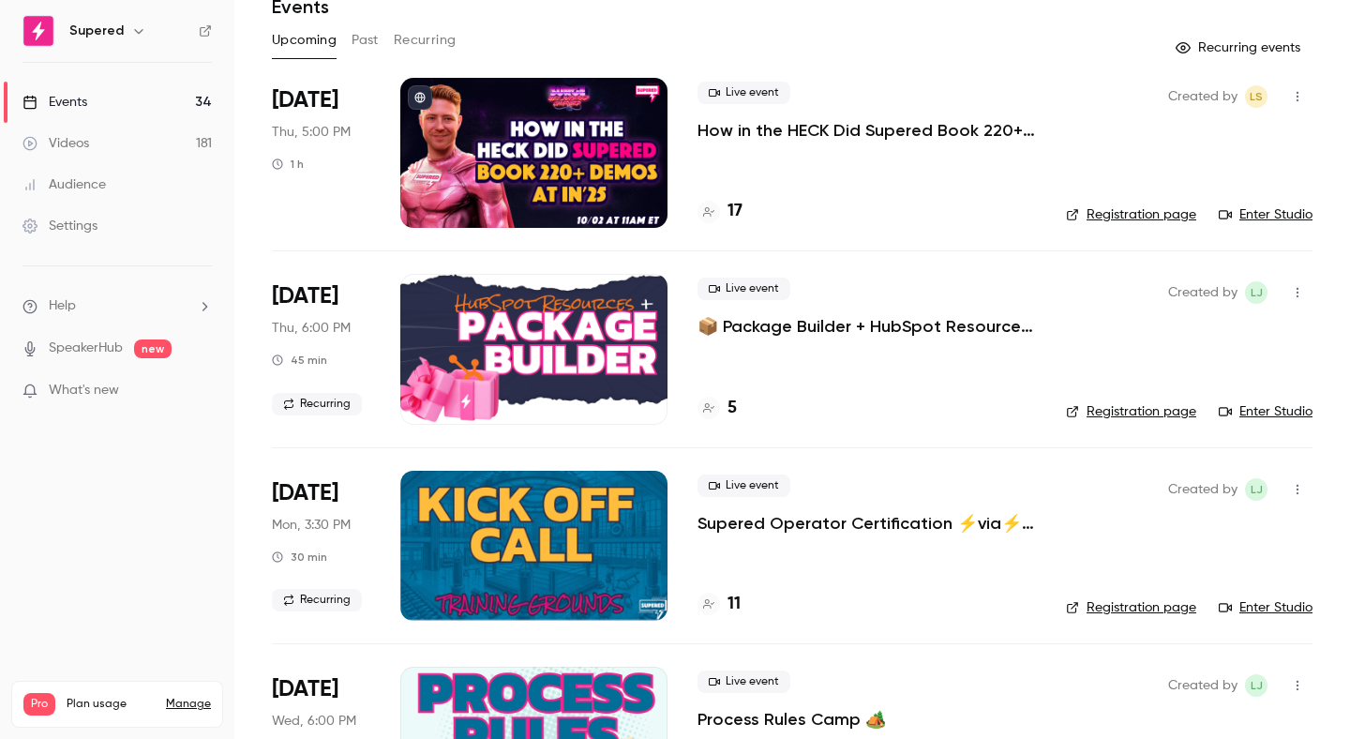
scroll to position [82, 0]
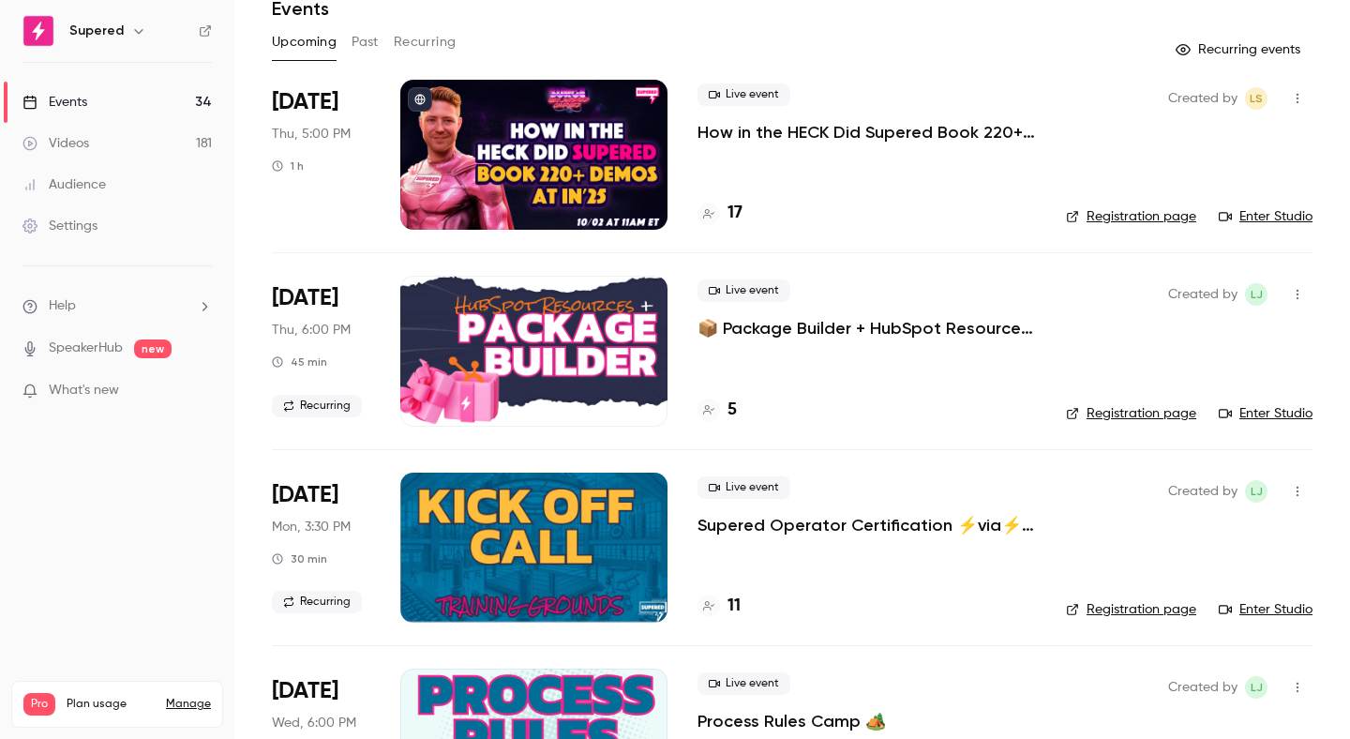
click at [805, 329] on p "📦 Package Builder + HubSpot Resources 🧡" at bounding box center [867, 328] width 339 height 23
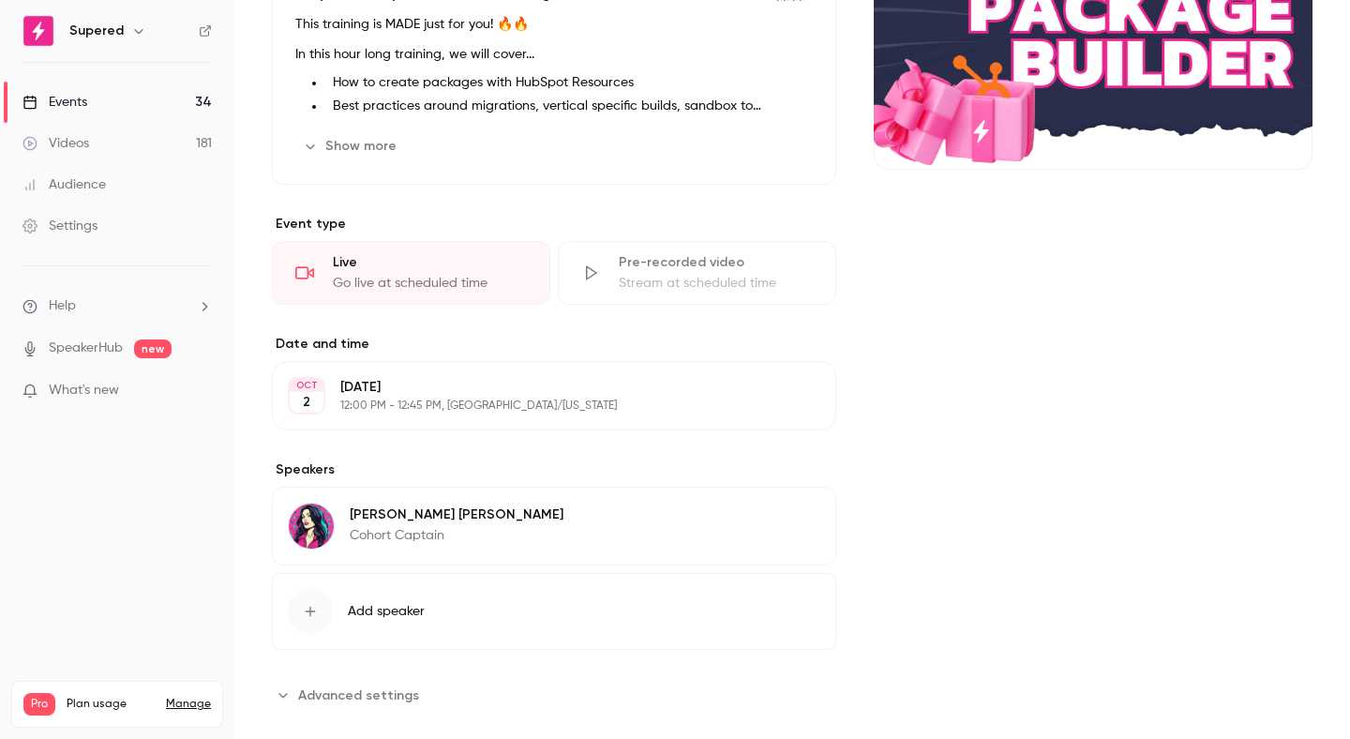
scroll to position [296, 0]
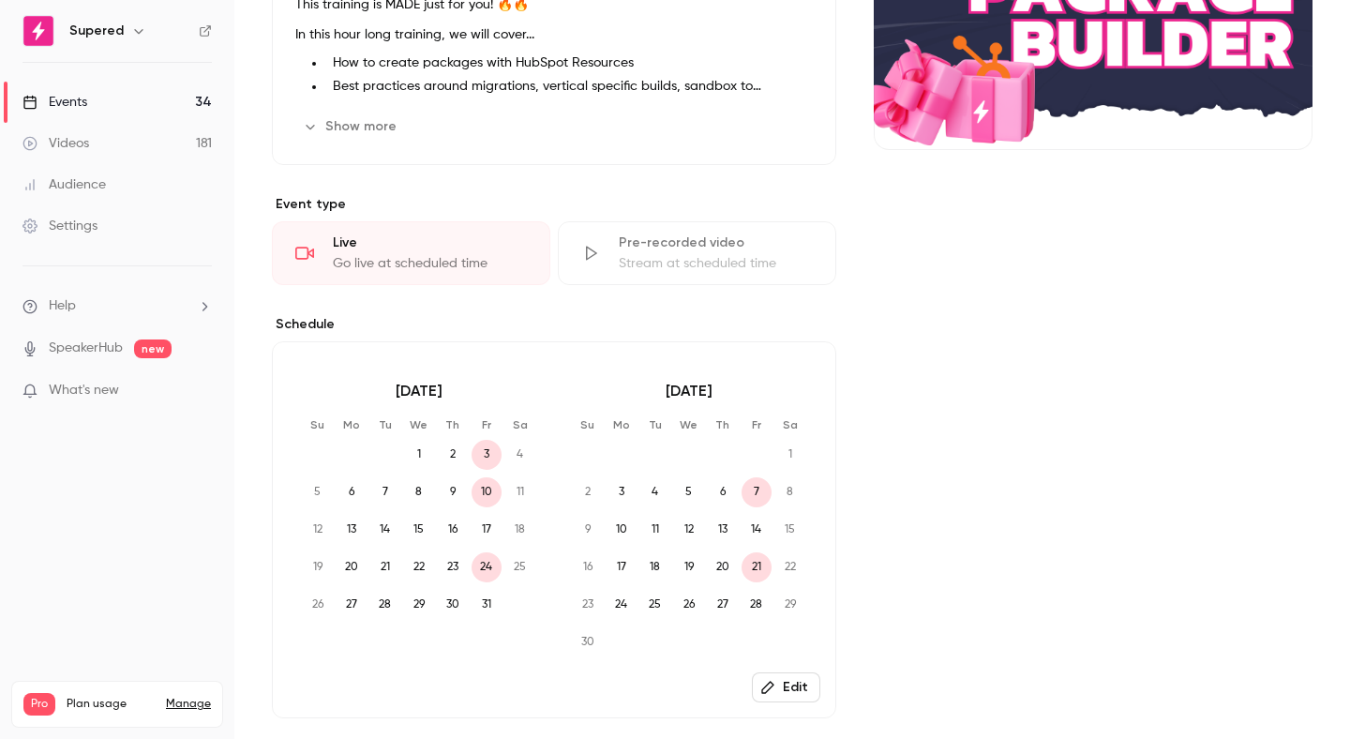
scroll to position [365, 0]
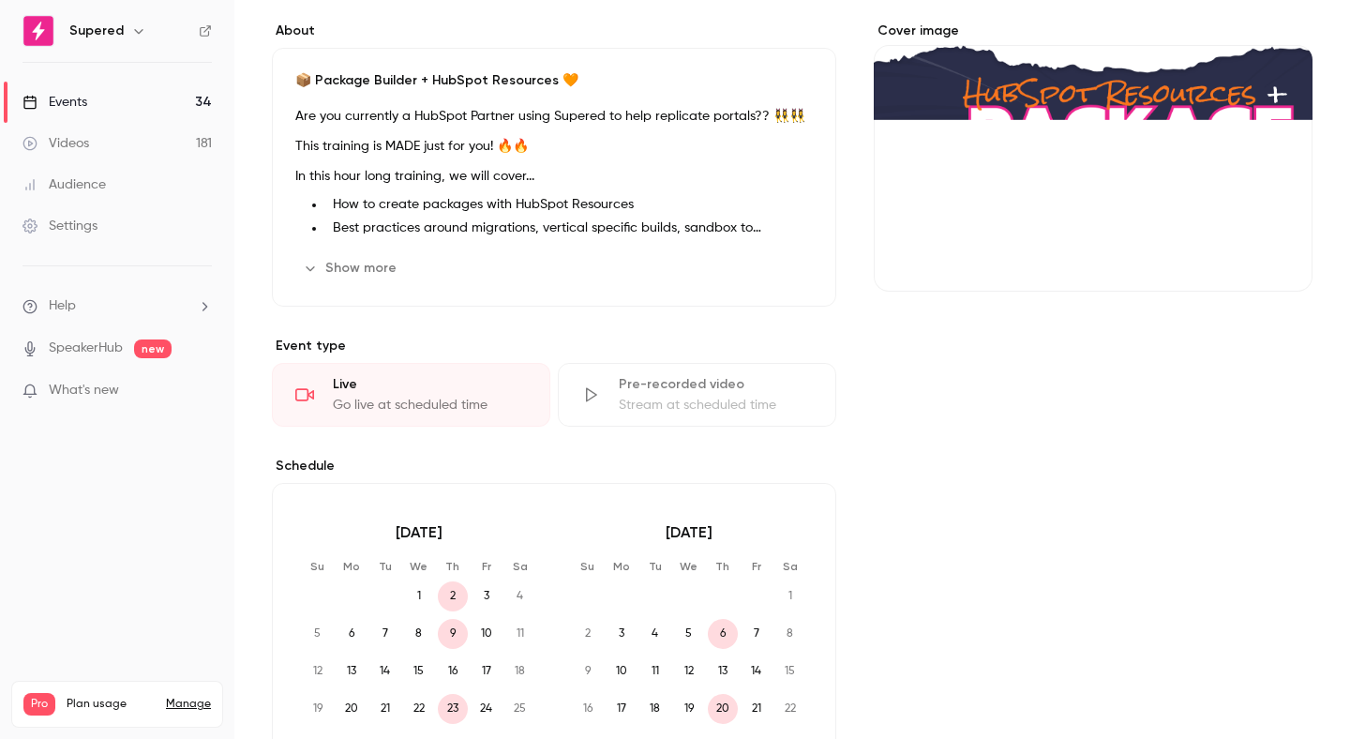
scroll to position [284, 0]
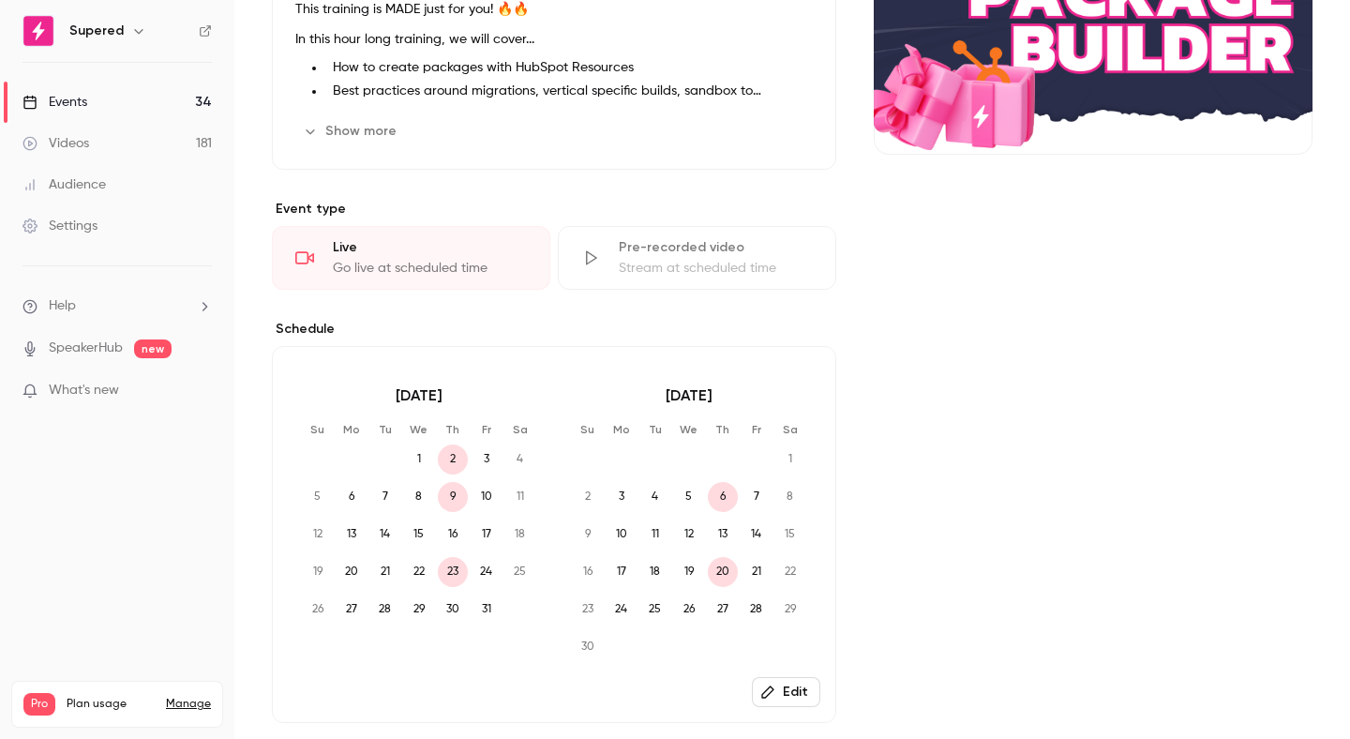
click at [173, 114] on link "Events 34" at bounding box center [117, 102] width 234 height 41
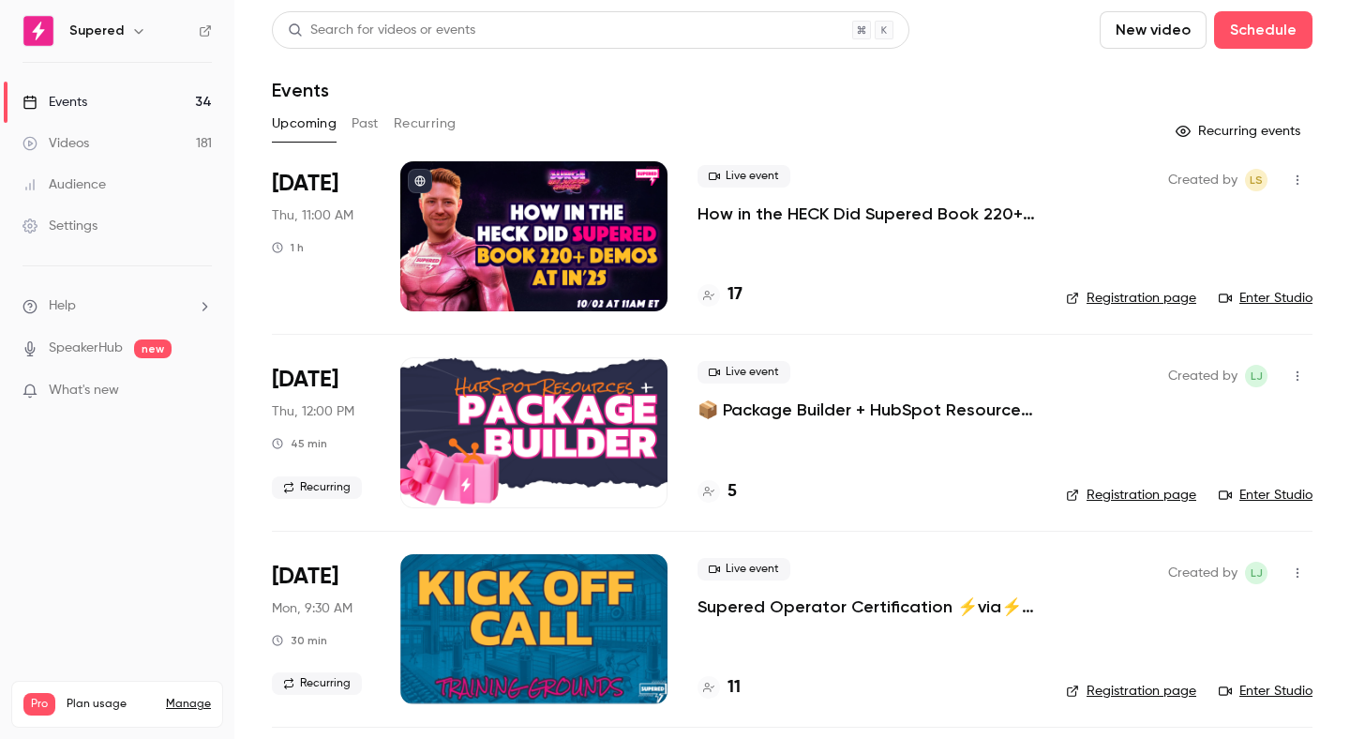
click at [760, 402] on p "📦 Package Builder + HubSpot Resources 🧡" at bounding box center [867, 410] width 339 height 23
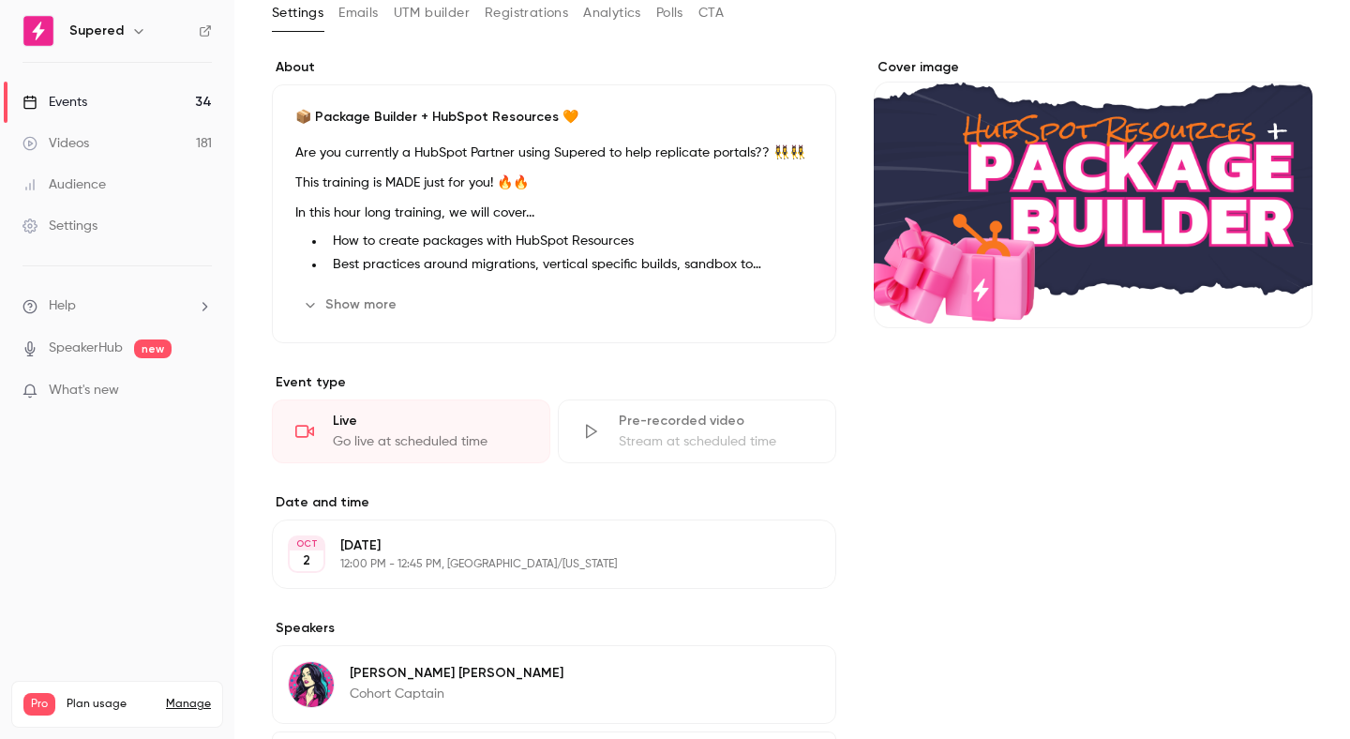
scroll to position [296, 0]
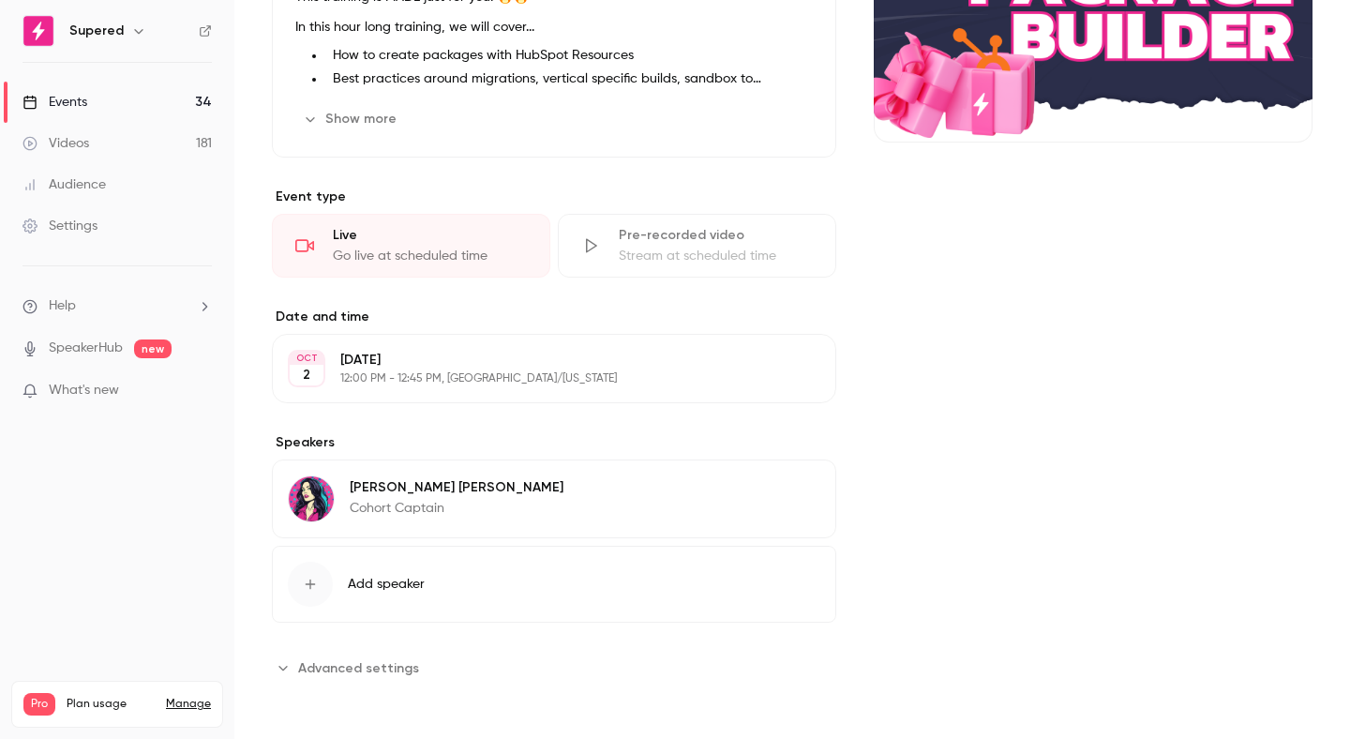
click at [790, 365] on button "Edit" at bounding box center [786, 369] width 68 height 30
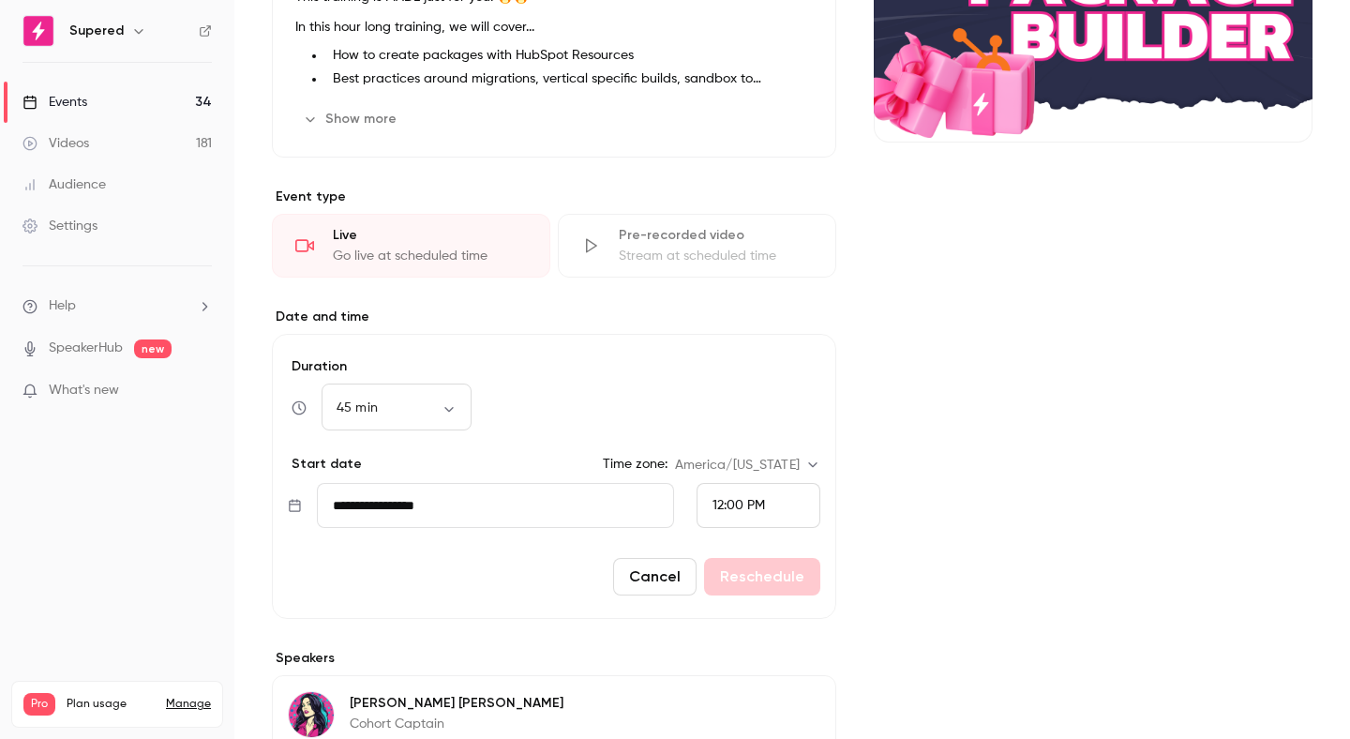
click at [551, 503] on input "**********" at bounding box center [495, 505] width 357 height 45
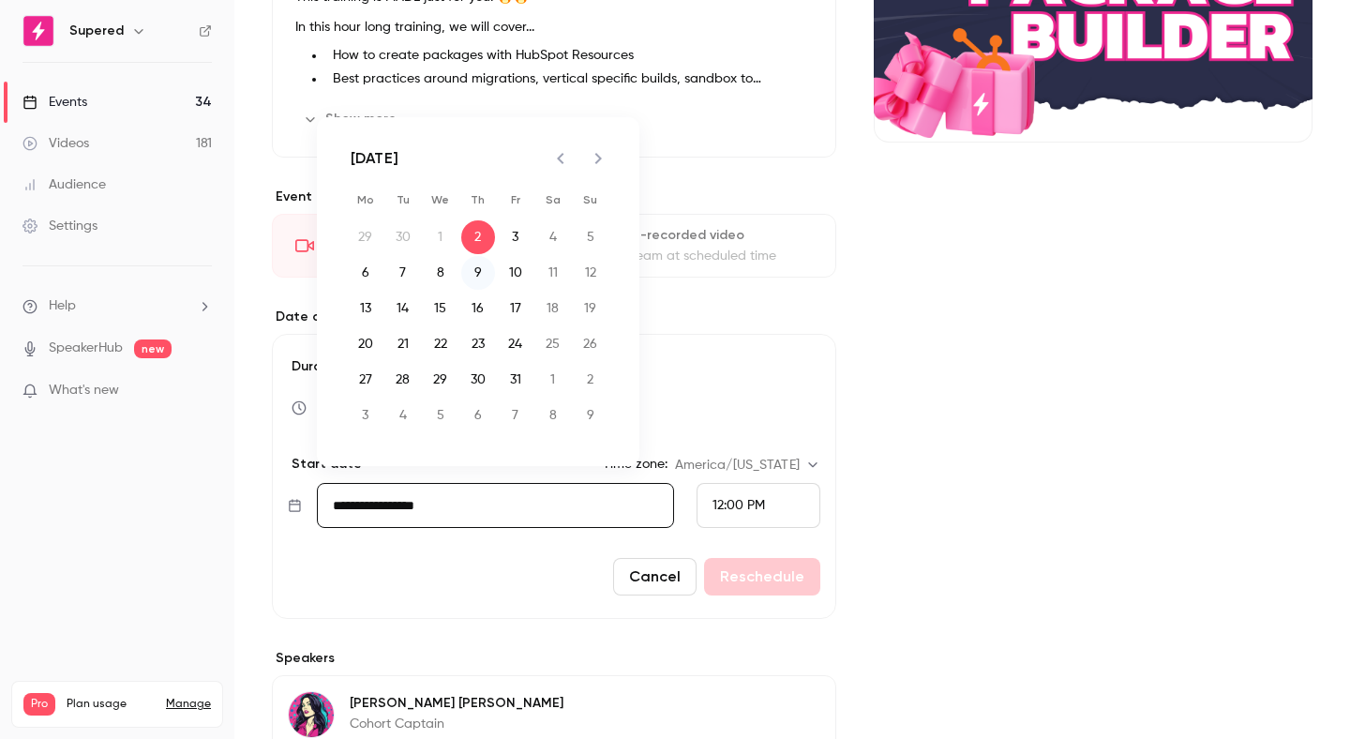
click at [489, 274] on button "9" at bounding box center [478, 273] width 34 height 34
type input "**********"
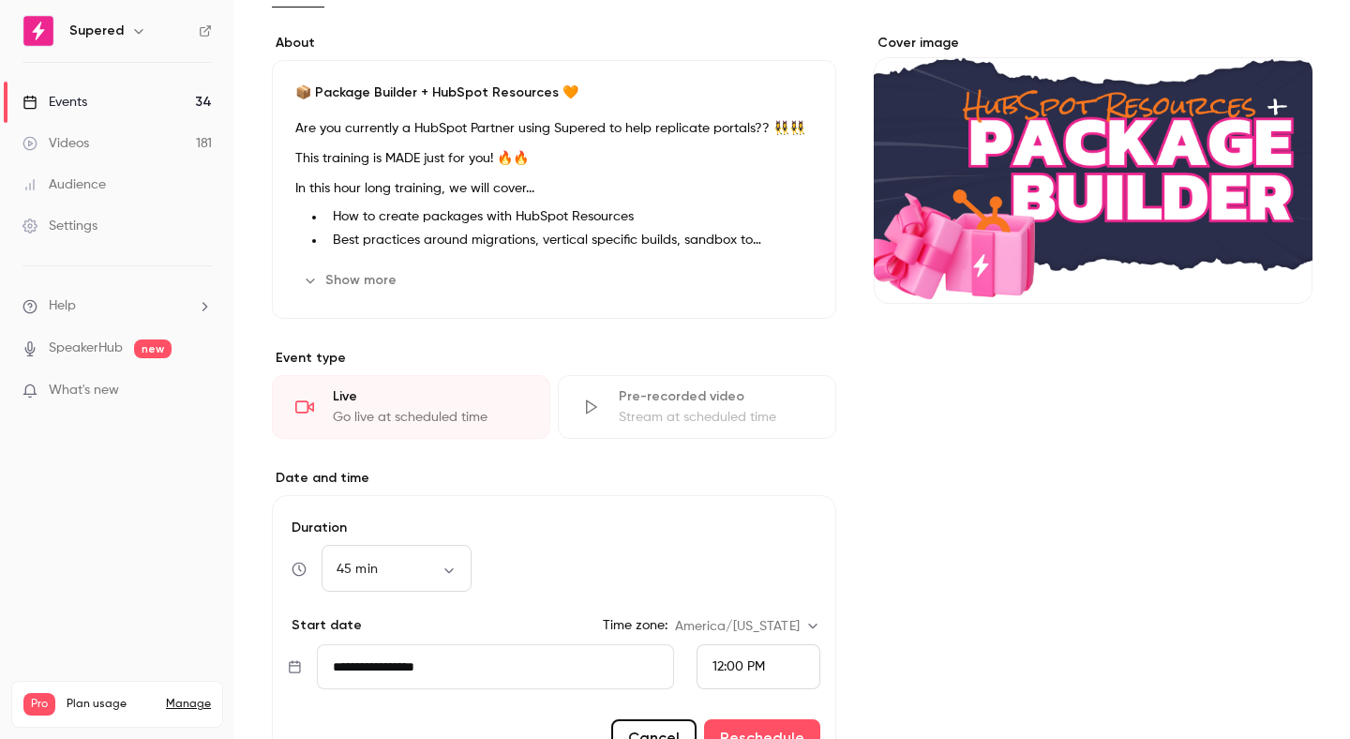
scroll to position [133, 0]
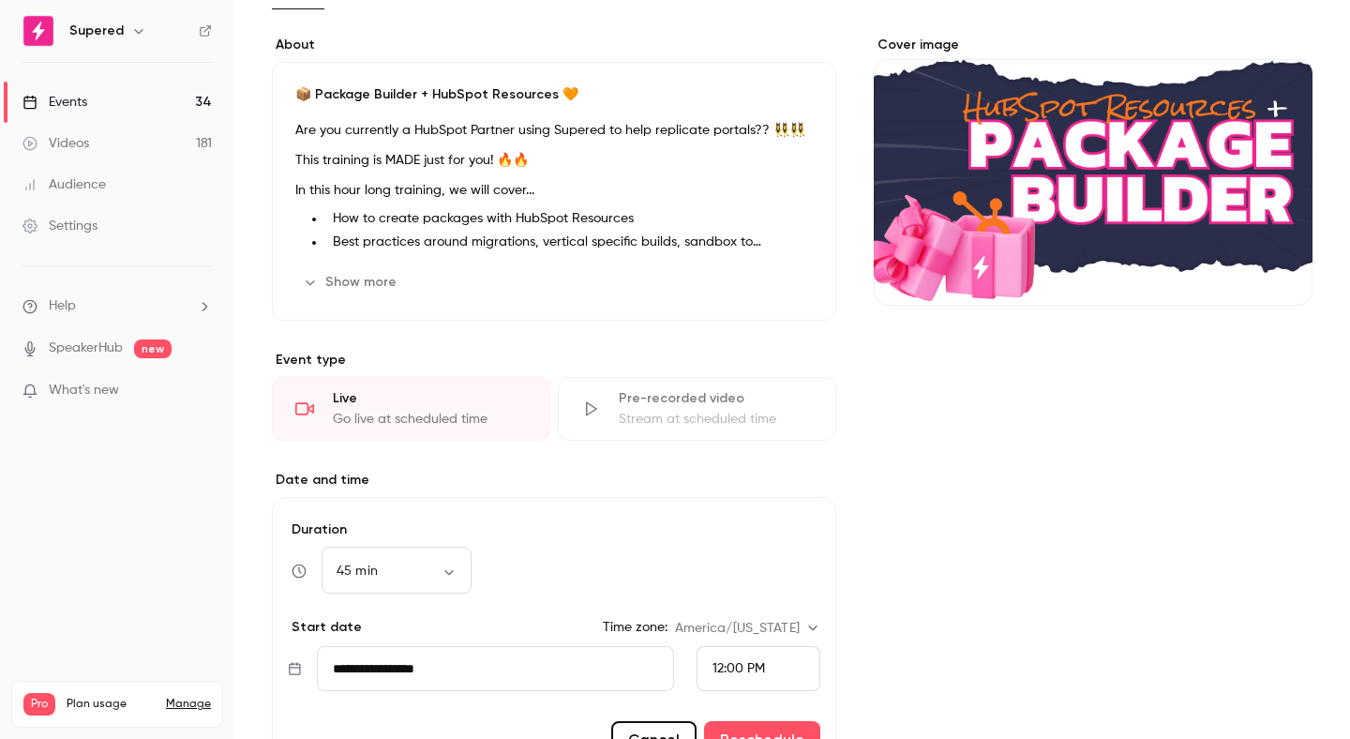
click at [177, 98] on link "Events 34" at bounding box center [117, 102] width 234 height 41
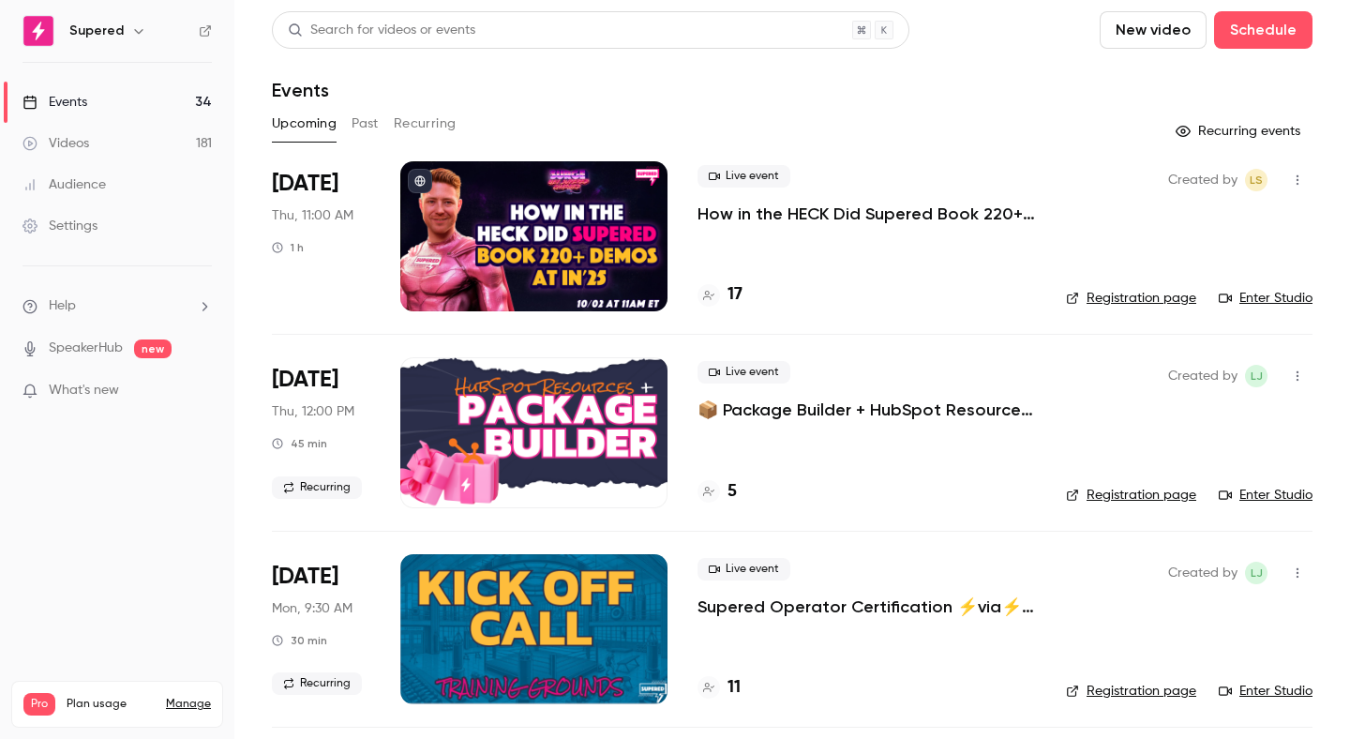
scroll to position [72, 0]
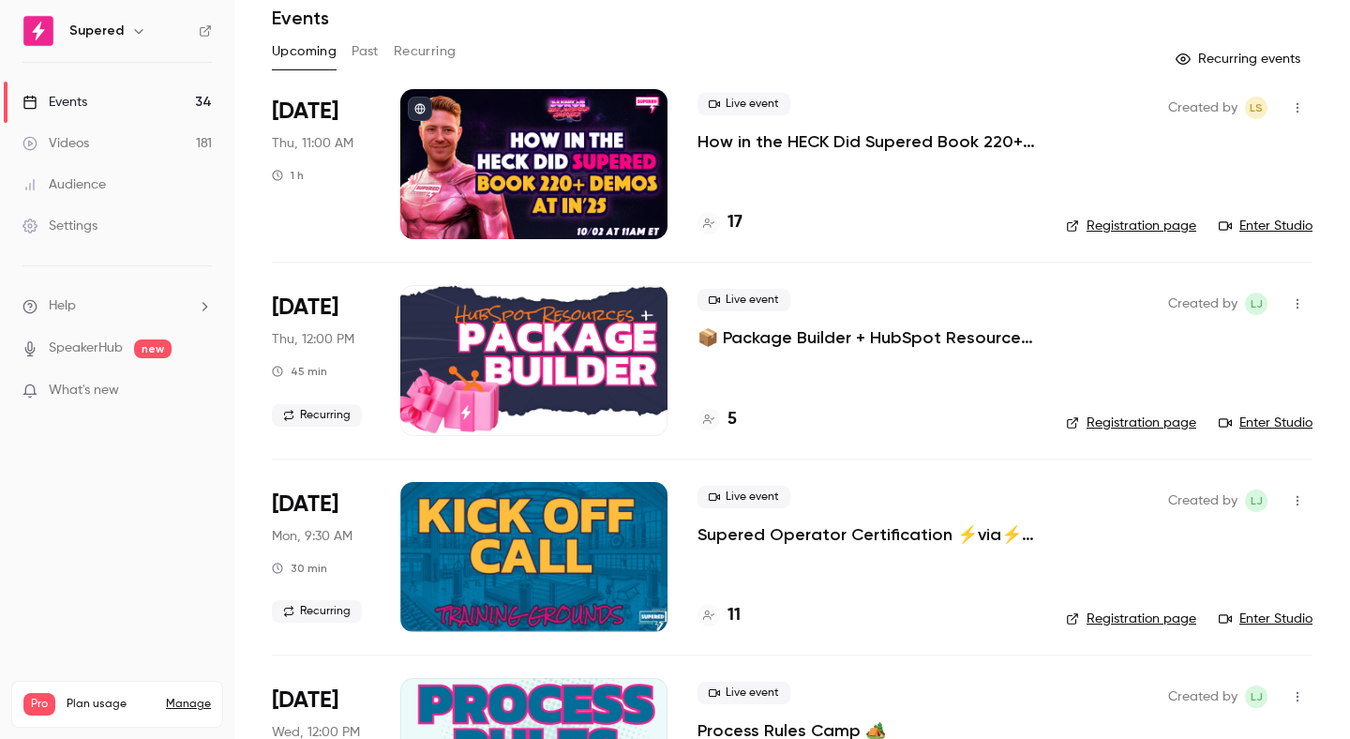
click at [745, 343] on p "📦 Package Builder + HubSpot Resources 🧡" at bounding box center [867, 337] width 339 height 23
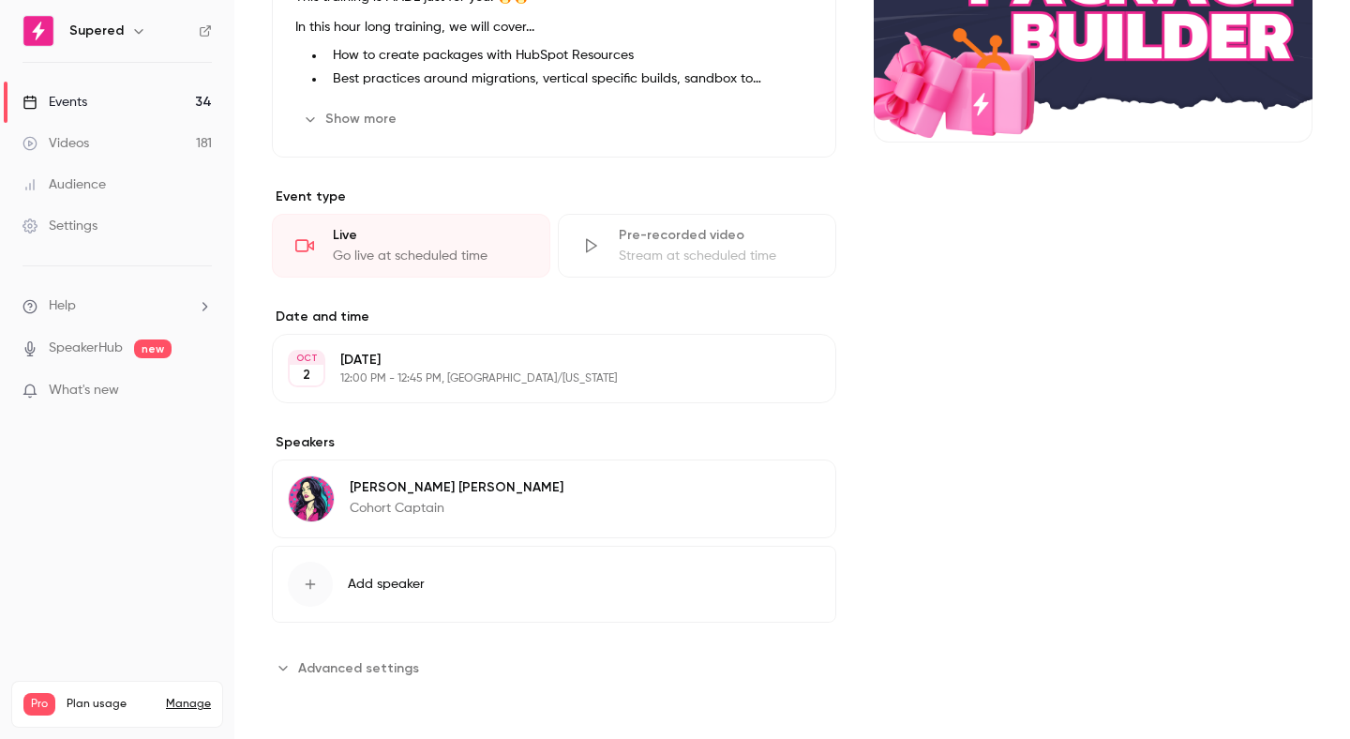
scroll to position [290, 0]
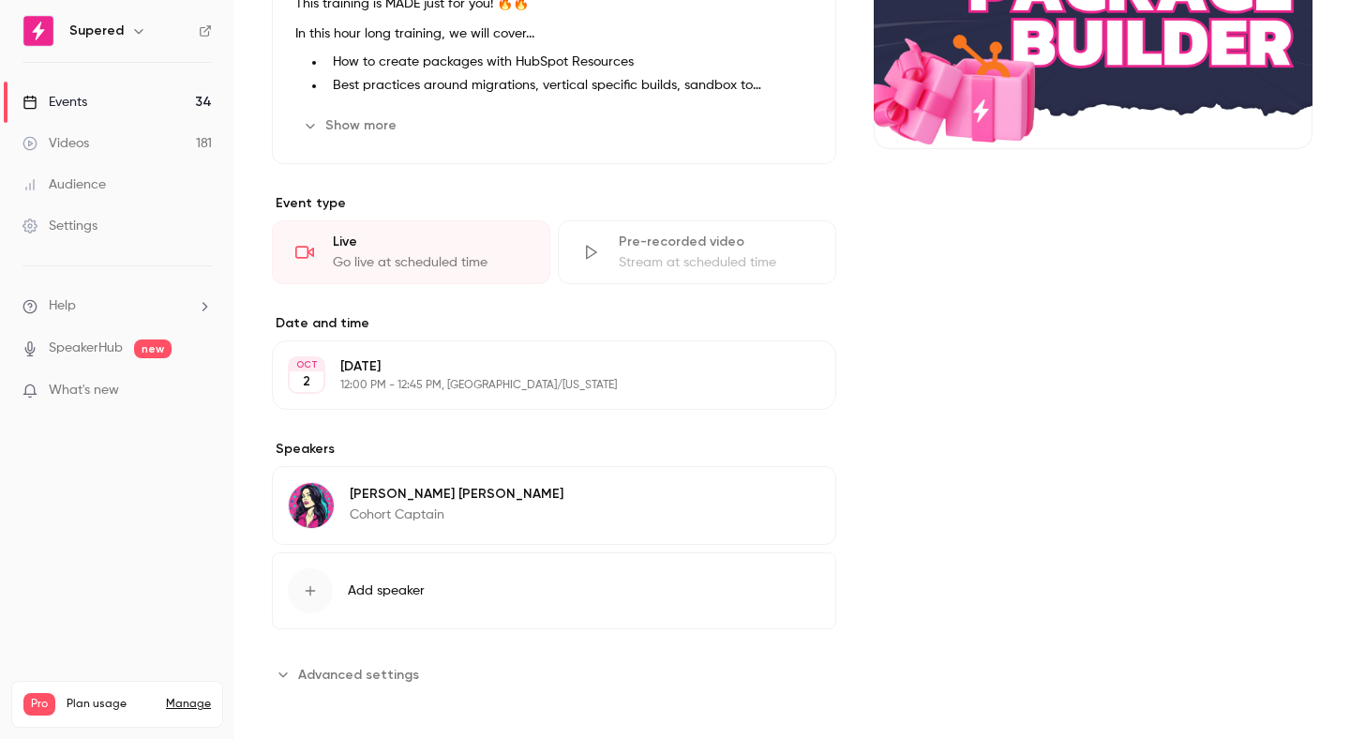
click at [760, 367] on button "Edit" at bounding box center [786, 375] width 68 height 30
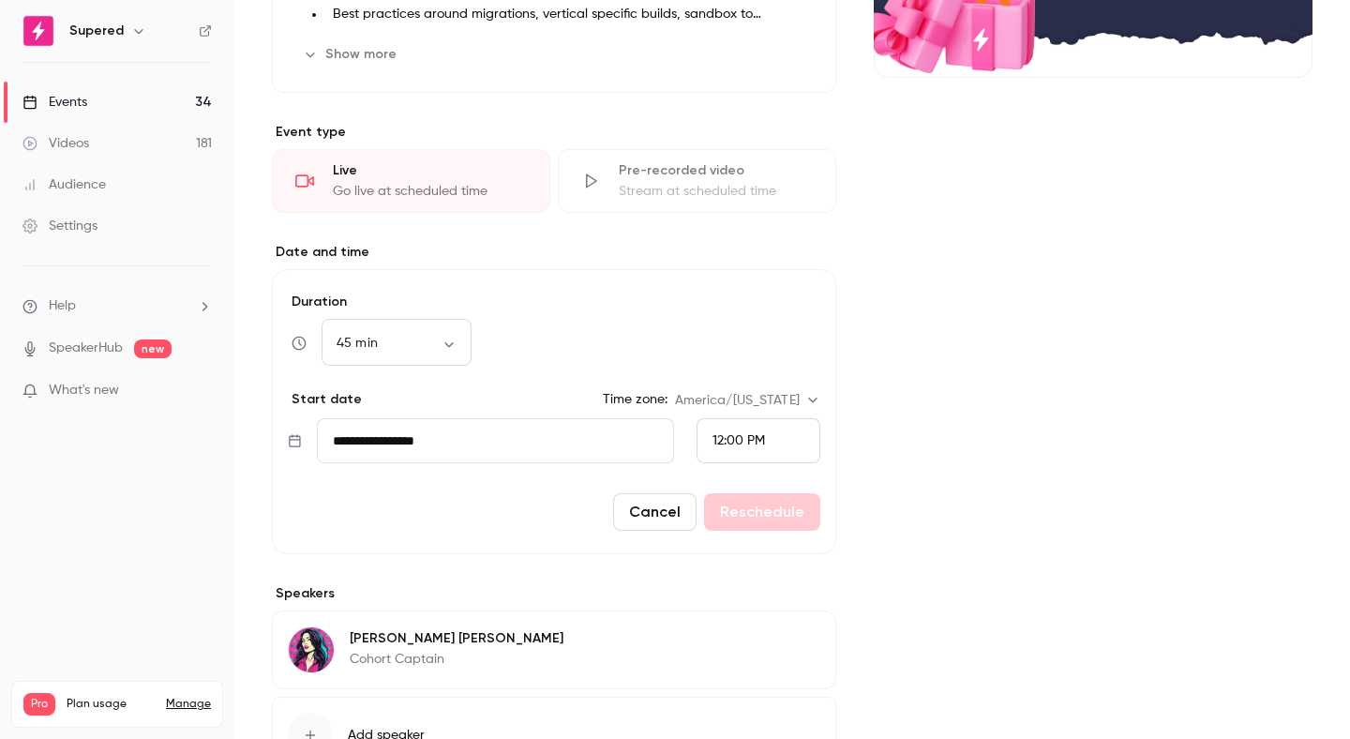
scroll to position [360, 0]
click at [577, 423] on input "**********" at bounding box center [495, 441] width 357 height 45
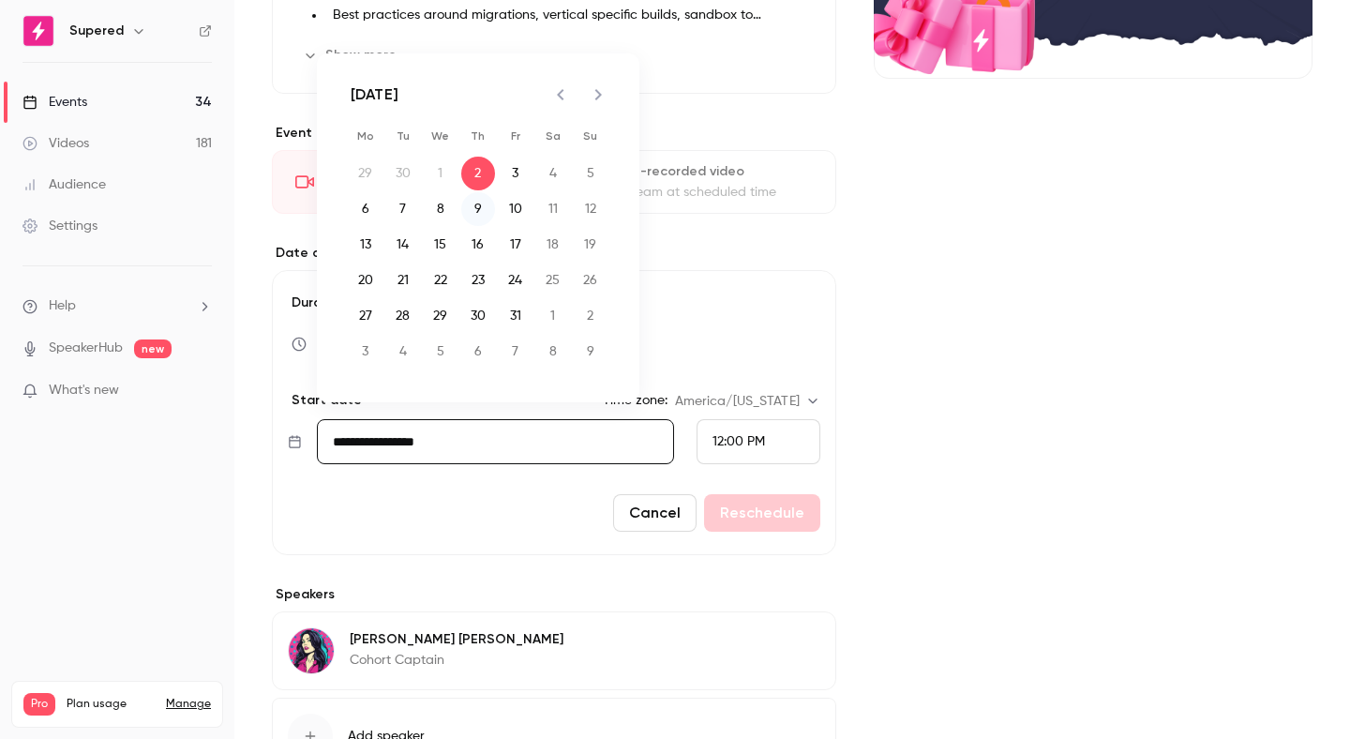
click at [474, 204] on button "9" at bounding box center [478, 209] width 34 height 34
type input "**********"
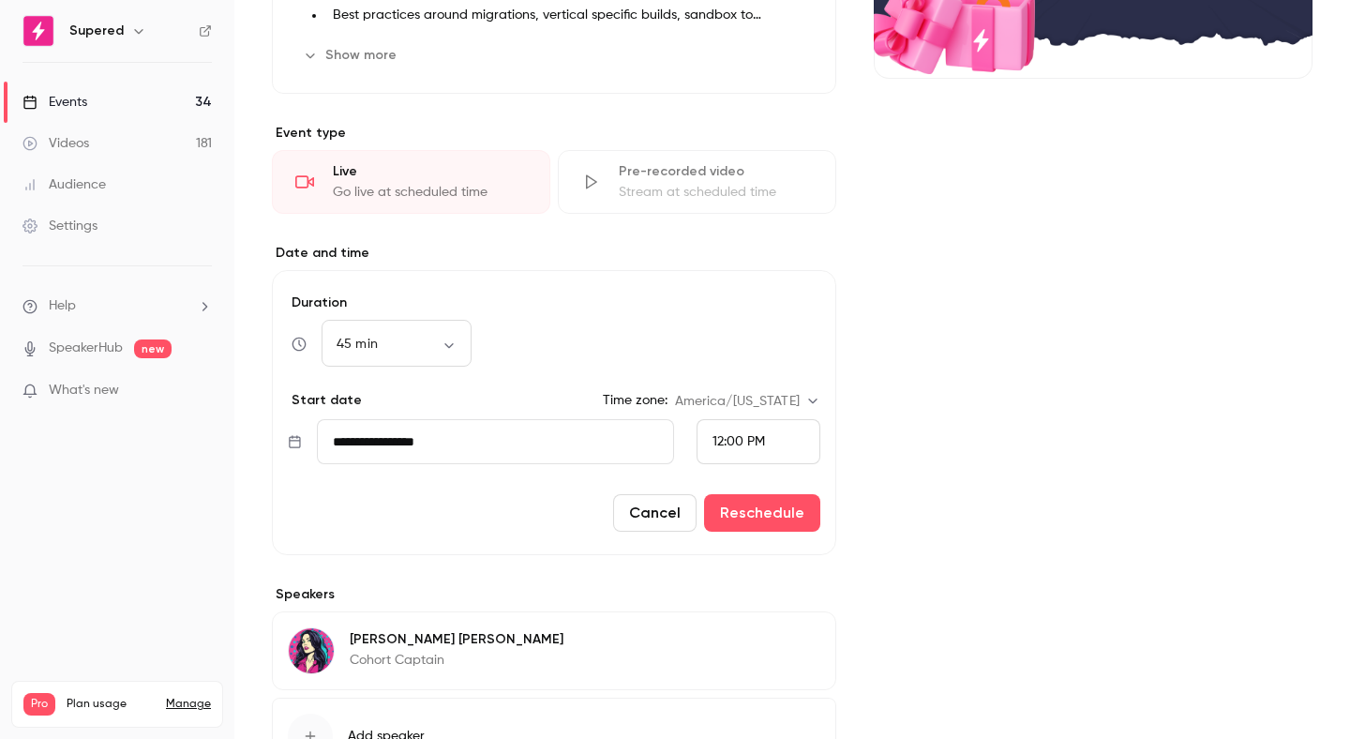
click at [153, 102] on link "Events 34" at bounding box center [117, 102] width 234 height 41
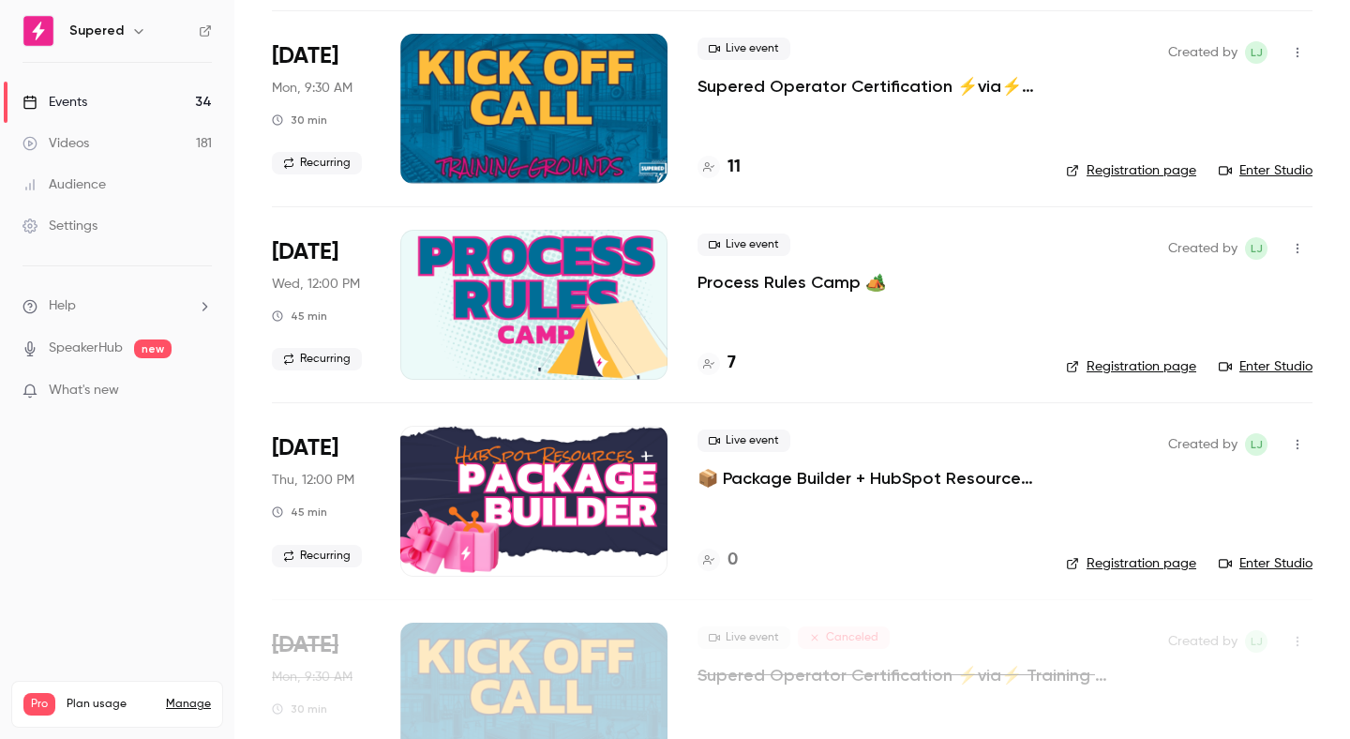
scroll to position [549, 0]
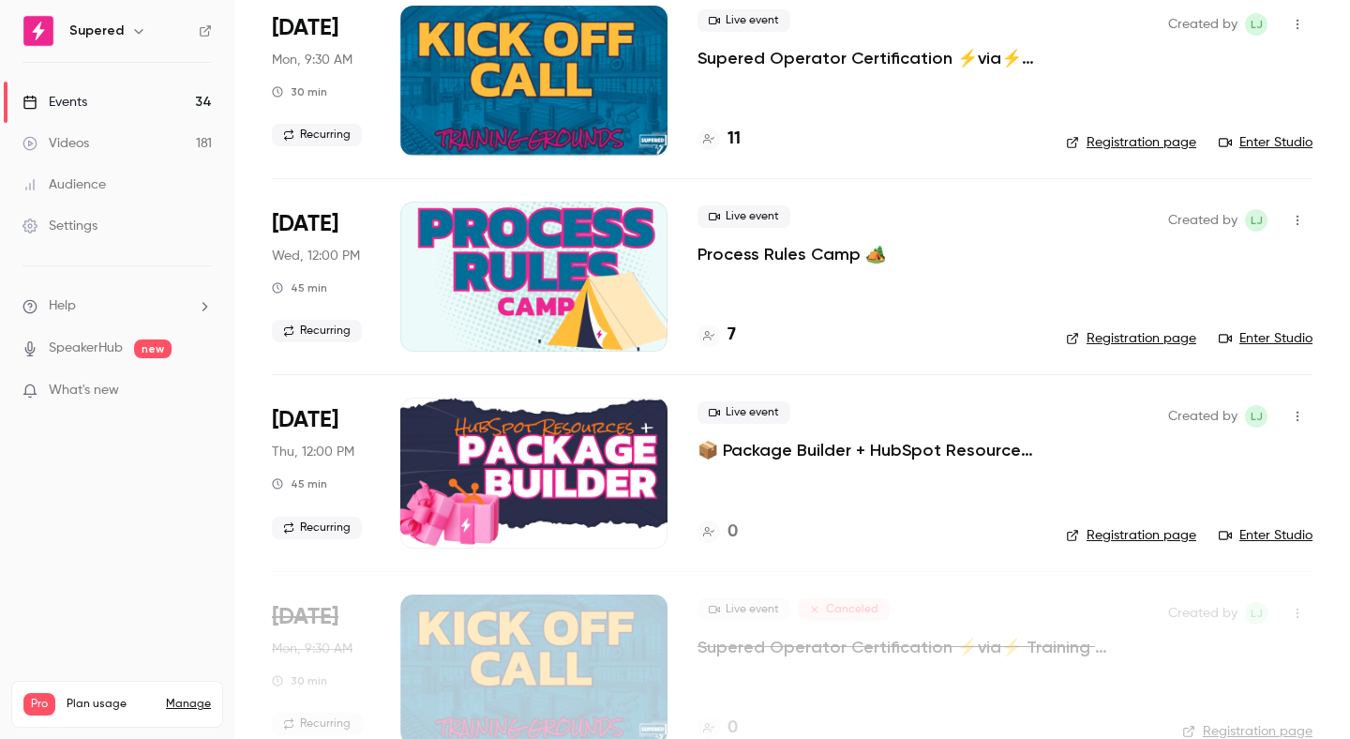
click at [750, 449] on p "📦 Package Builder + HubSpot Resources 🧡" at bounding box center [867, 450] width 339 height 23
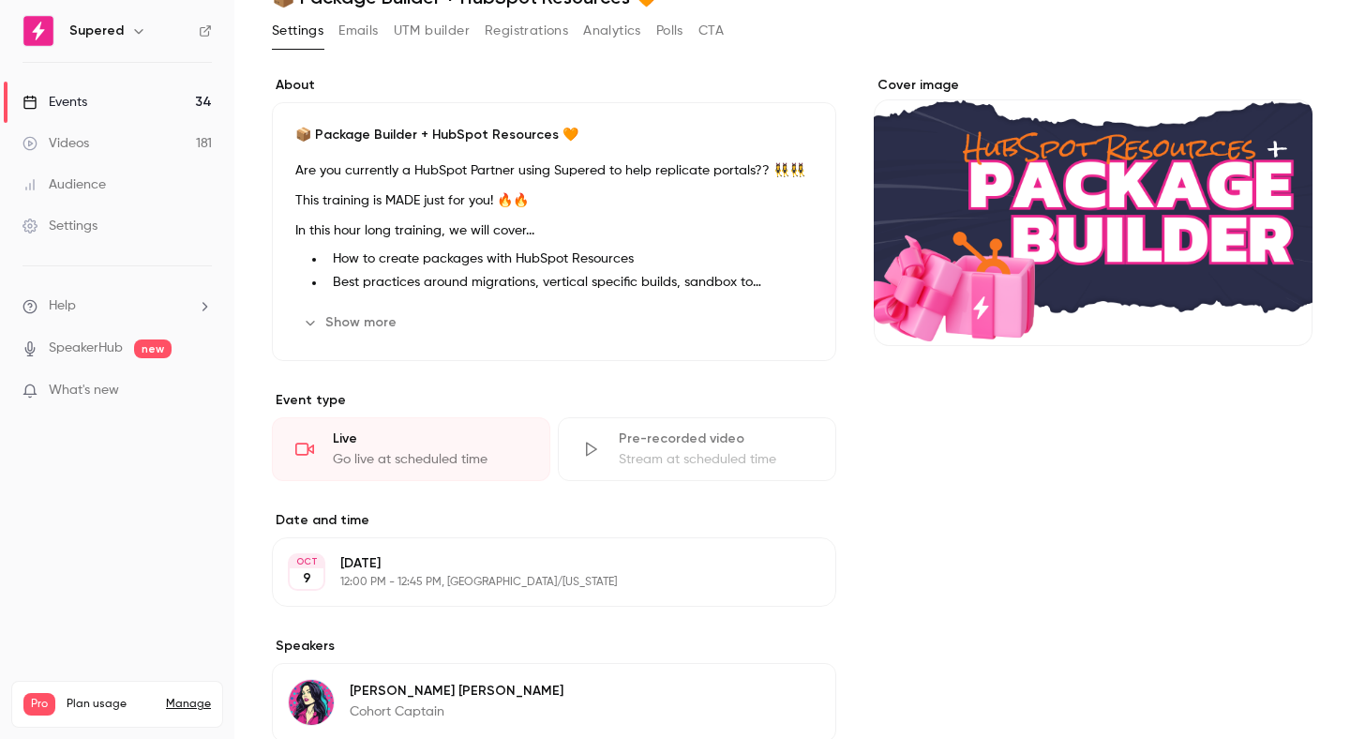
scroll to position [296, 0]
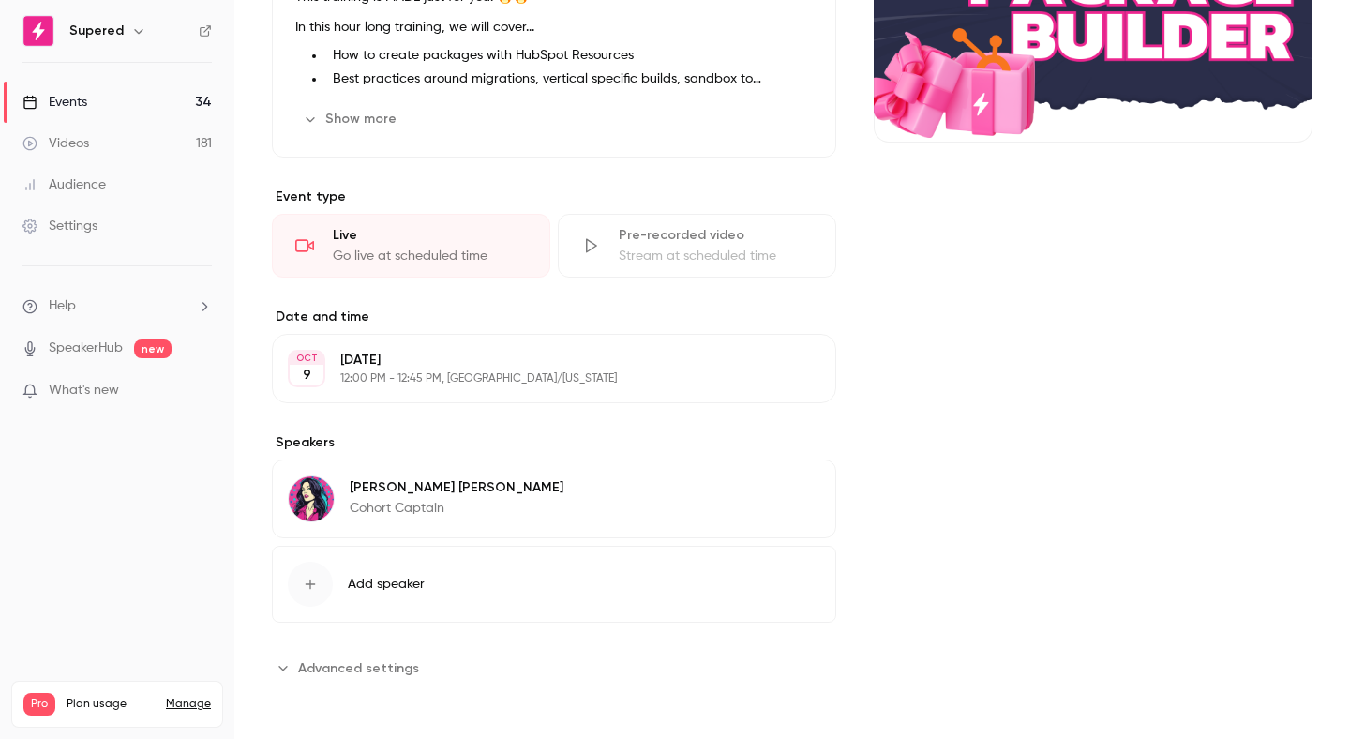
click at [784, 371] on button "Edit" at bounding box center [786, 369] width 68 height 30
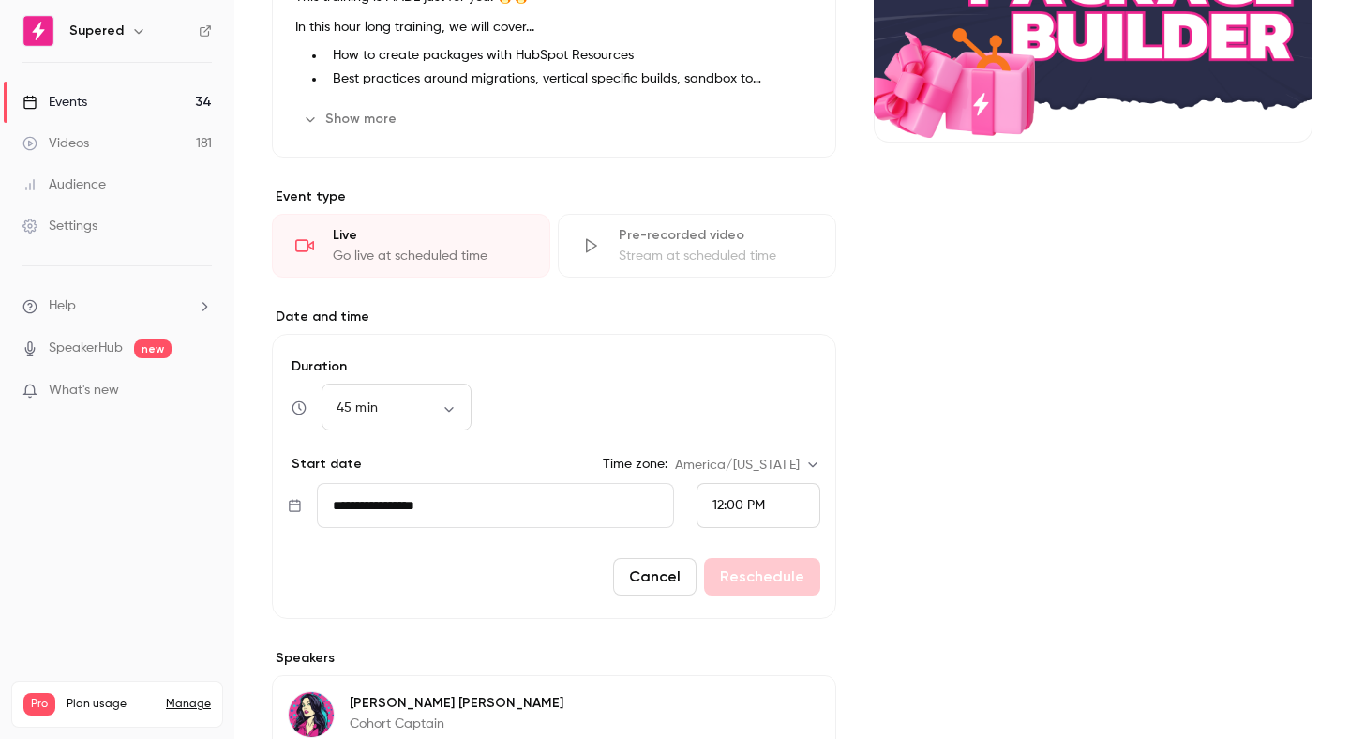
click at [787, 576] on div "Cancel Reschedule" at bounding box center [554, 577] width 533 height 38
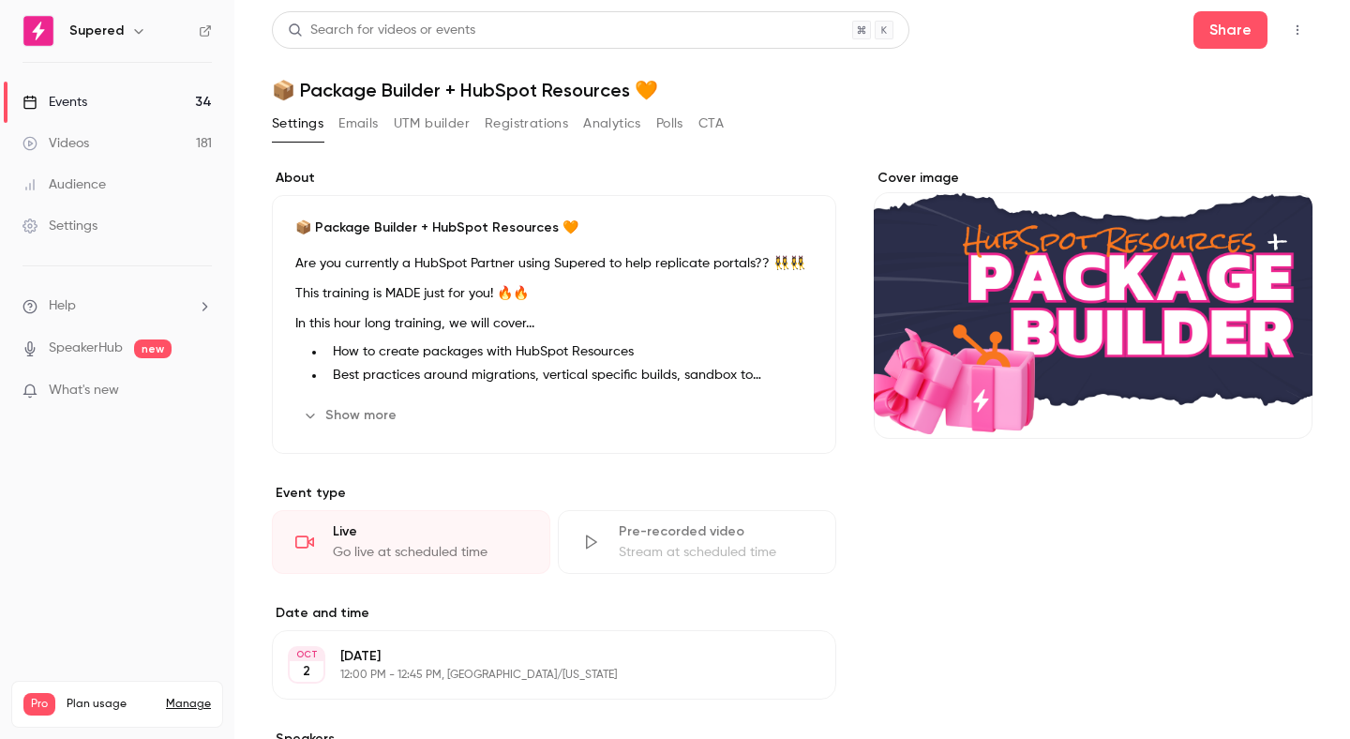
click at [155, 102] on link "Events 34" at bounding box center [117, 102] width 234 height 41
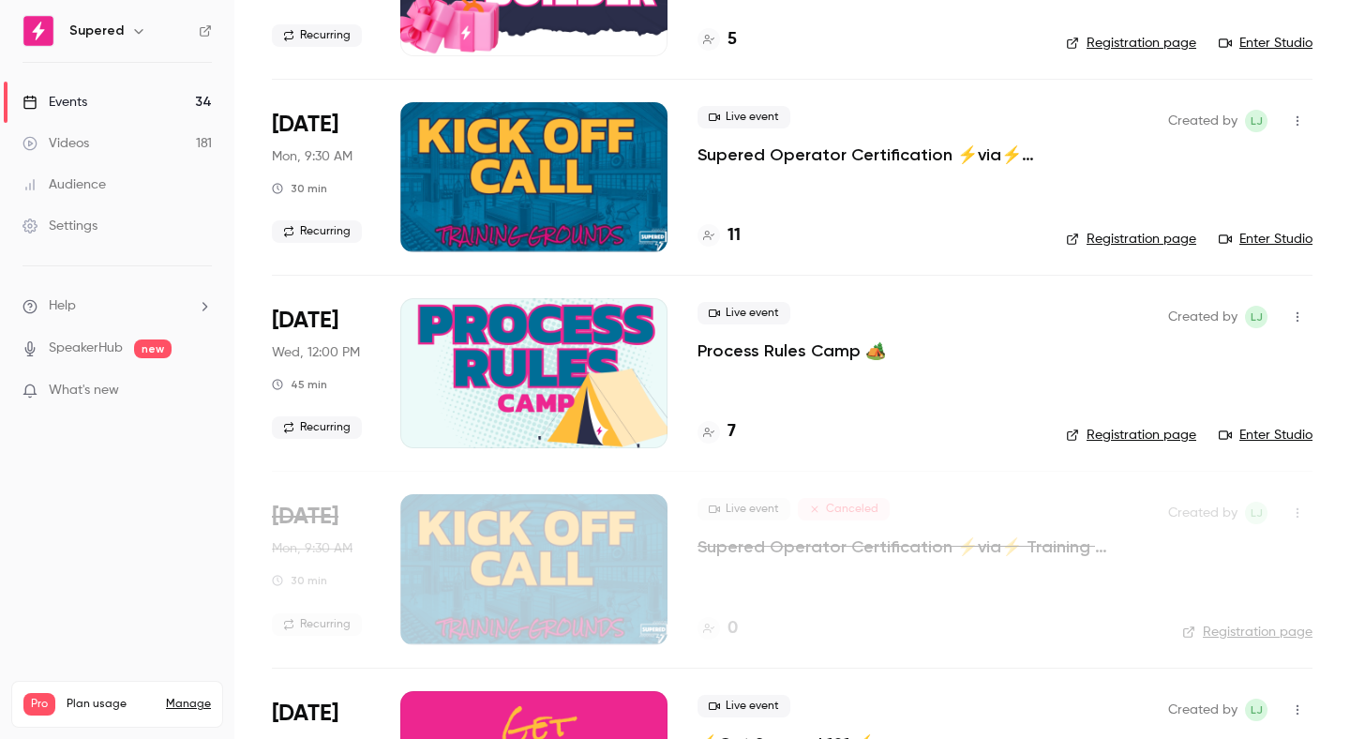
scroll to position [450, 0]
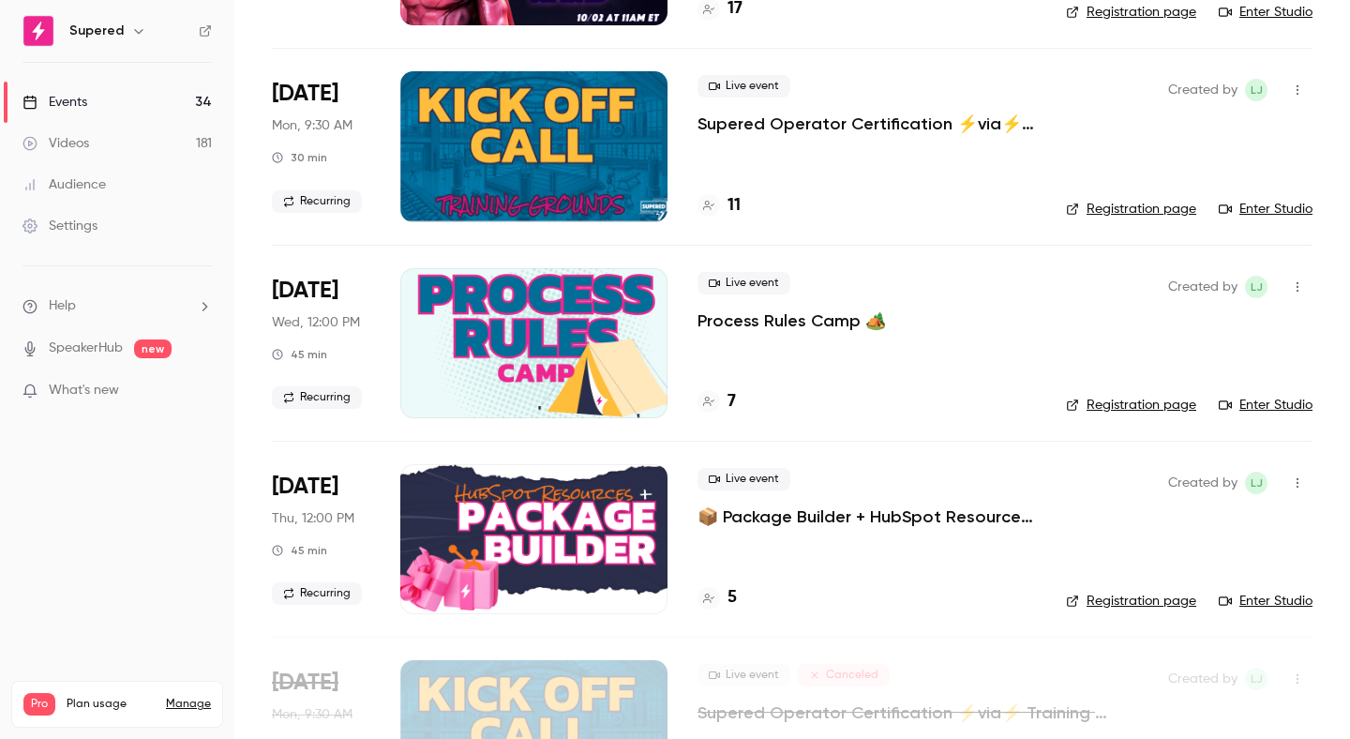
scroll to position [344, 0]
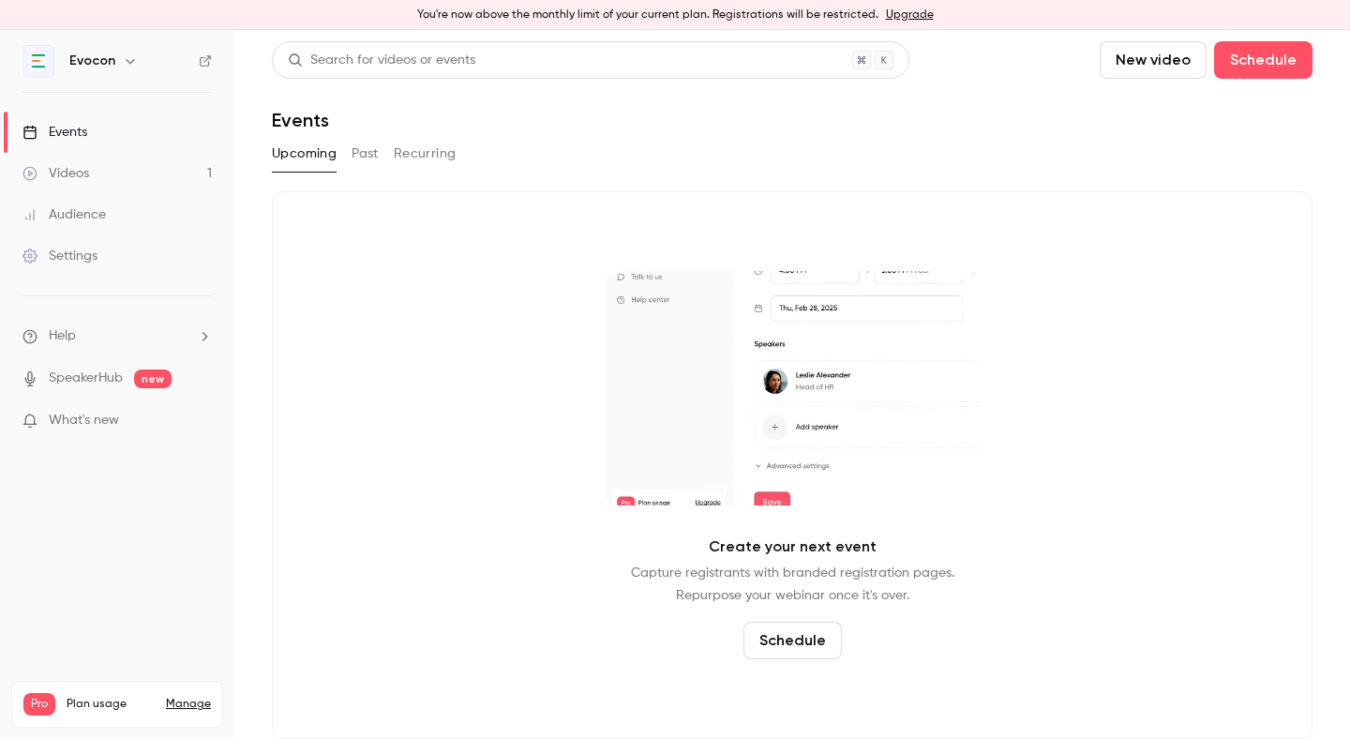
click at [67, 137] on div "Events" at bounding box center [55, 132] width 65 height 19
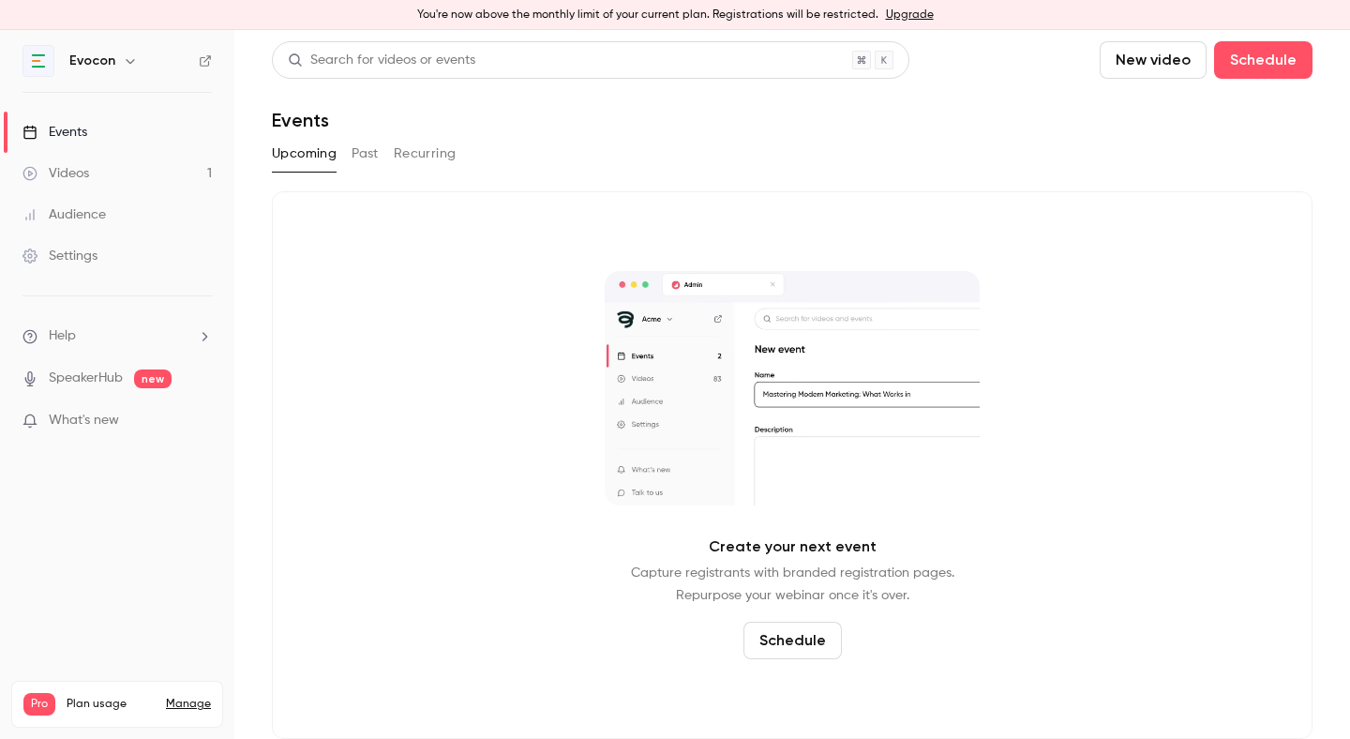
click at [361, 151] on button "Past" at bounding box center [365, 154] width 27 height 30
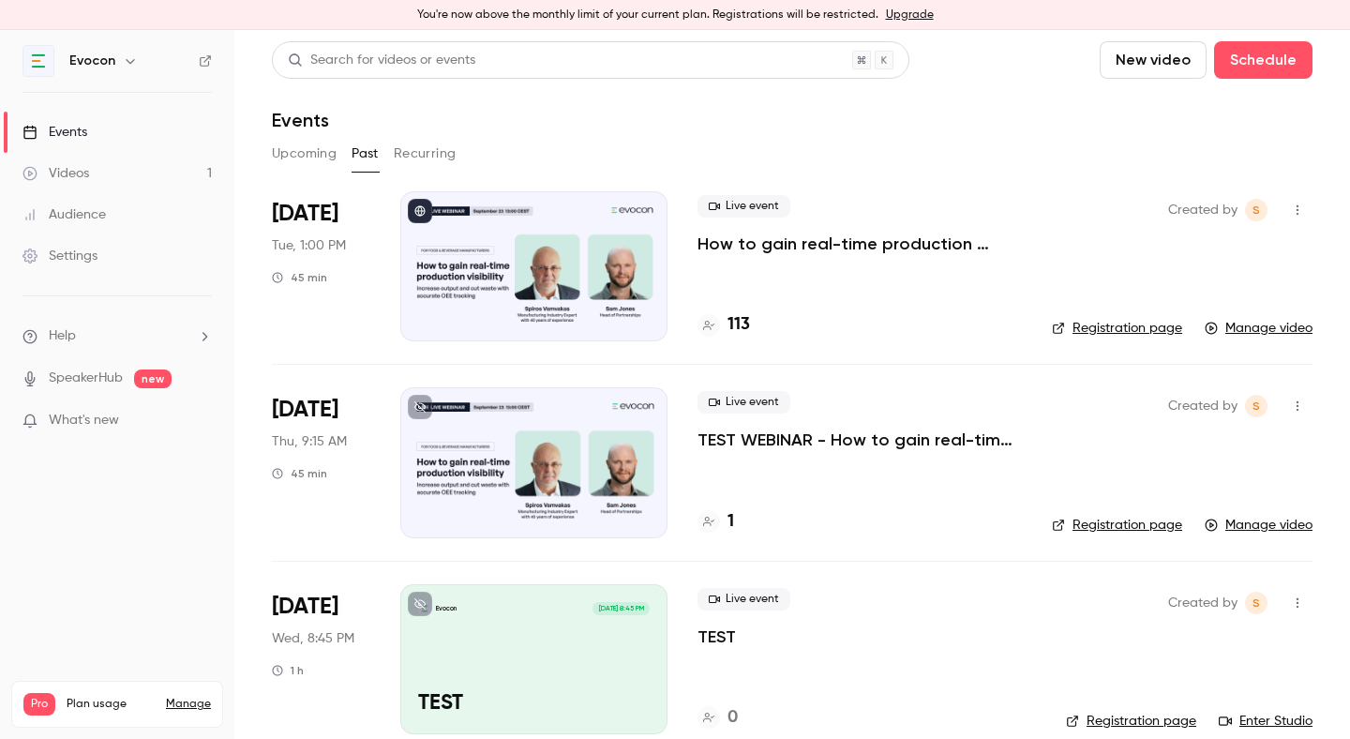
click at [753, 236] on p "How to gain real-time production visibility: increase output and cut waste with…" at bounding box center [860, 244] width 324 height 23
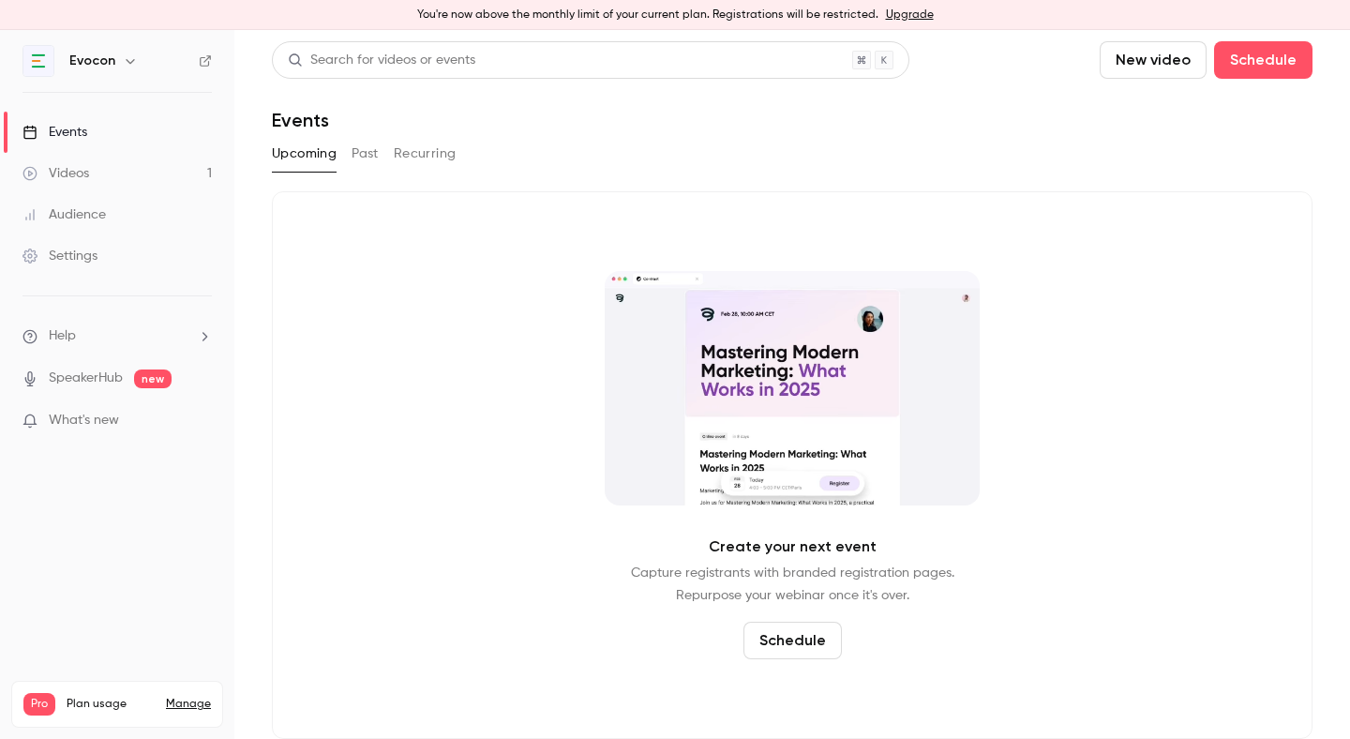
click at [172, 176] on link "Videos 1" at bounding box center [117, 173] width 234 height 41
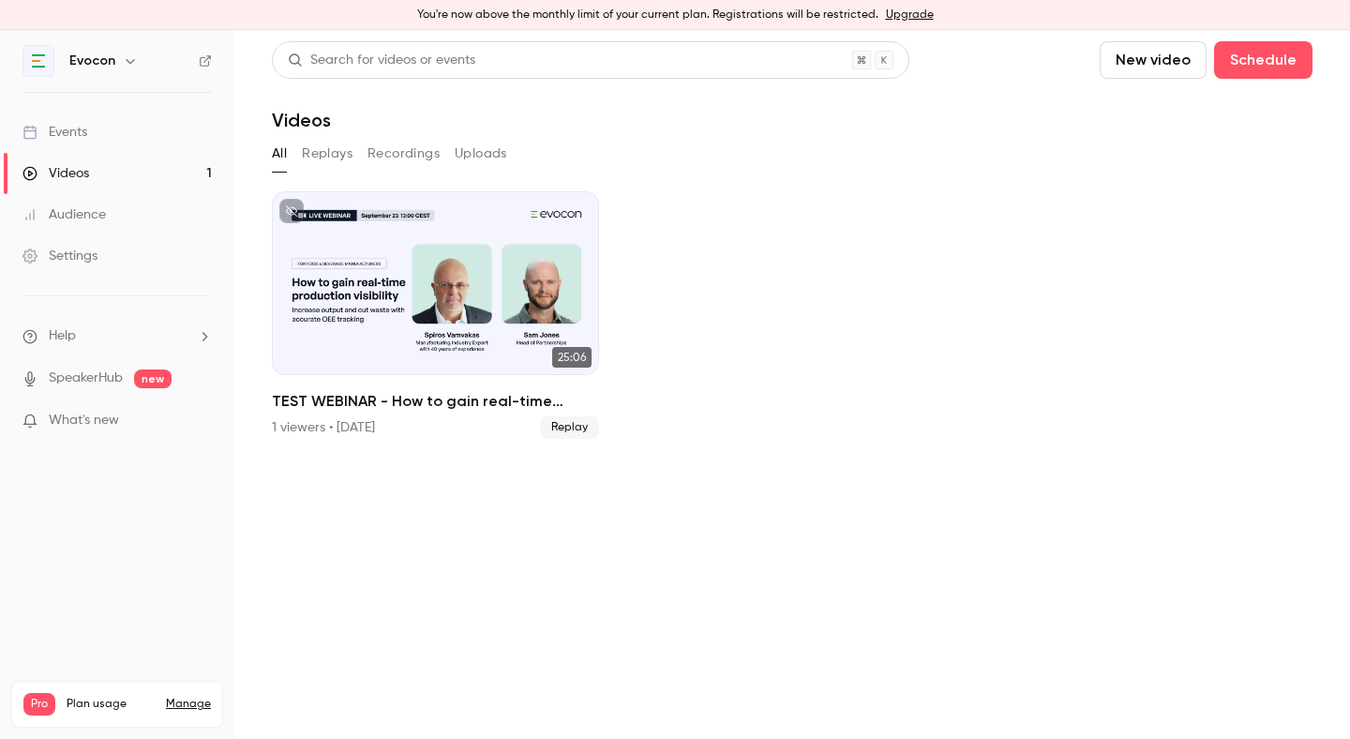
click at [116, 167] on link "Videos 1" at bounding box center [117, 173] width 234 height 41
click at [167, 121] on link "Events" at bounding box center [117, 132] width 234 height 41
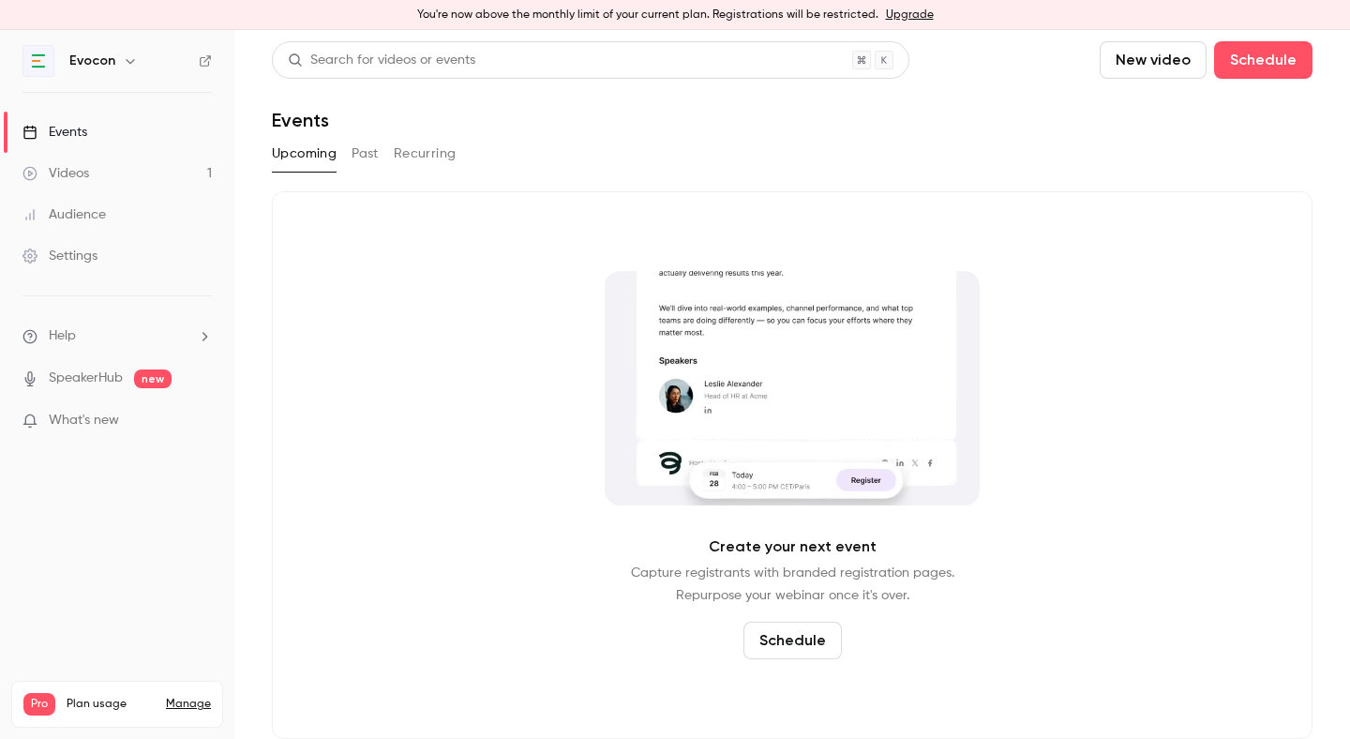
click at [376, 161] on button "Past" at bounding box center [365, 154] width 27 height 30
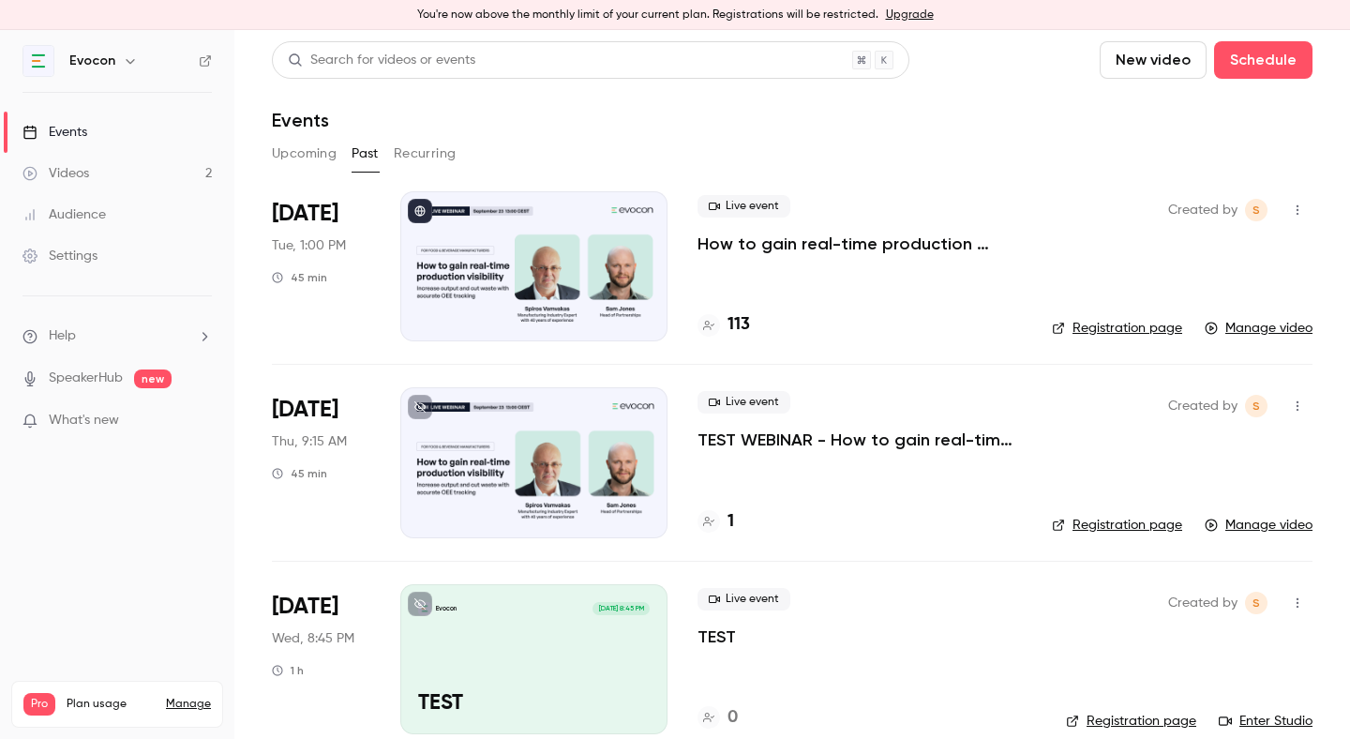
click at [787, 242] on p "How to gain real-time production visibility: increase output and cut waste with…" at bounding box center [860, 244] width 324 height 23
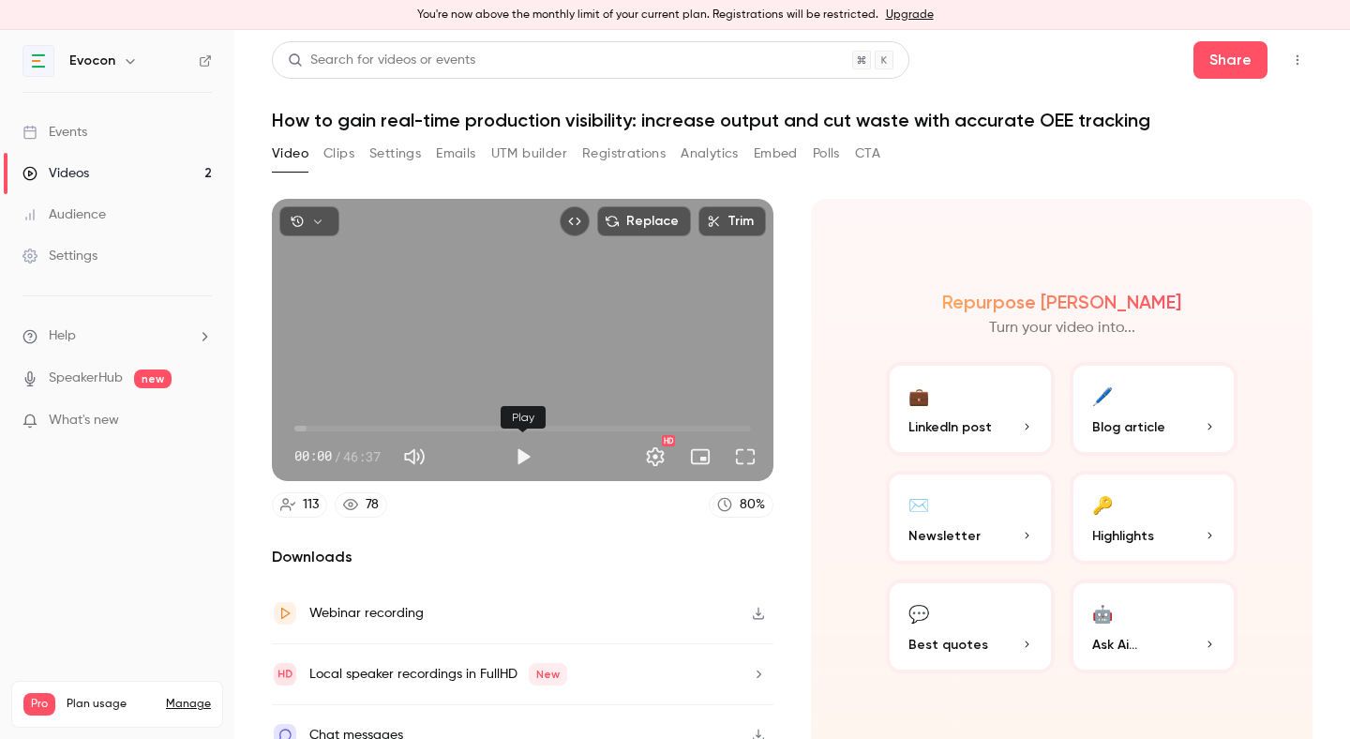
click at [523, 459] on button "Play" at bounding box center [523, 457] width 38 height 38
click at [522, 459] on button "Pause" at bounding box center [523, 457] width 38 height 38
type input "***"
click at [150, 175] on link "Videos 2" at bounding box center [117, 173] width 234 height 41
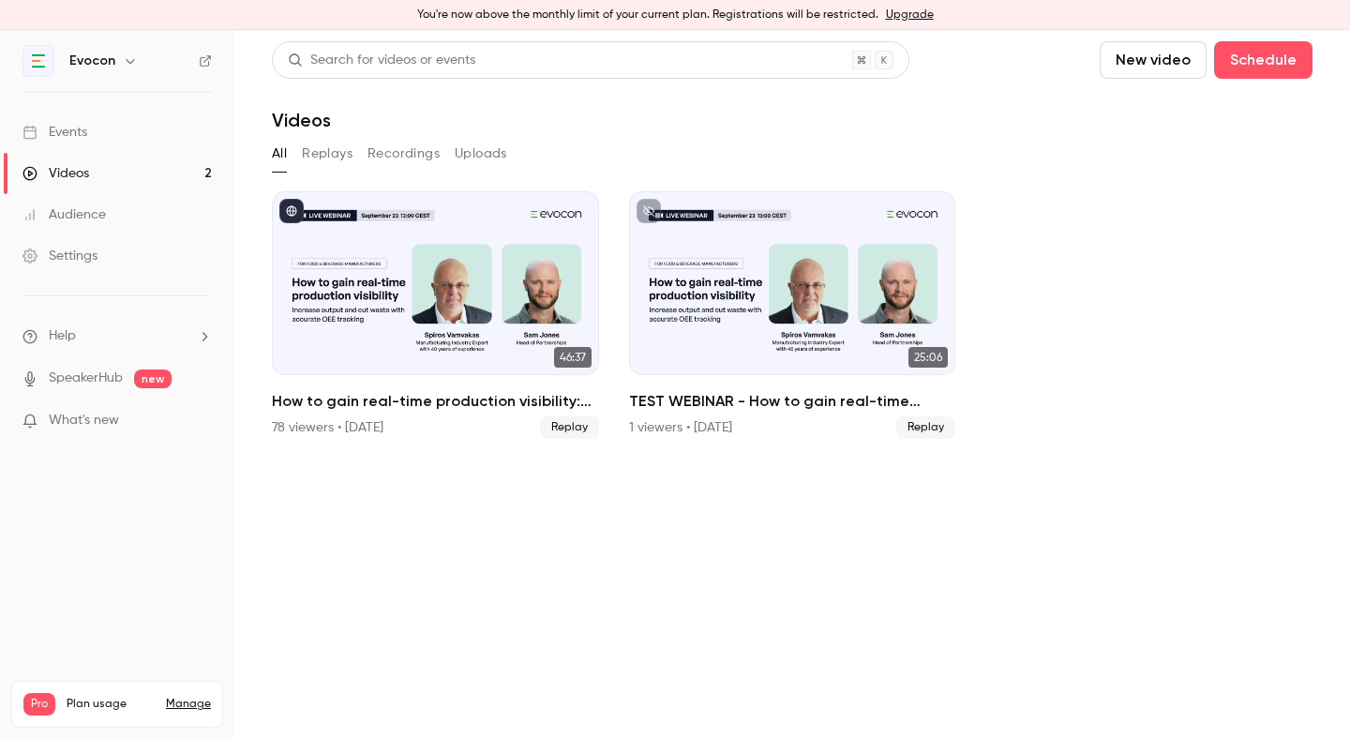
click at [188, 166] on link "Videos 2" at bounding box center [117, 173] width 234 height 41
